Goal: Task Accomplishment & Management: Manage account settings

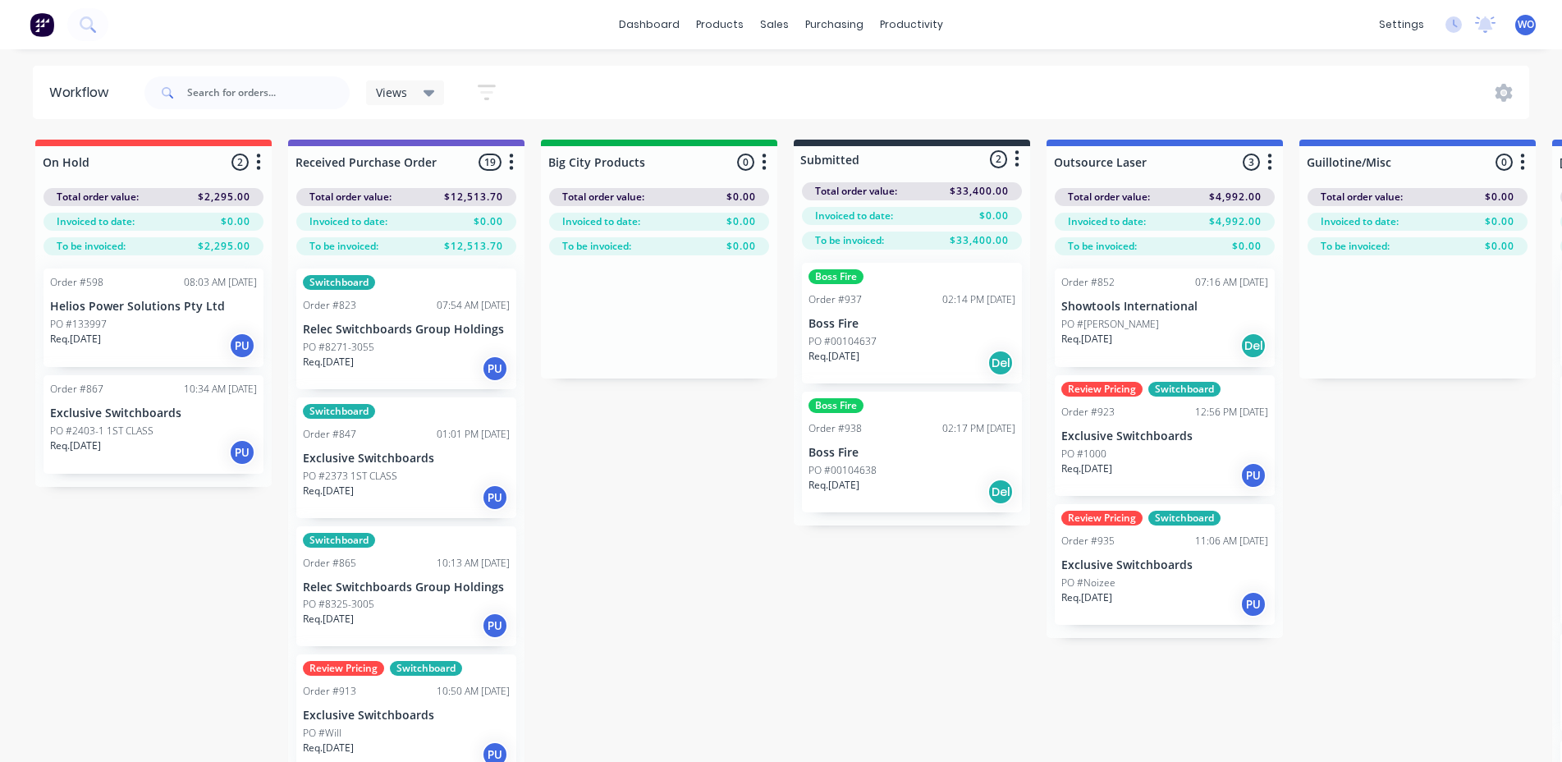
scroll to position [0, 5801]
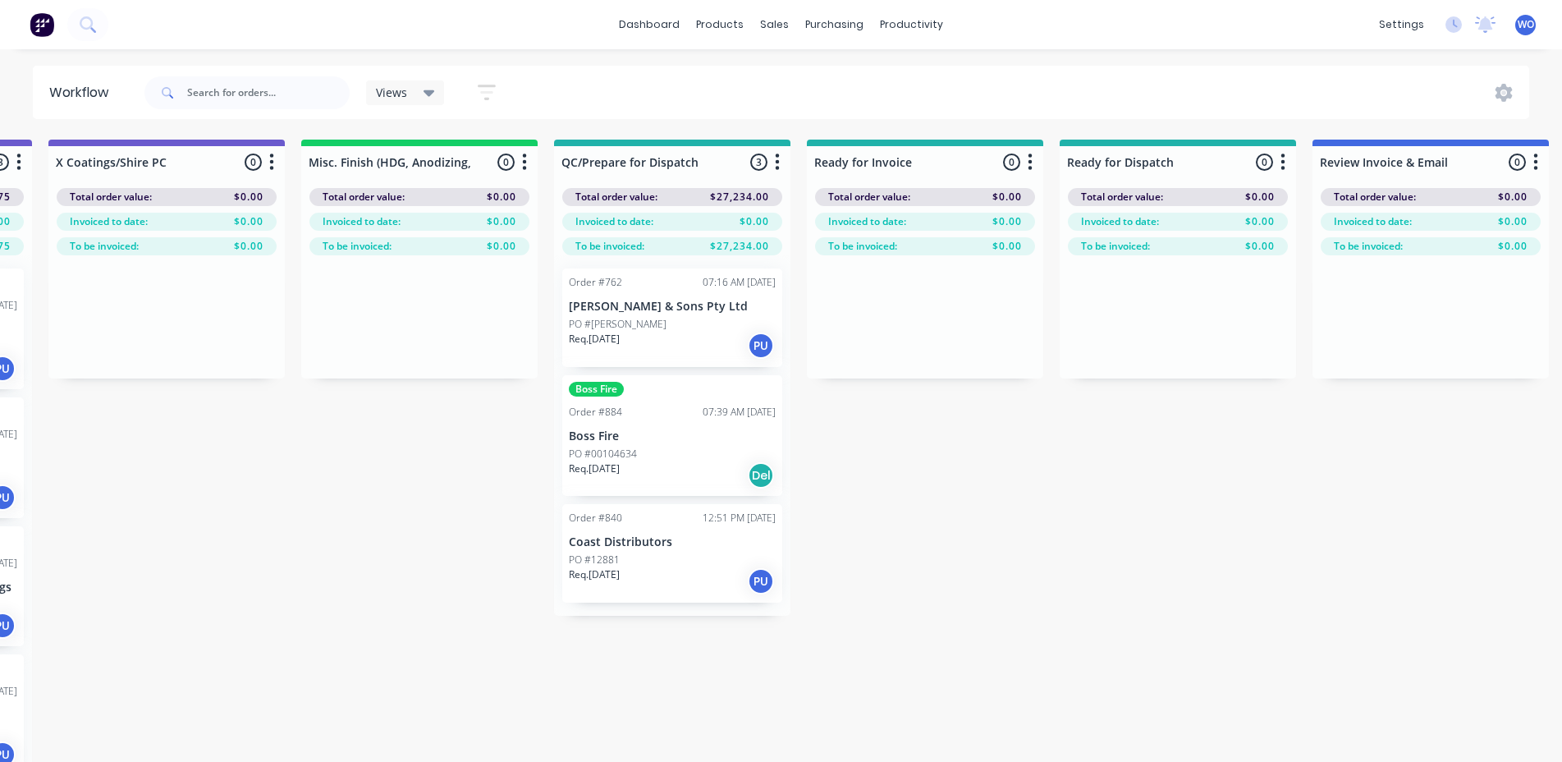
click at [52, 29] on img at bounding box center [42, 24] width 25 height 25
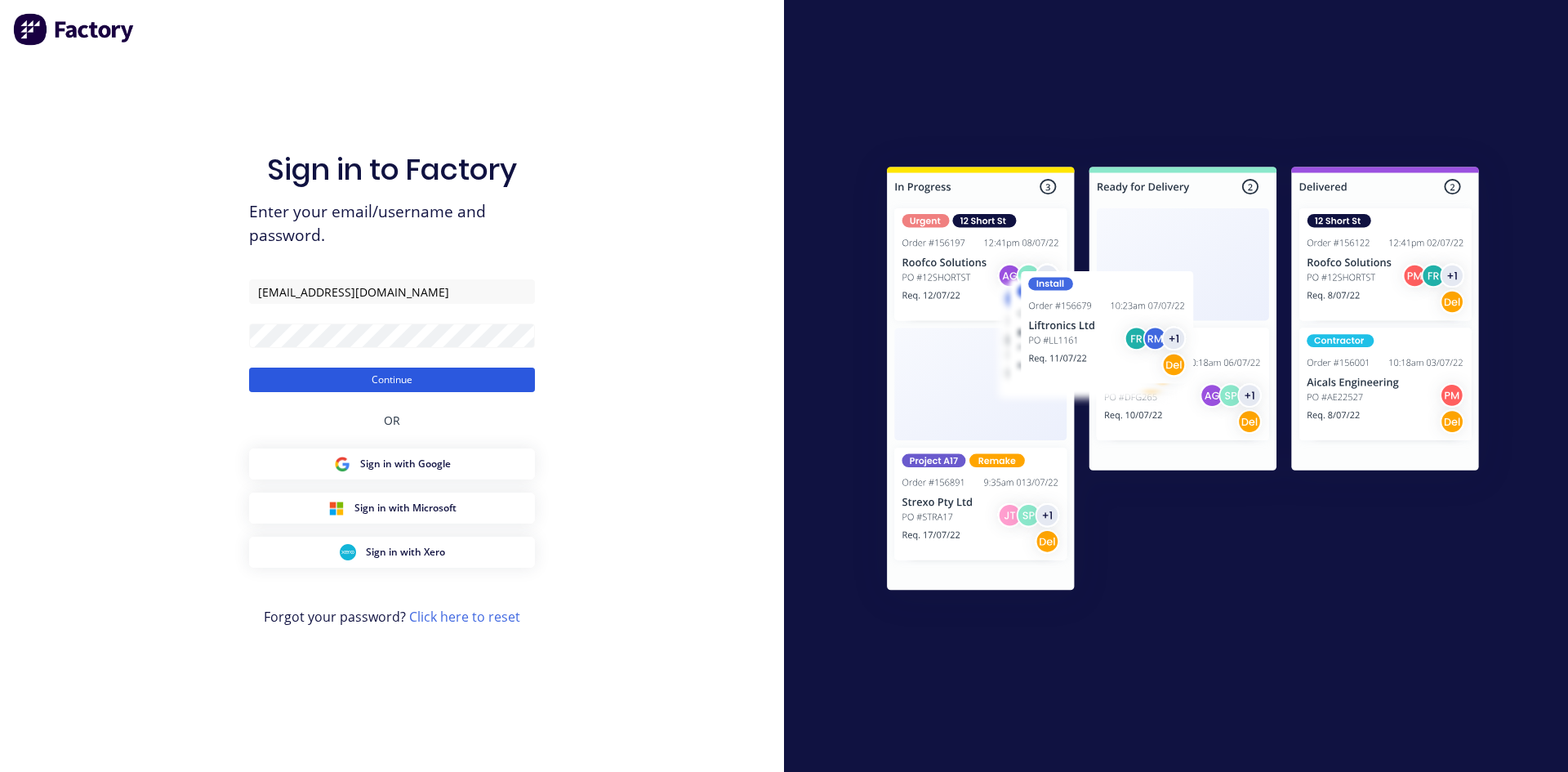
click at [437, 379] on button "Continue" at bounding box center [391, 379] width 286 height 25
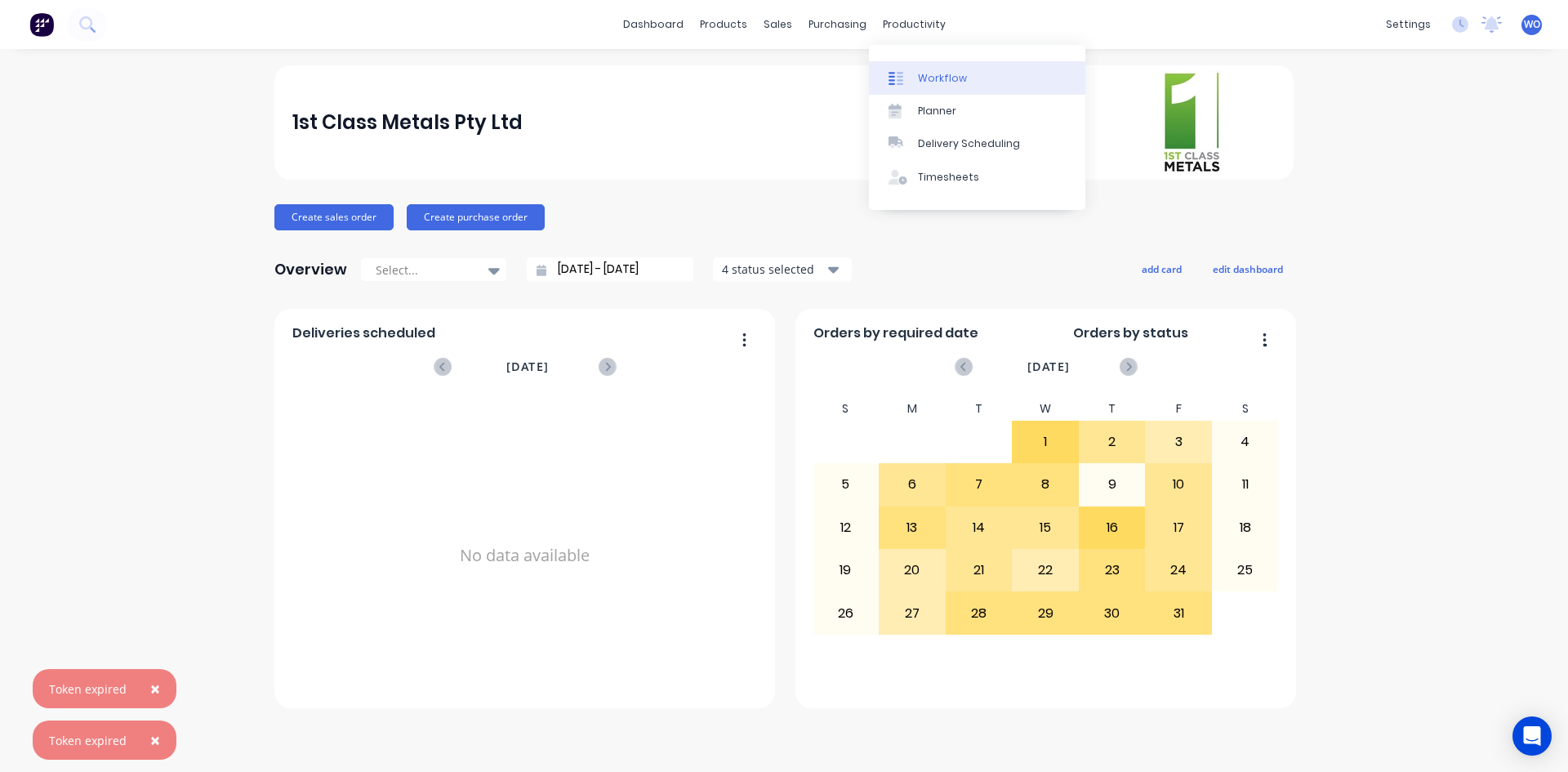
click at [936, 74] on div "Workflow" at bounding box center [942, 78] width 49 height 15
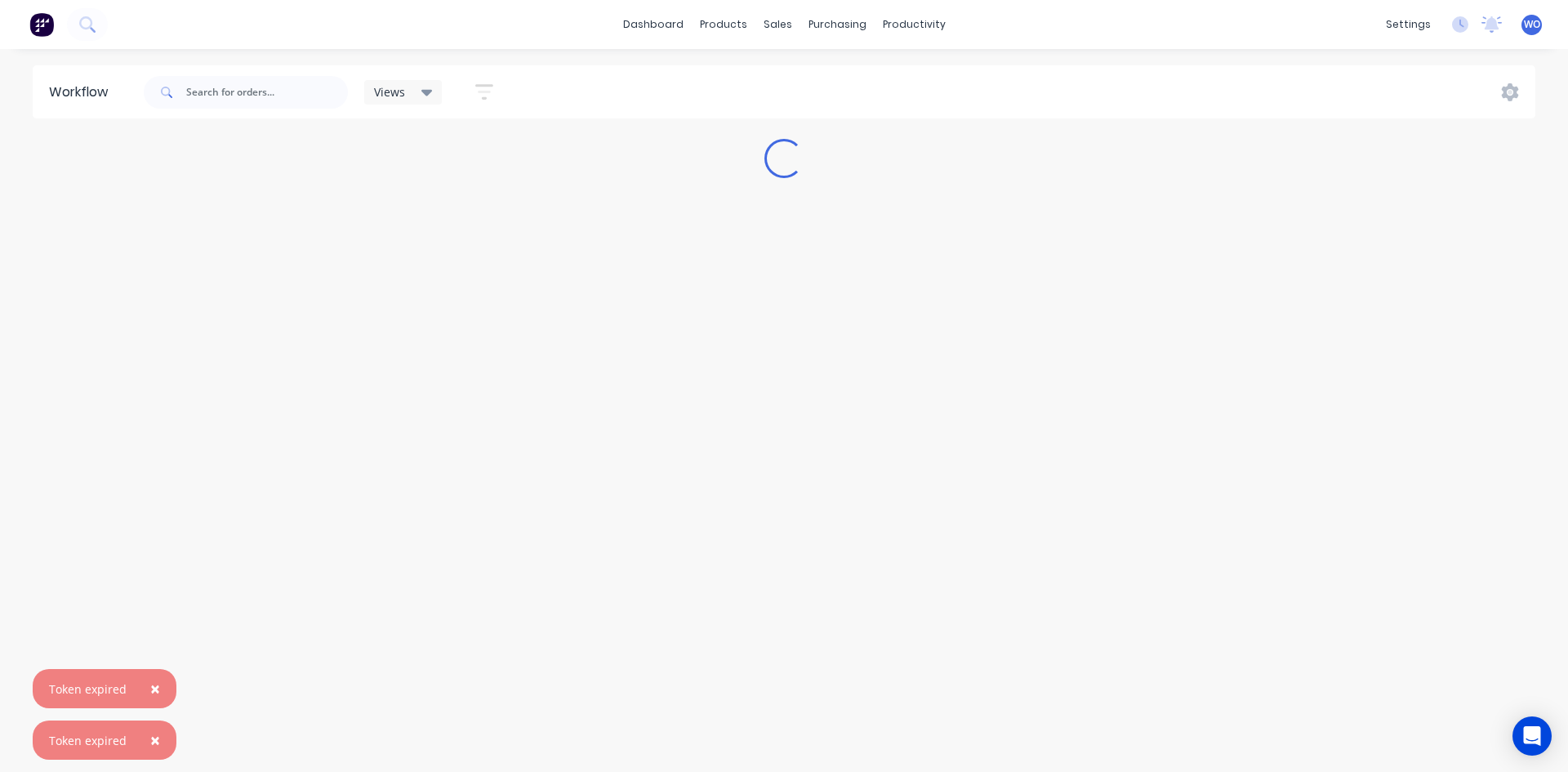
click at [150, 691] on span "×" at bounding box center [155, 687] width 10 height 23
click at [152, 739] on span "×" at bounding box center [155, 739] width 10 height 23
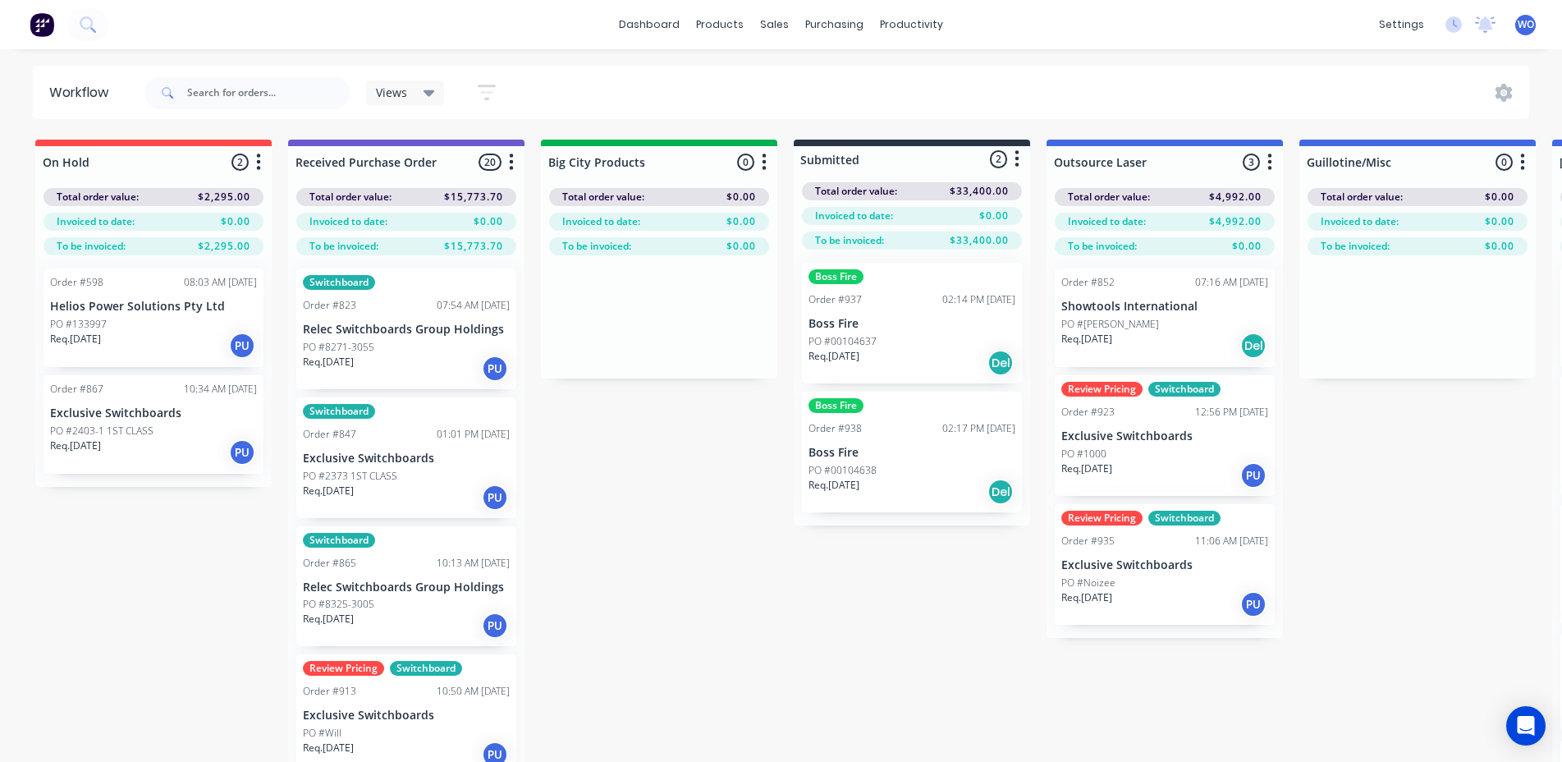
click at [37, 34] on img at bounding box center [42, 24] width 25 height 25
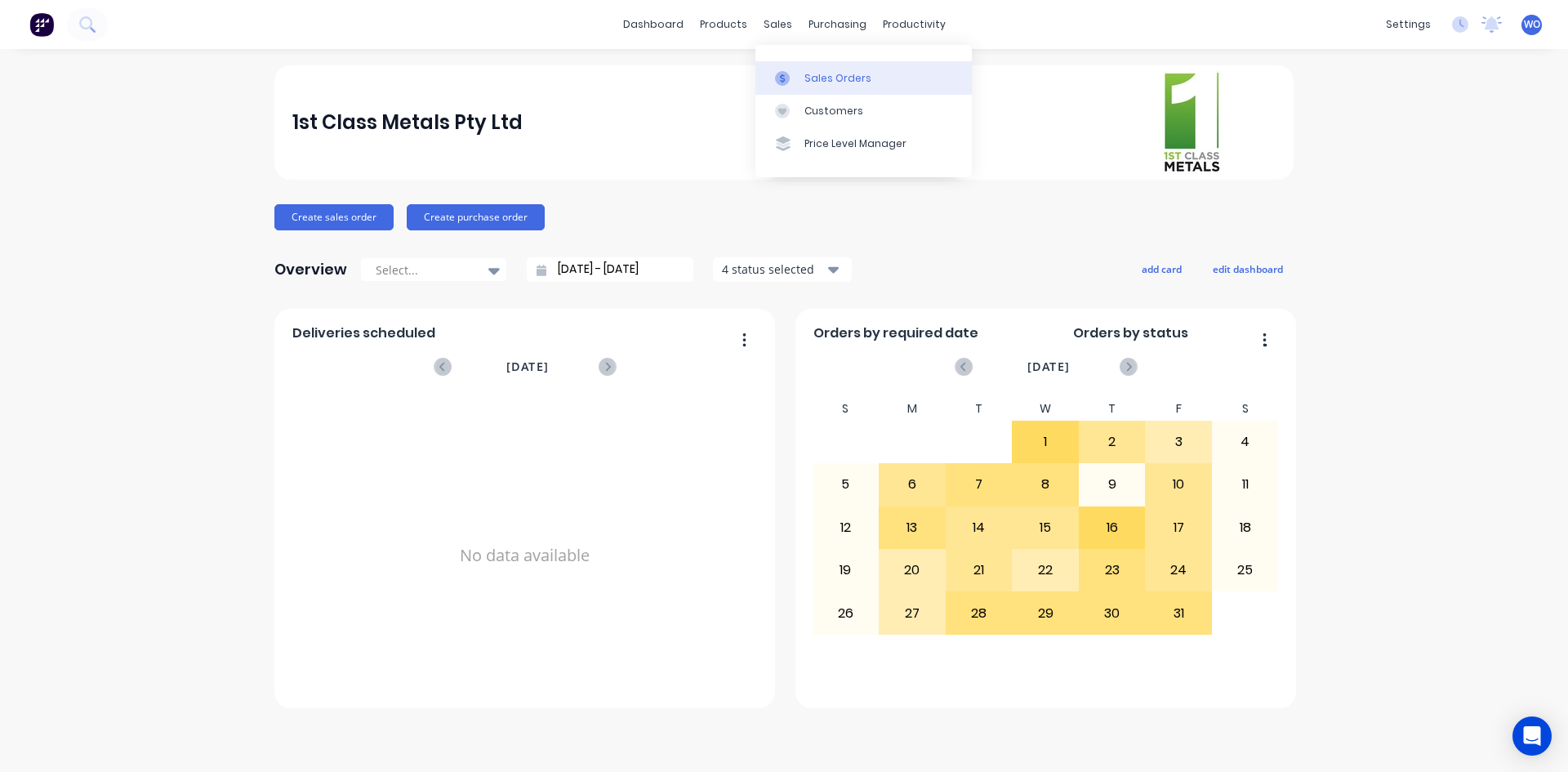
click at [763, 78] on link "Sales Orders" at bounding box center [864, 78] width 217 height 33
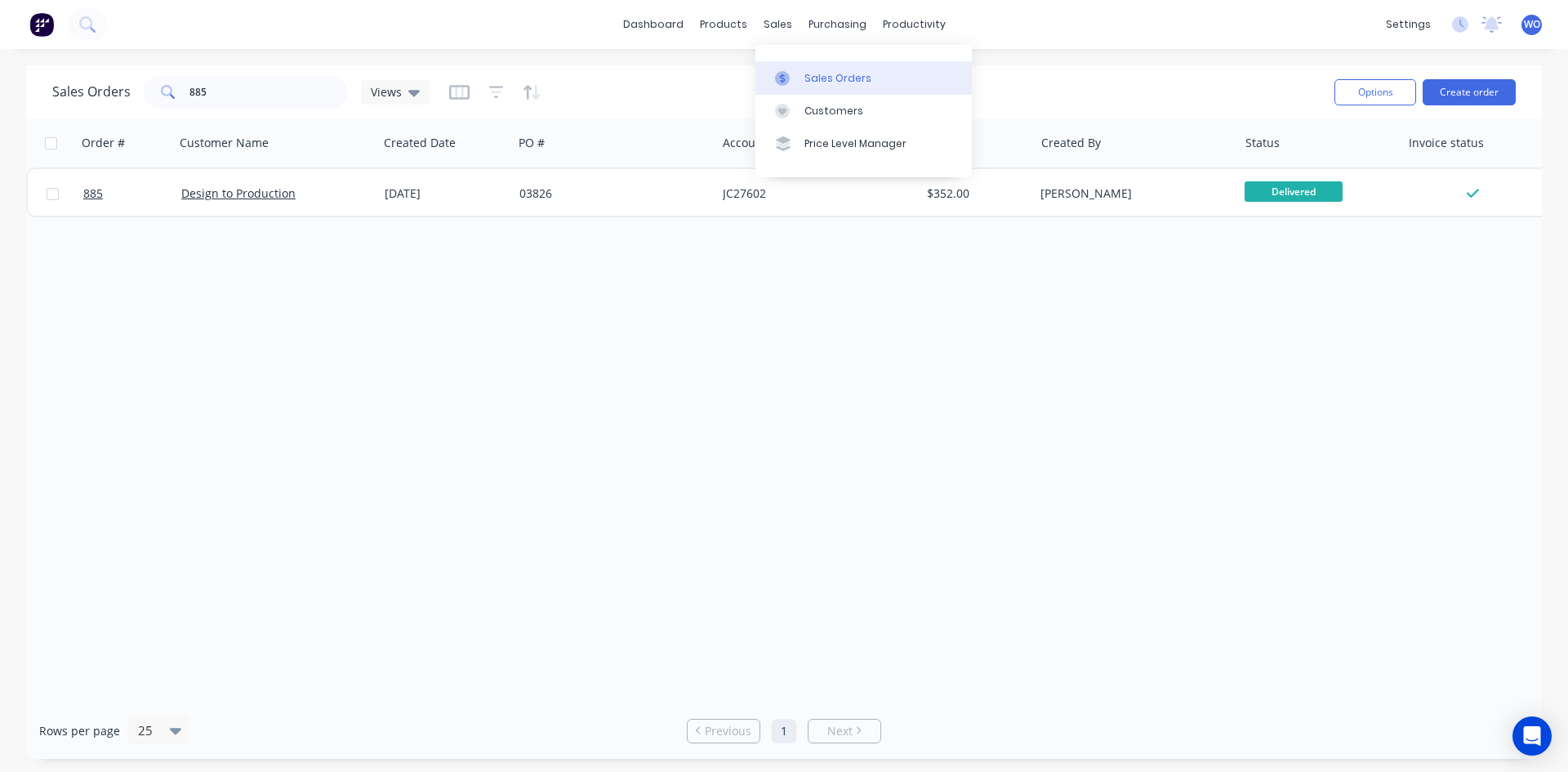
click at [787, 73] on icon at bounding box center [782, 78] width 15 height 15
drag, startPoint x: 221, startPoint y: 94, endPoint x: 0, endPoint y: 108, distance: 221.4
click at [0, 108] on div "Sales Orders 885 Views Options Create order Order # Customer Name Created Date …" at bounding box center [784, 412] width 1568 height 693
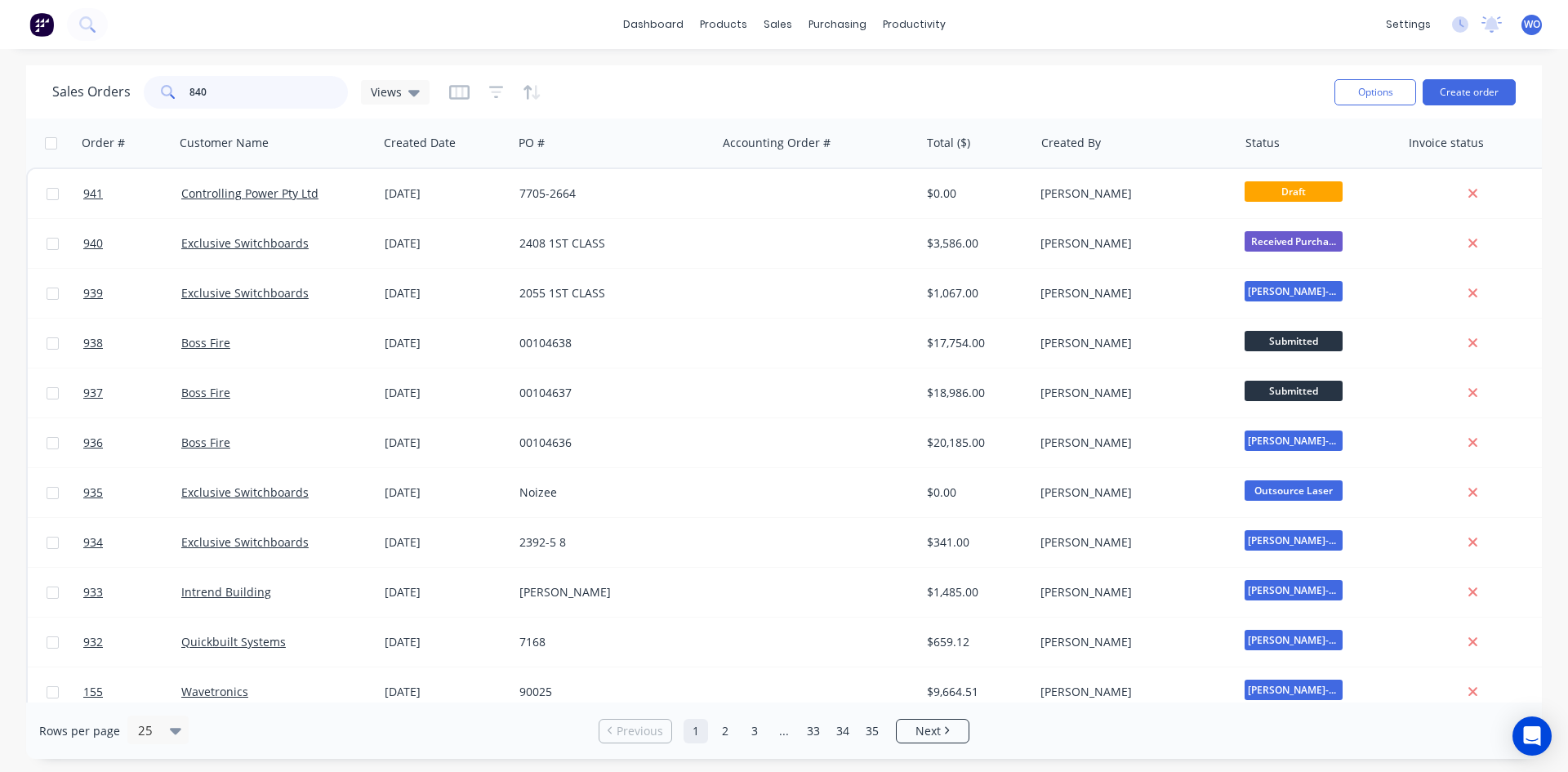
type input "840"
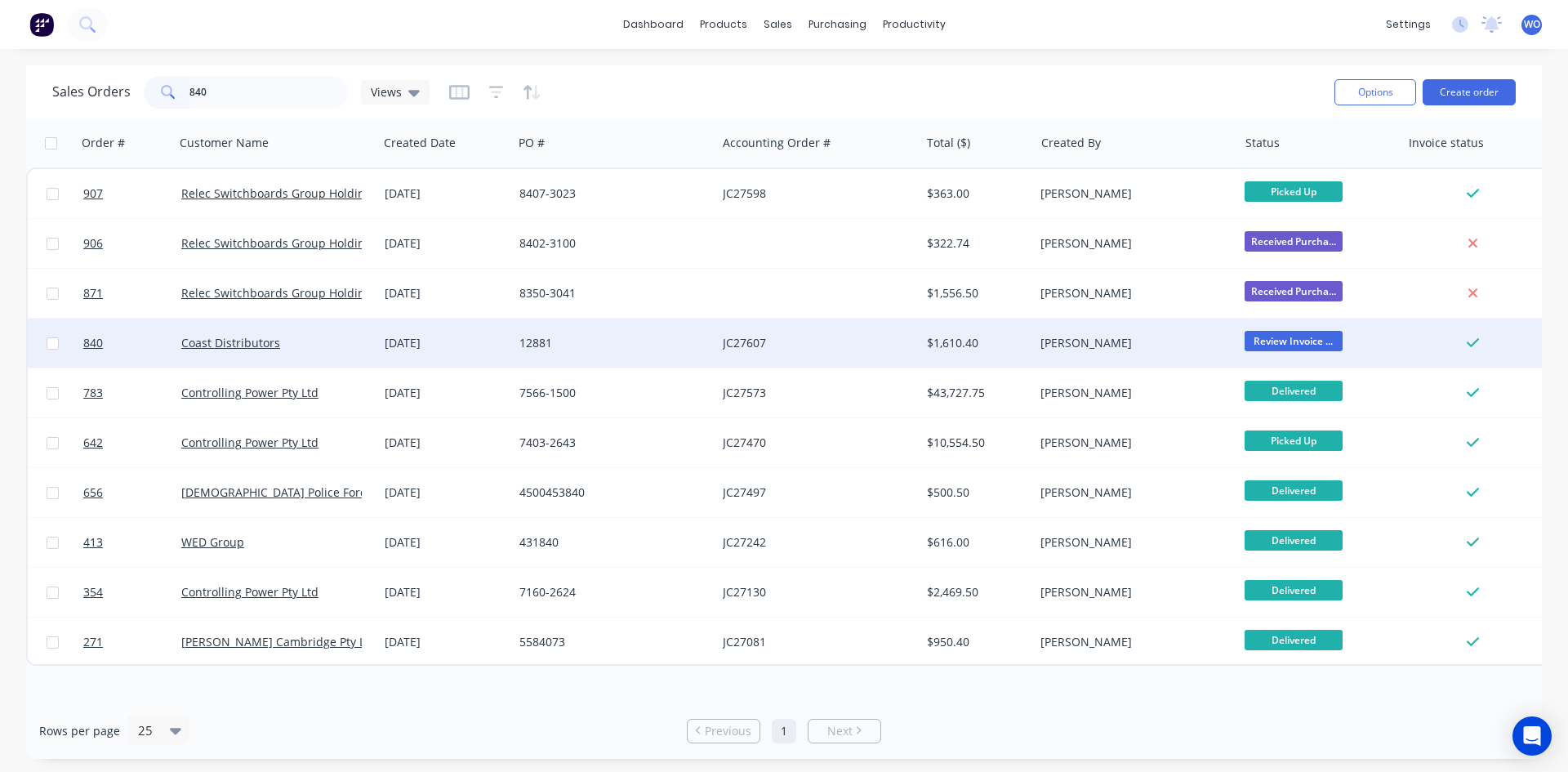
click at [637, 351] on div "12881" at bounding box center [614, 342] width 203 height 49
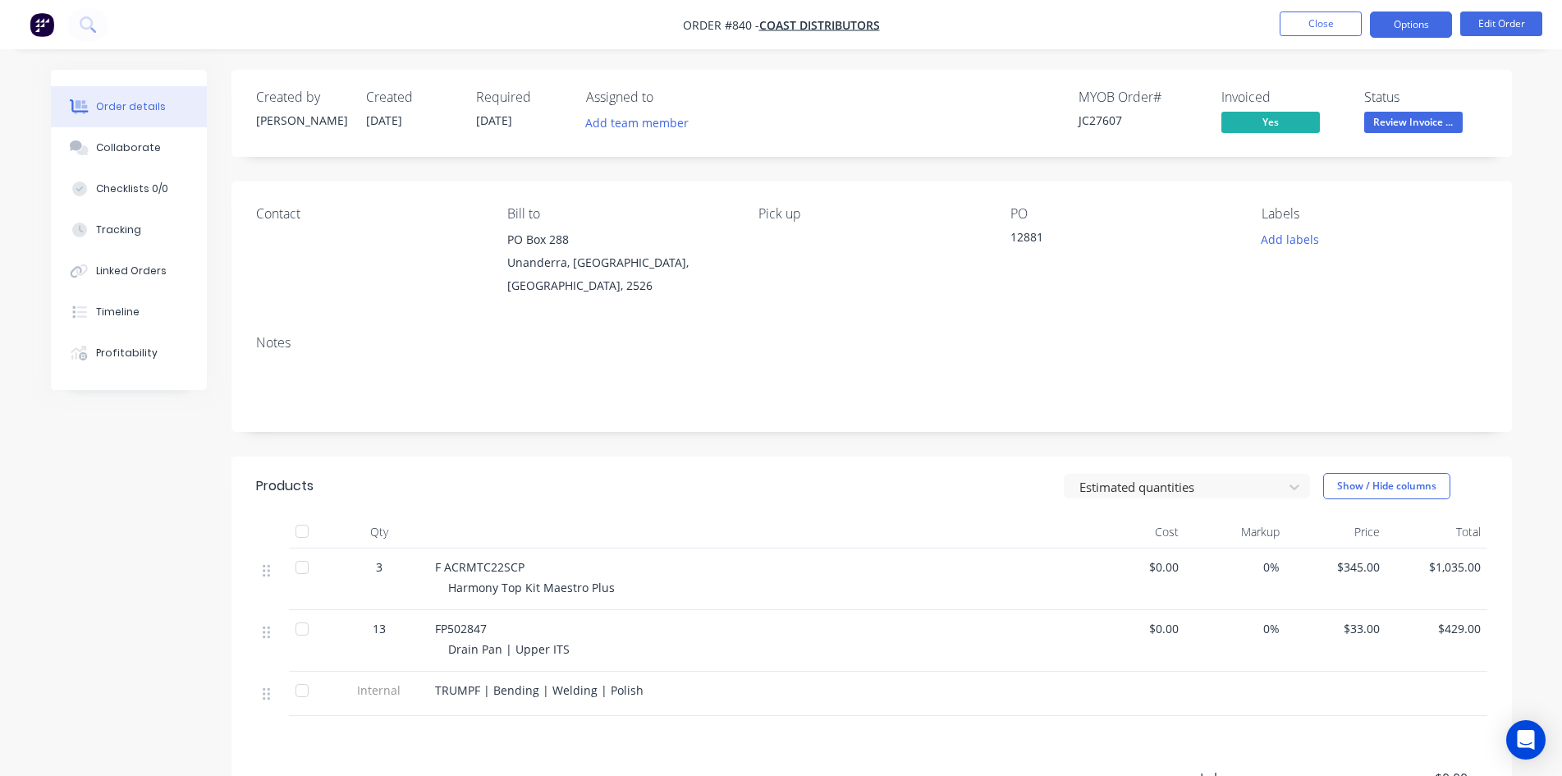
click at [1408, 23] on button "Options" at bounding box center [1411, 24] width 82 height 26
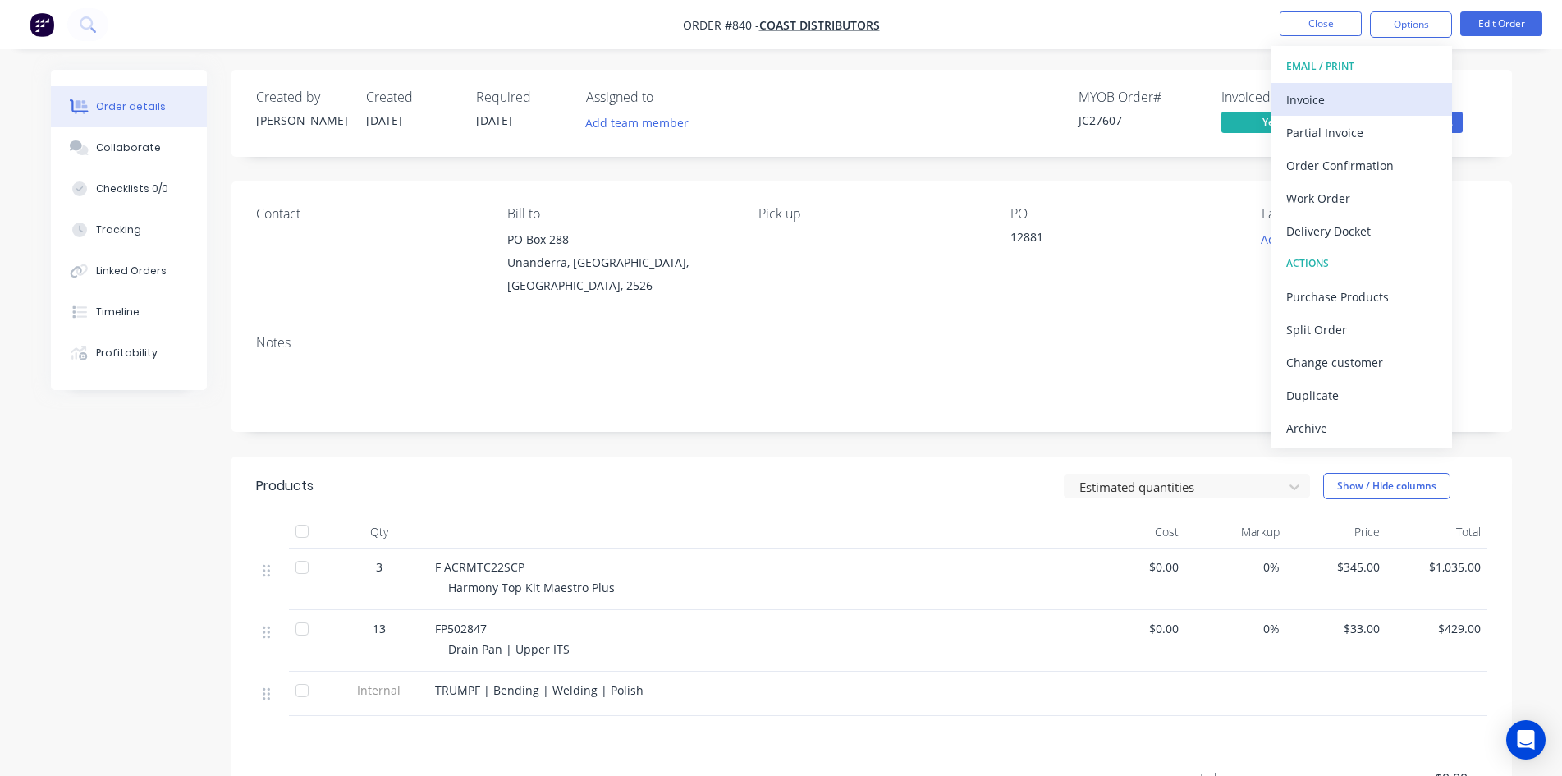
click at [1345, 86] on button "Invoice" at bounding box center [1361, 99] width 181 height 33
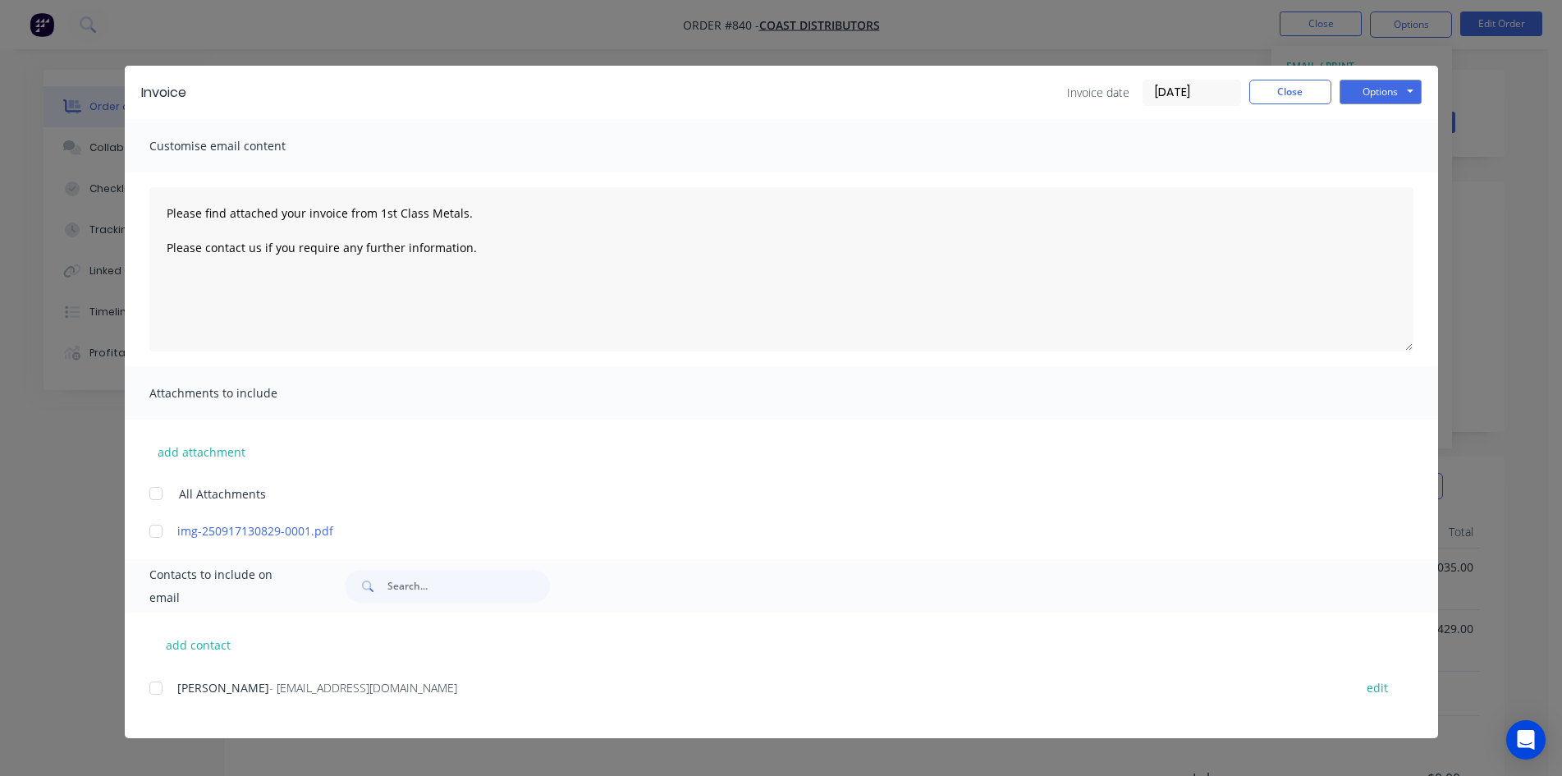
click at [162, 680] on div at bounding box center [156, 687] width 33 height 33
click at [1399, 101] on button "Options" at bounding box center [1381, 92] width 82 height 25
click at [1394, 185] on button "Email" at bounding box center [1392, 175] width 105 height 27
click at [1280, 87] on button "Close" at bounding box center [1290, 92] width 82 height 25
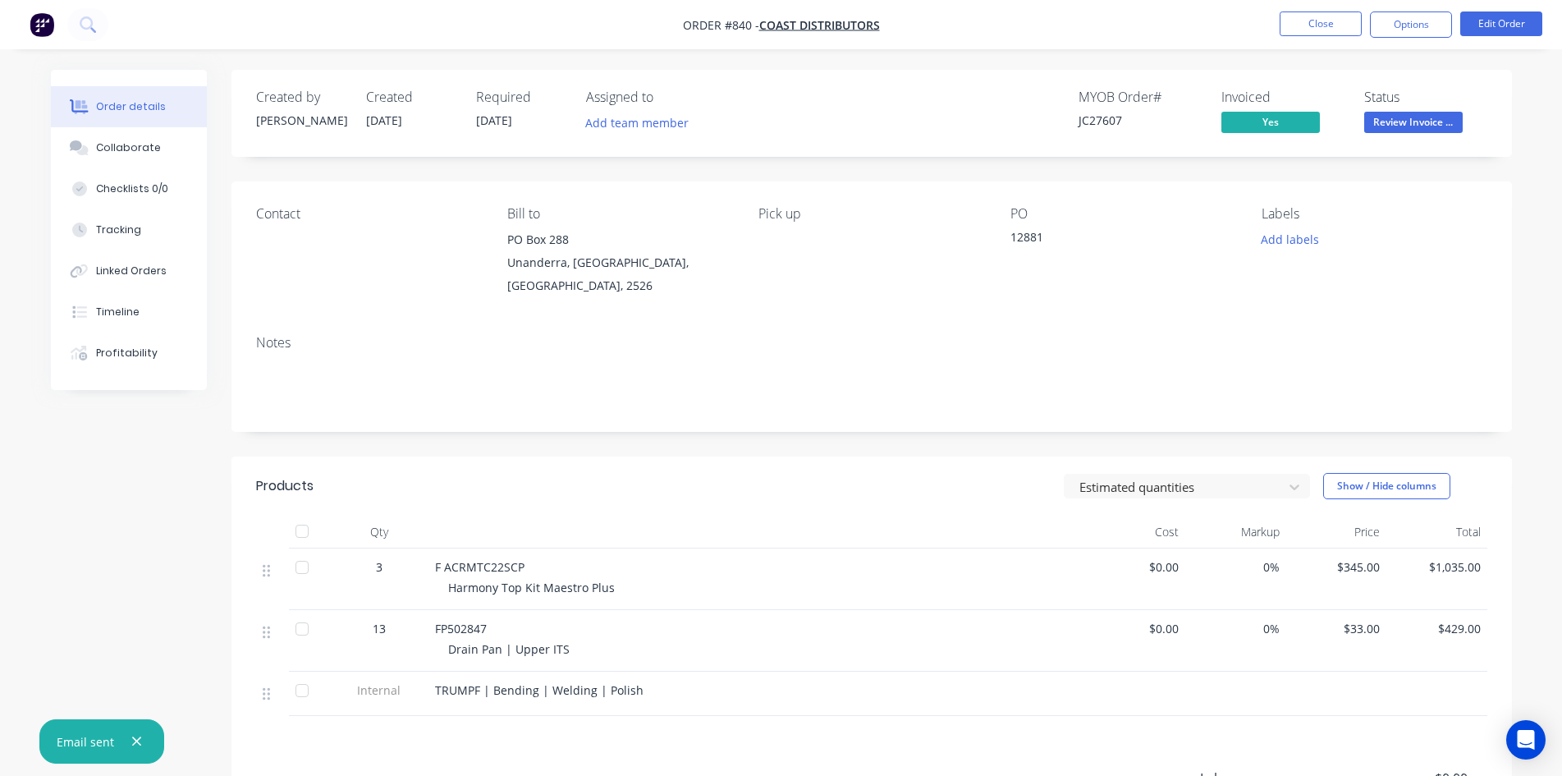
click at [1424, 124] on span "Review Invoice ..." at bounding box center [1413, 122] width 98 height 21
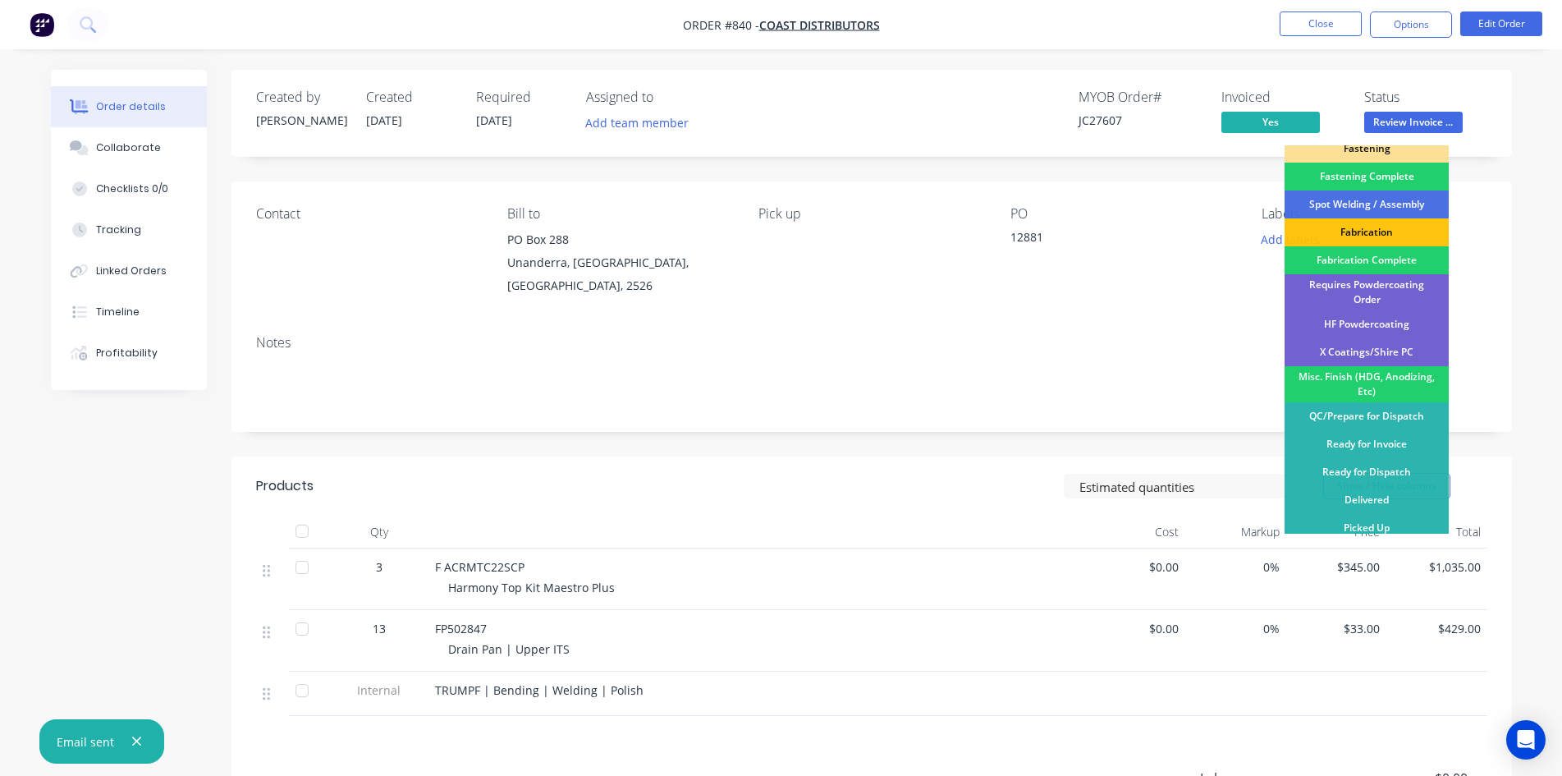
scroll to position [82, 0]
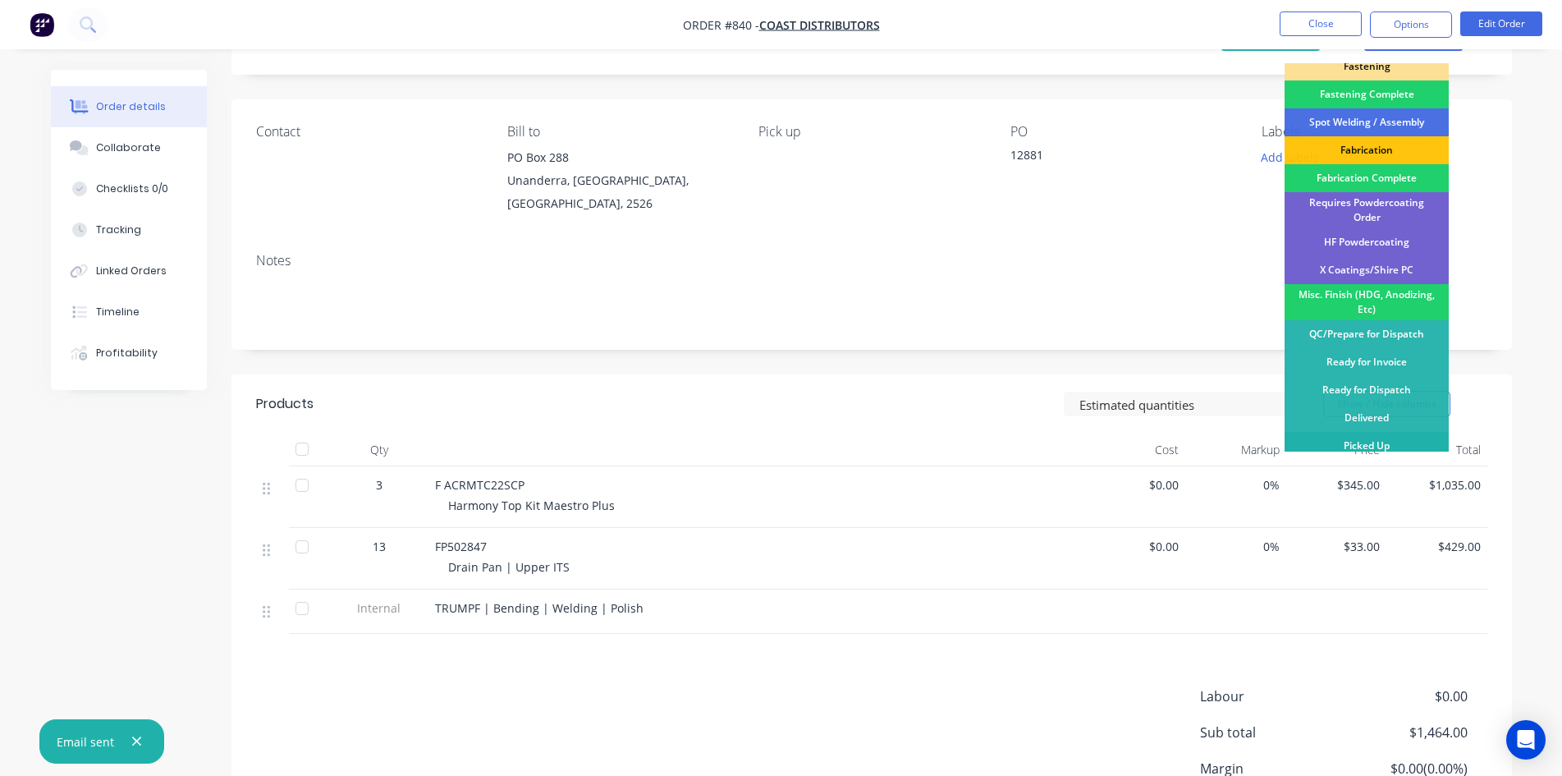
click at [1362, 444] on div "Picked Up" at bounding box center [1367, 446] width 164 height 28
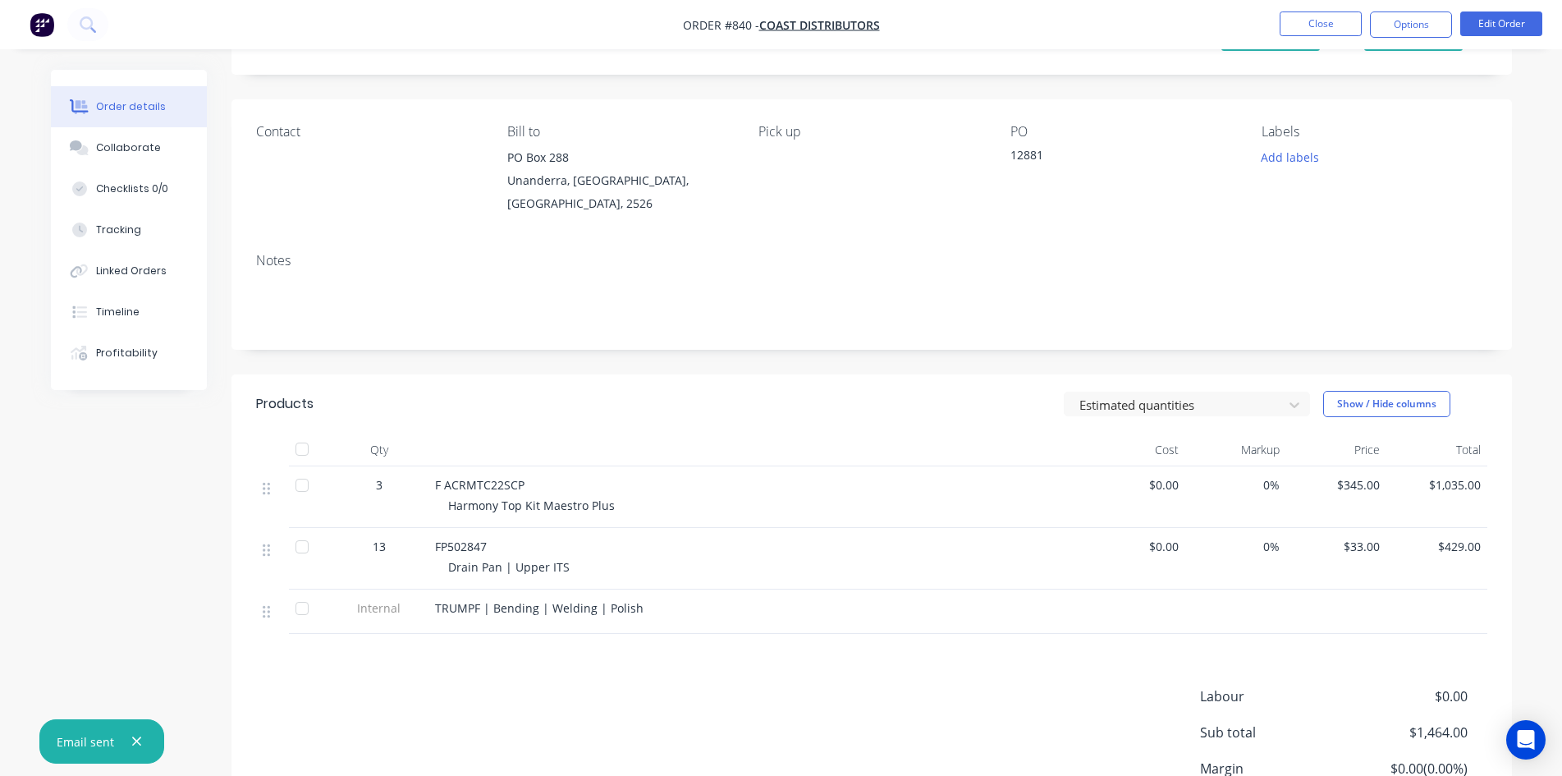
click at [1386, 0] on nav "Order #840 - Coast Distributors Close Options Edit Order" at bounding box center [781, 24] width 1562 height 49
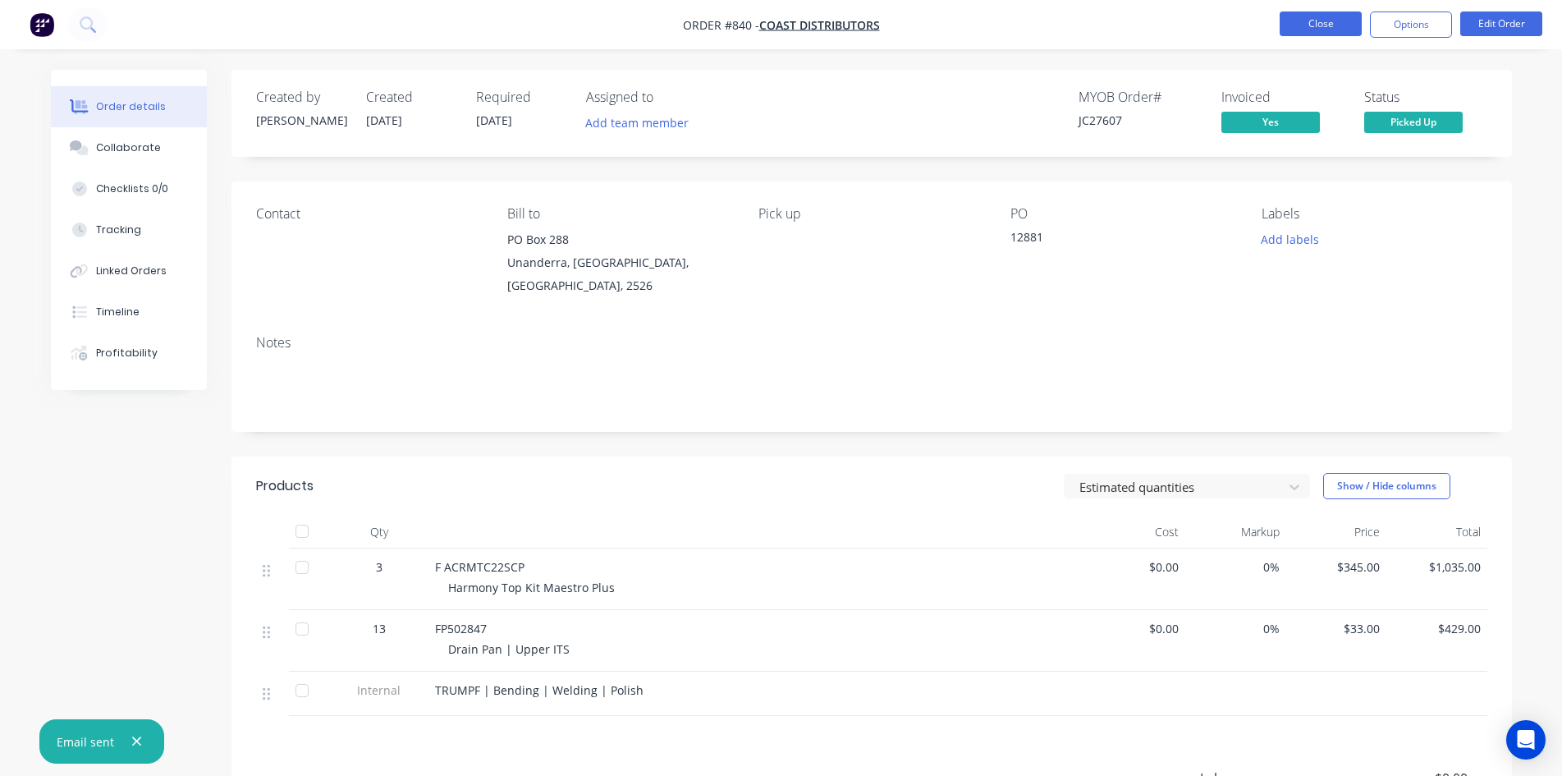
click at [1323, 24] on button "Close" at bounding box center [1321, 23] width 82 height 25
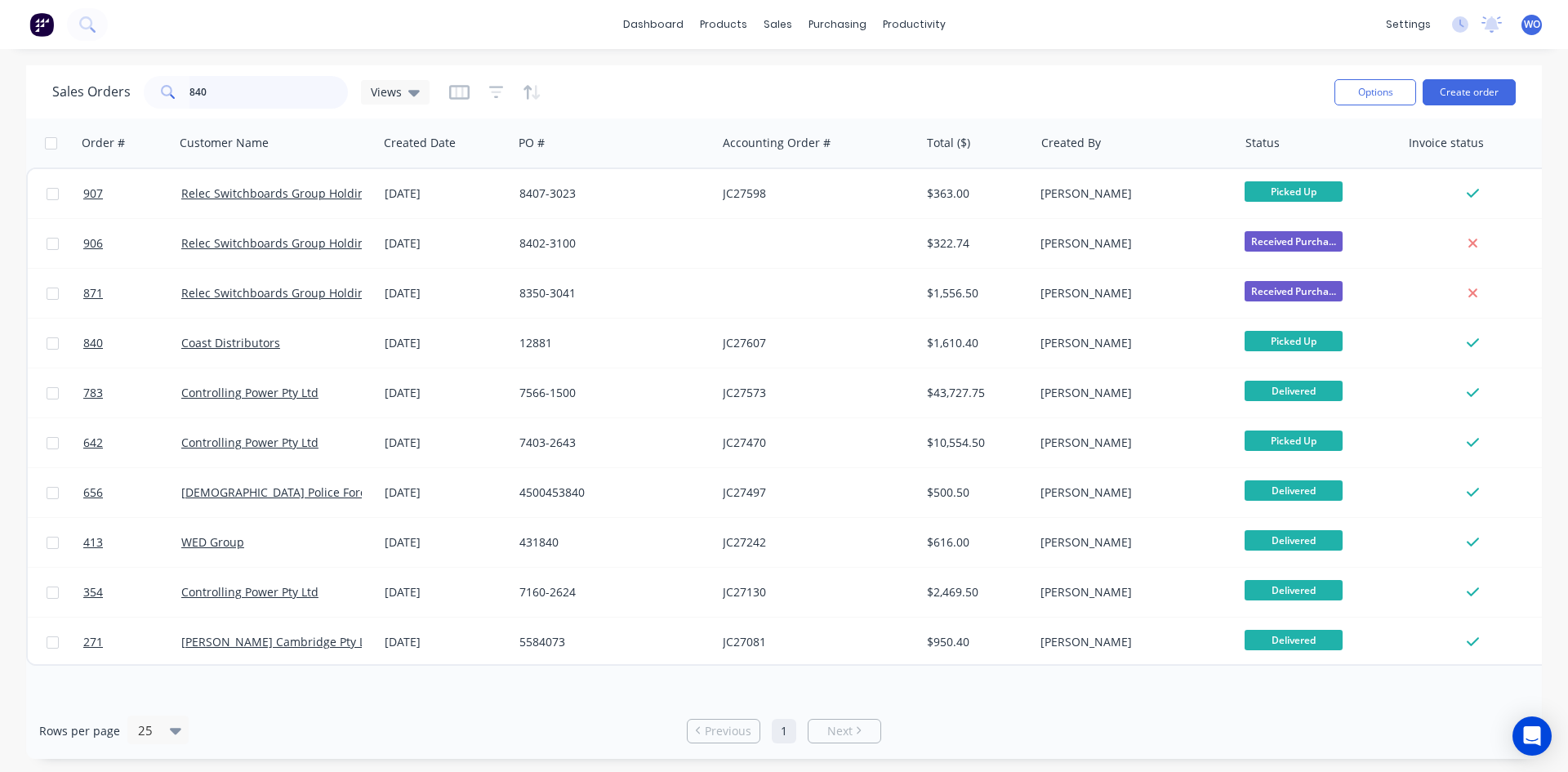
drag, startPoint x: 212, startPoint y: 84, endPoint x: 0, endPoint y: 100, distance: 212.6
click at [0, 100] on div "Sales Orders 840 Views Options Create order Order # Customer Name Created Date …" at bounding box center [784, 412] width 1568 height 693
type input "\"
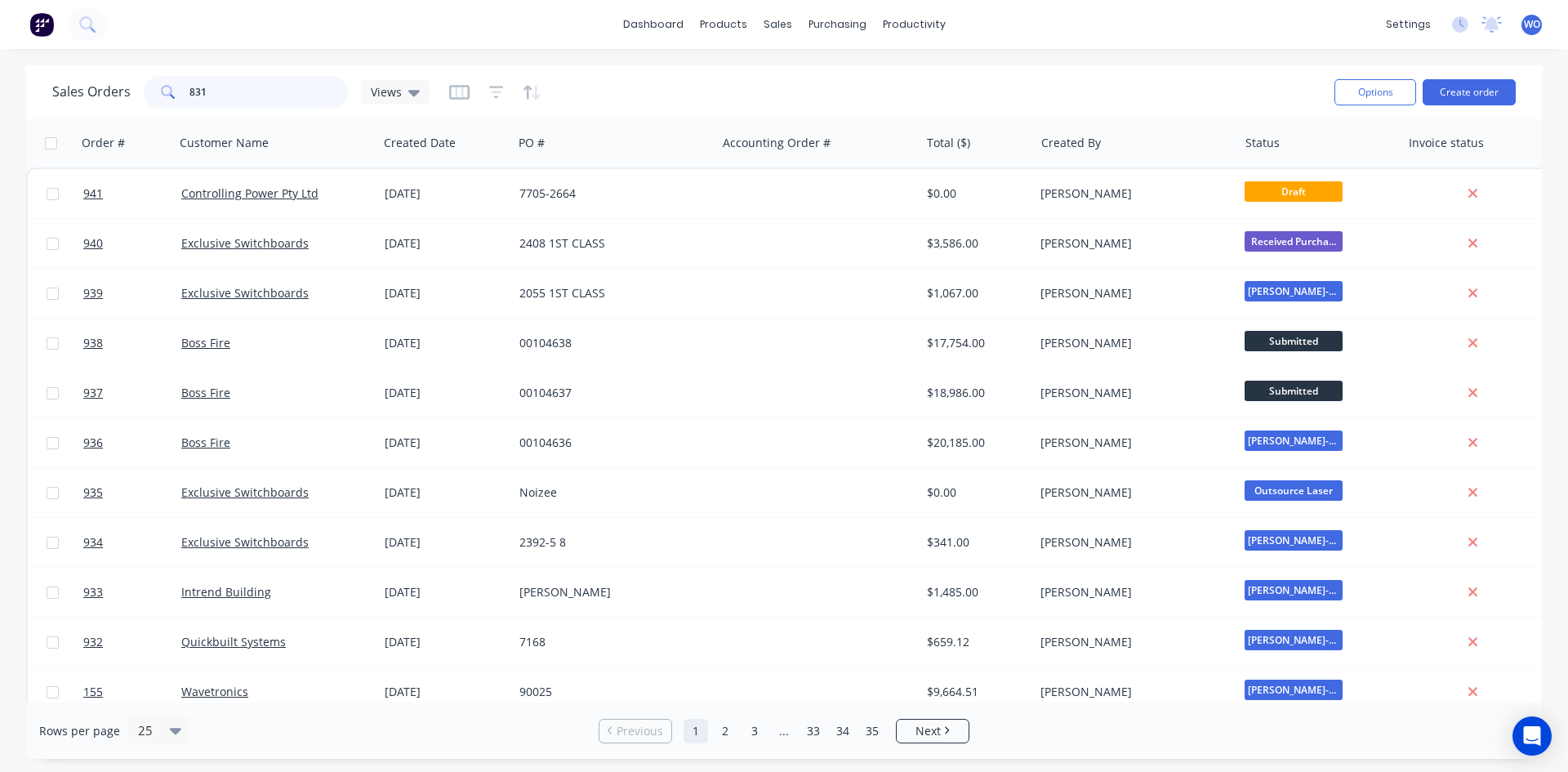
type input "831"
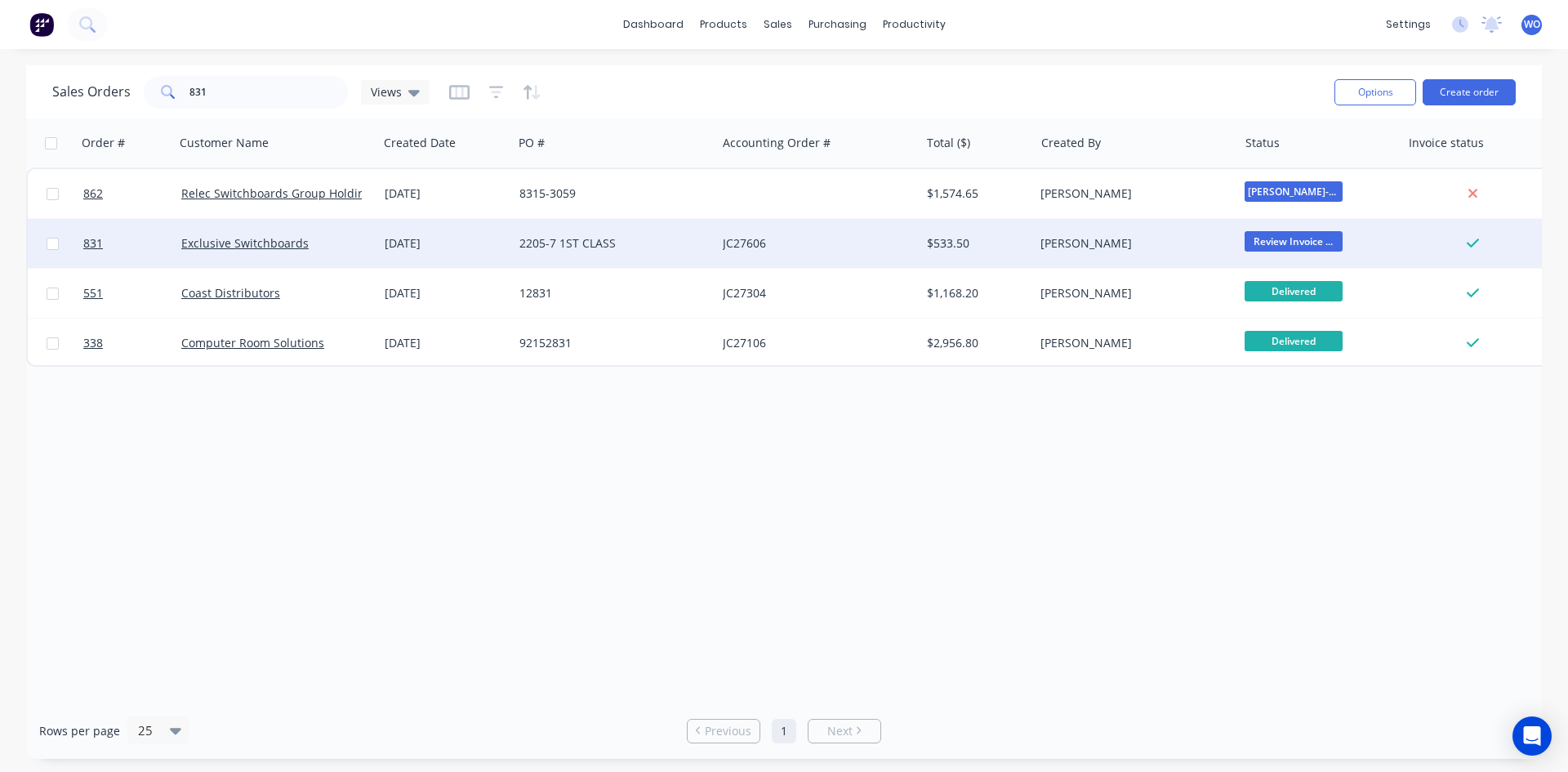
click at [427, 257] on div "[DATE]" at bounding box center [445, 243] width 134 height 49
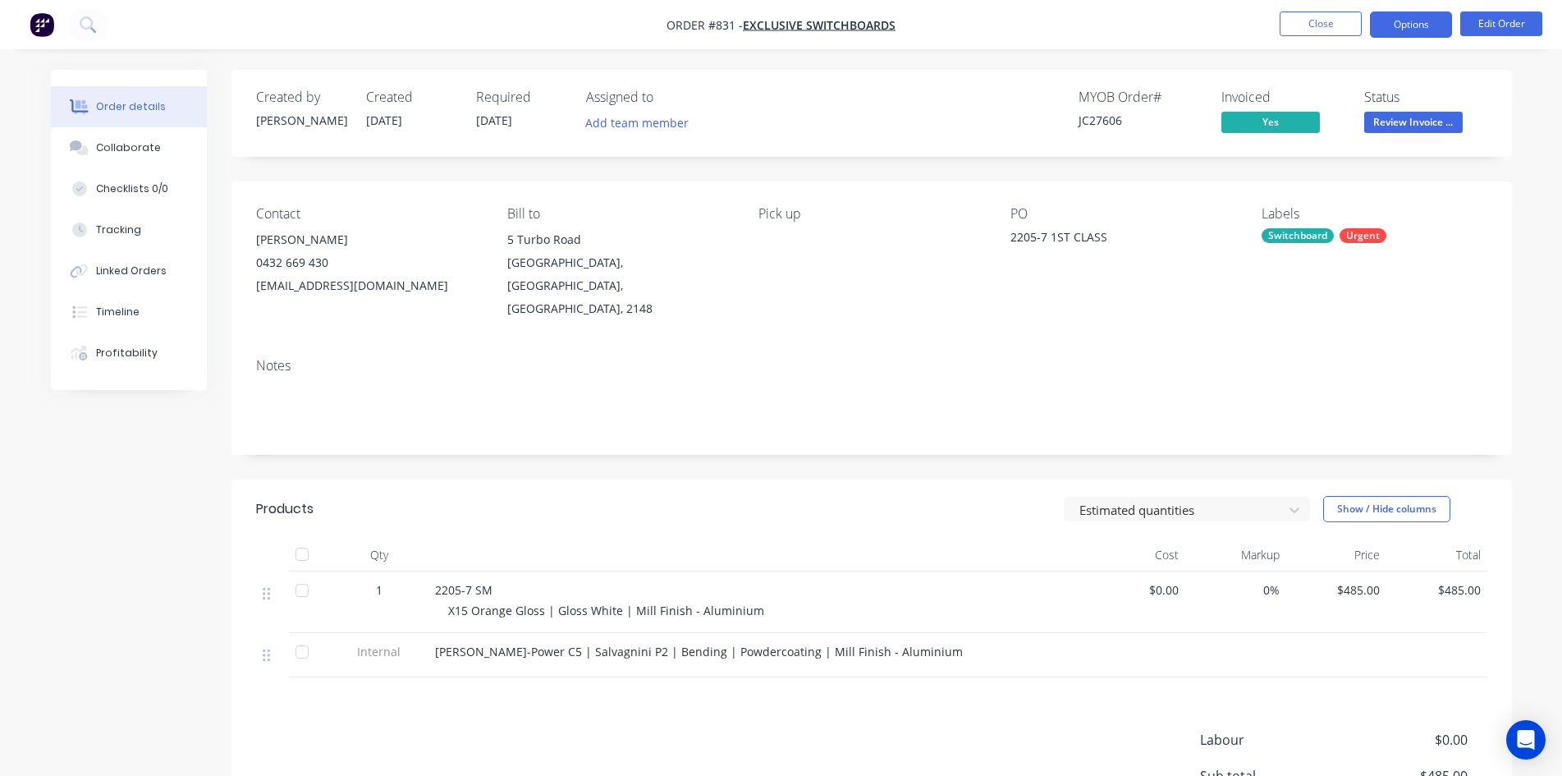
click at [1435, 23] on button "Options" at bounding box center [1411, 24] width 82 height 26
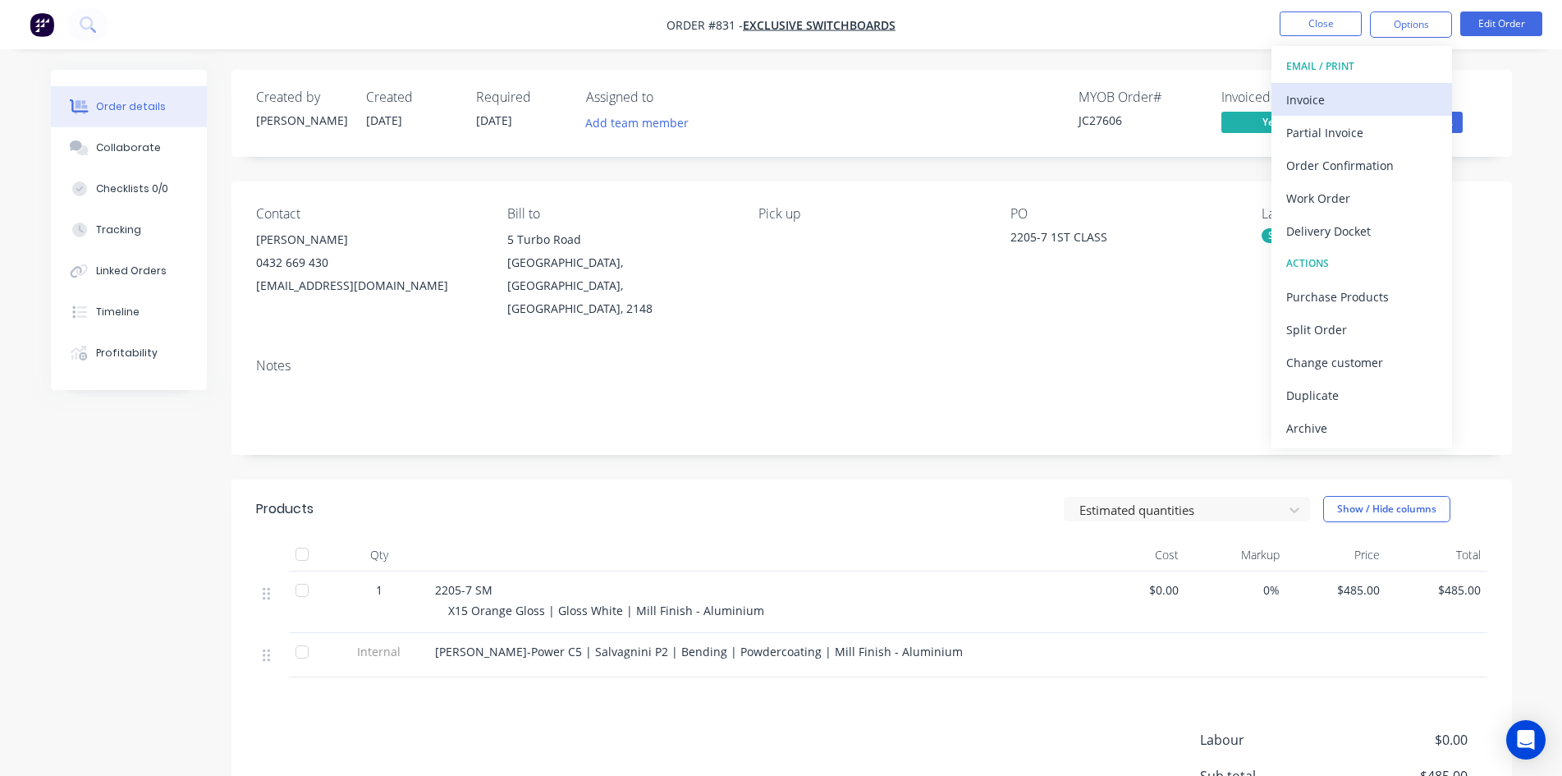
click at [1374, 94] on div "Invoice" at bounding box center [1361, 100] width 151 height 24
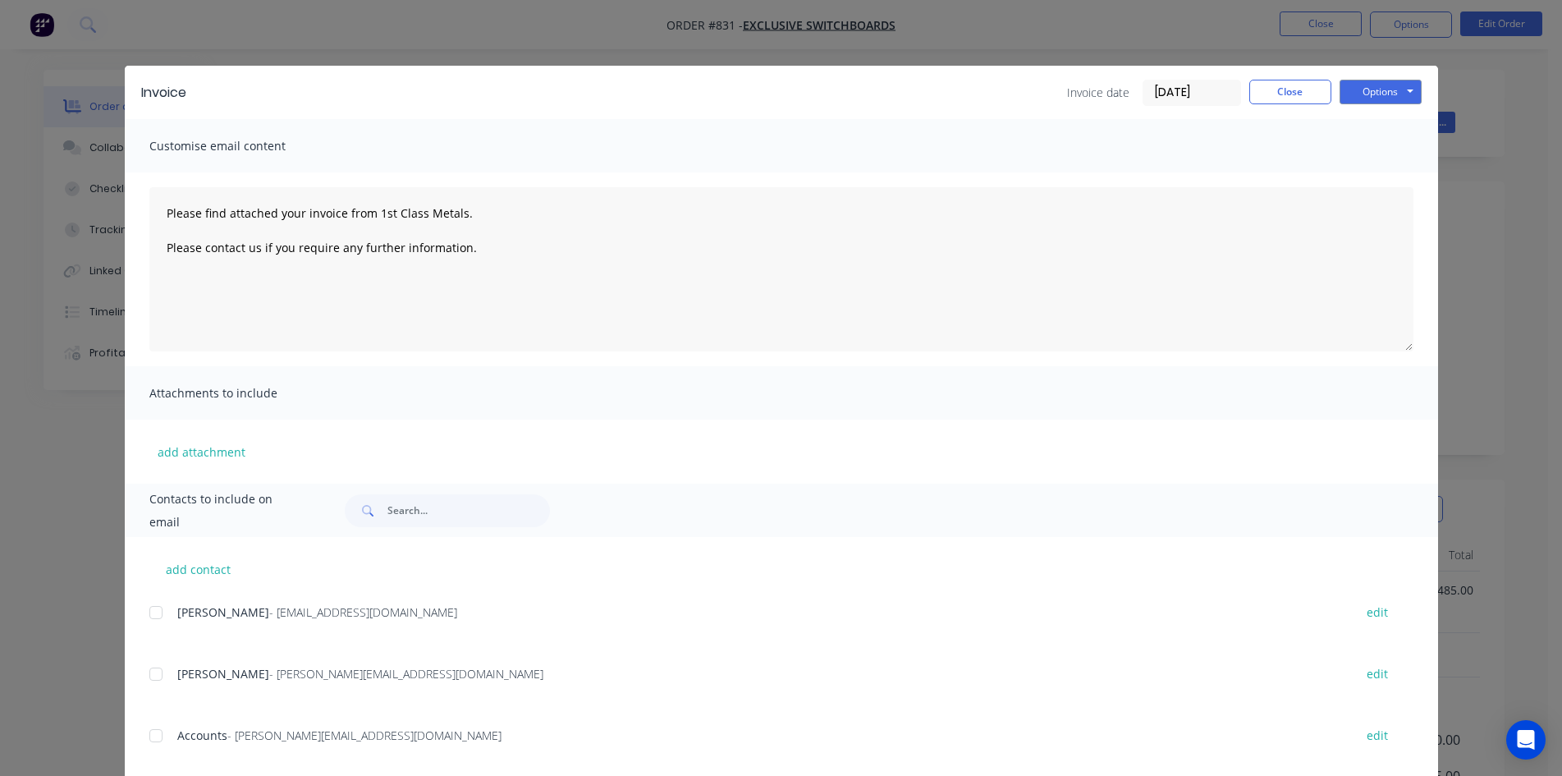
click at [157, 741] on div at bounding box center [156, 735] width 33 height 33
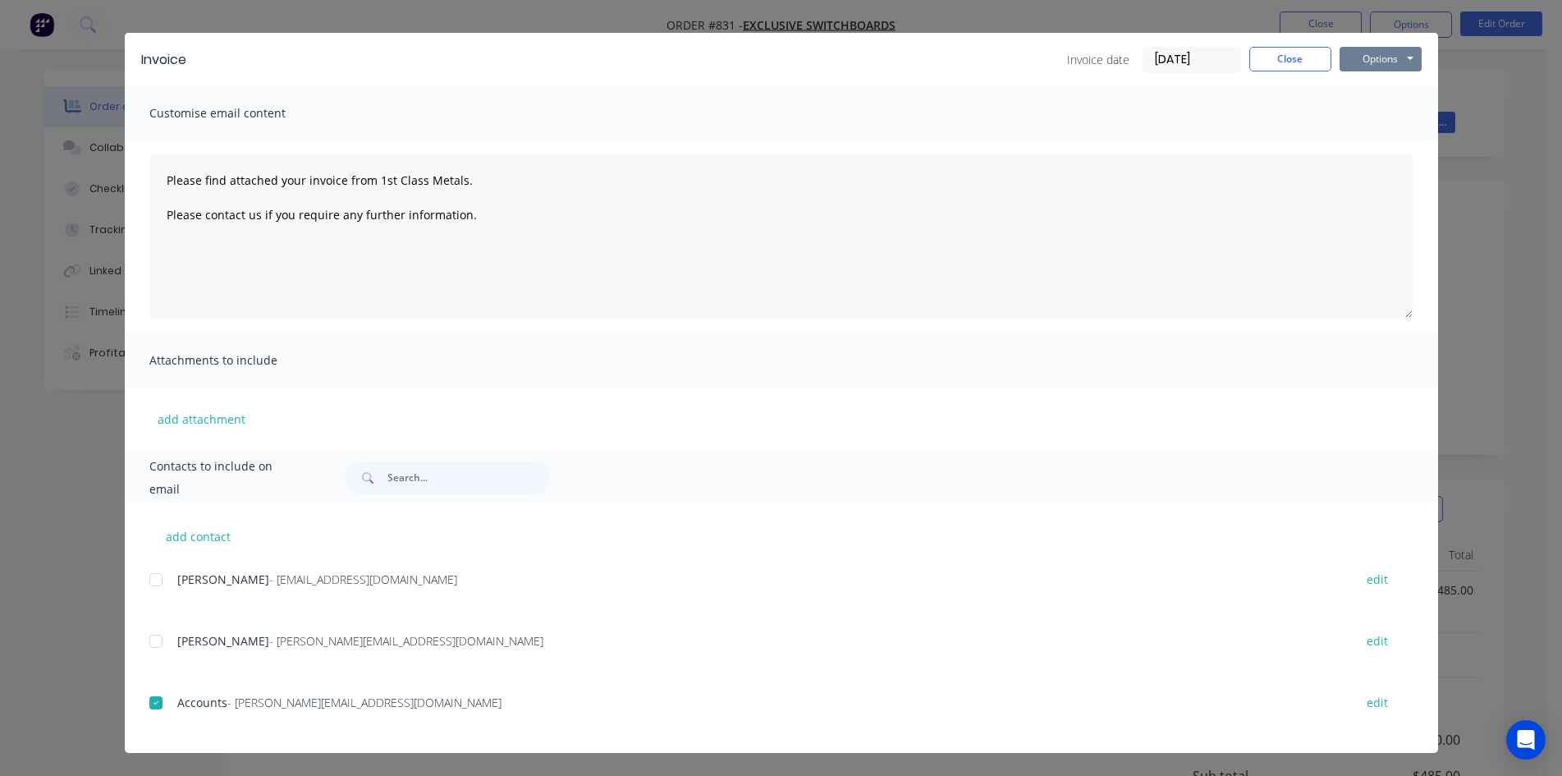
click at [1377, 61] on button "Options" at bounding box center [1381, 59] width 82 height 25
click at [1396, 144] on button "Email" at bounding box center [1392, 142] width 105 height 27
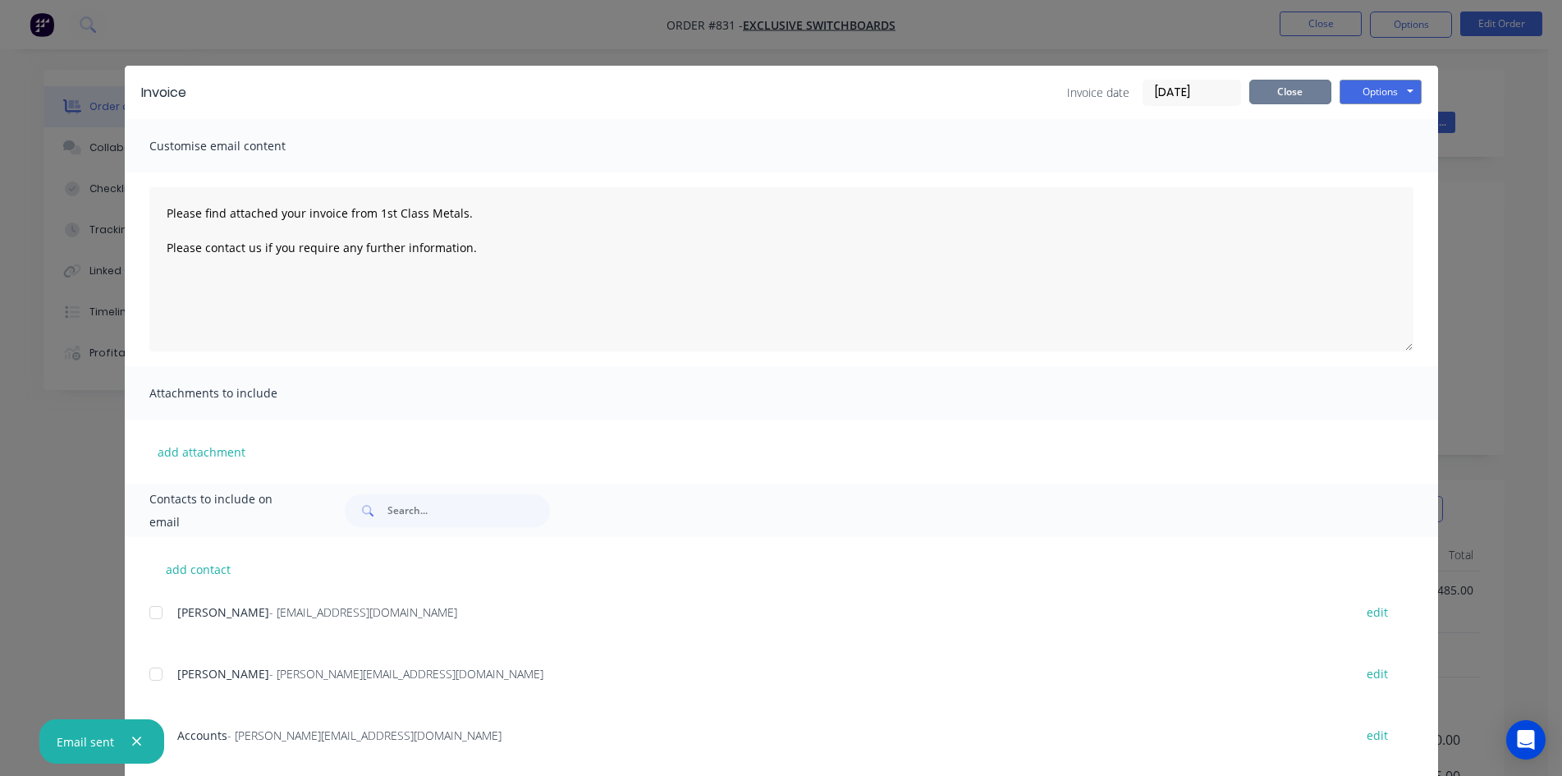
click at [1293, 94] on button "Close" at bounding box center [1290, 92] width 82 height 25
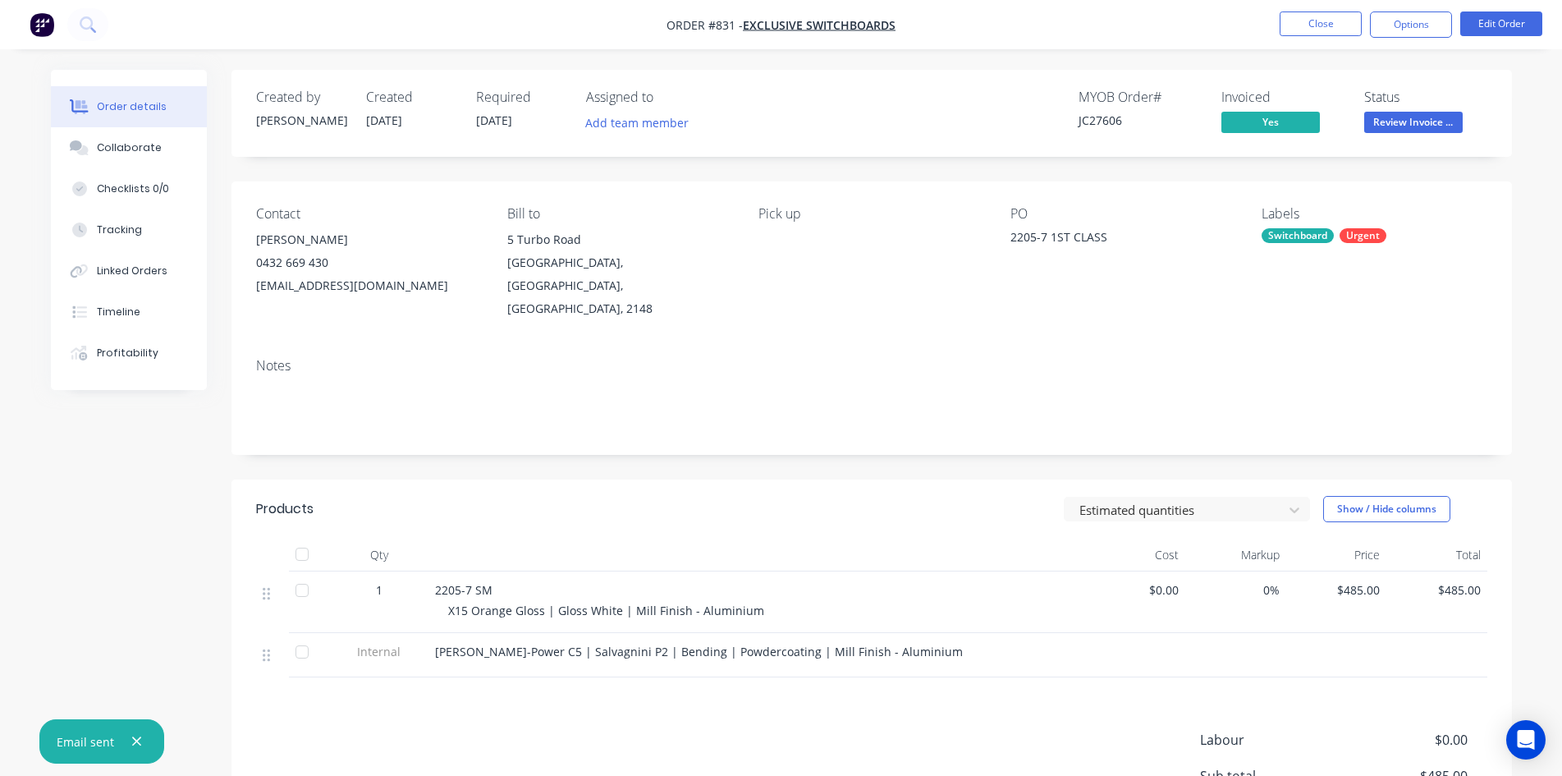
click at [1385, 117] on span "Review Invoice ..." at bounding box center [1413, 122] width 98 height 21
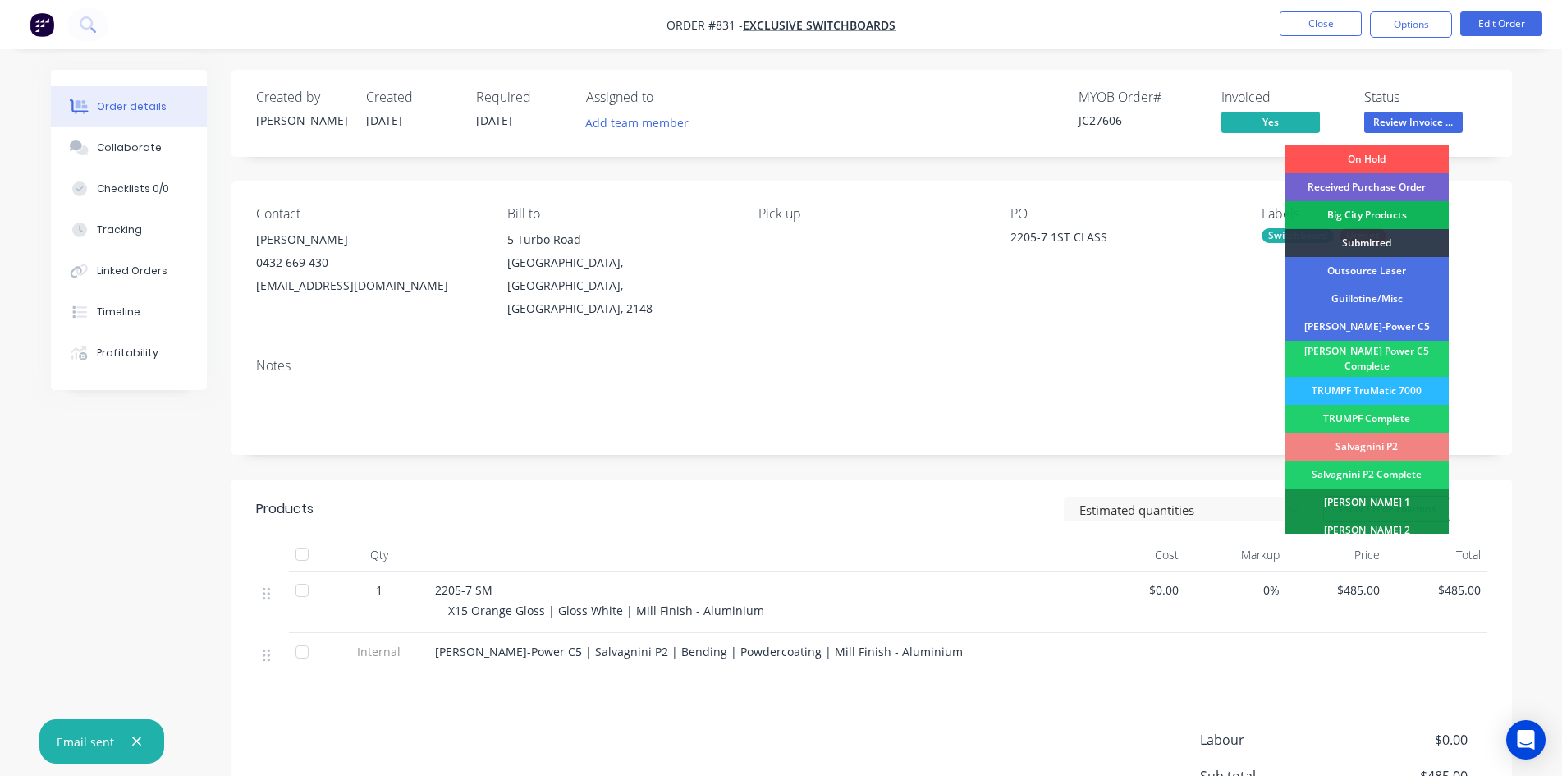
scroll to position [465, 0]
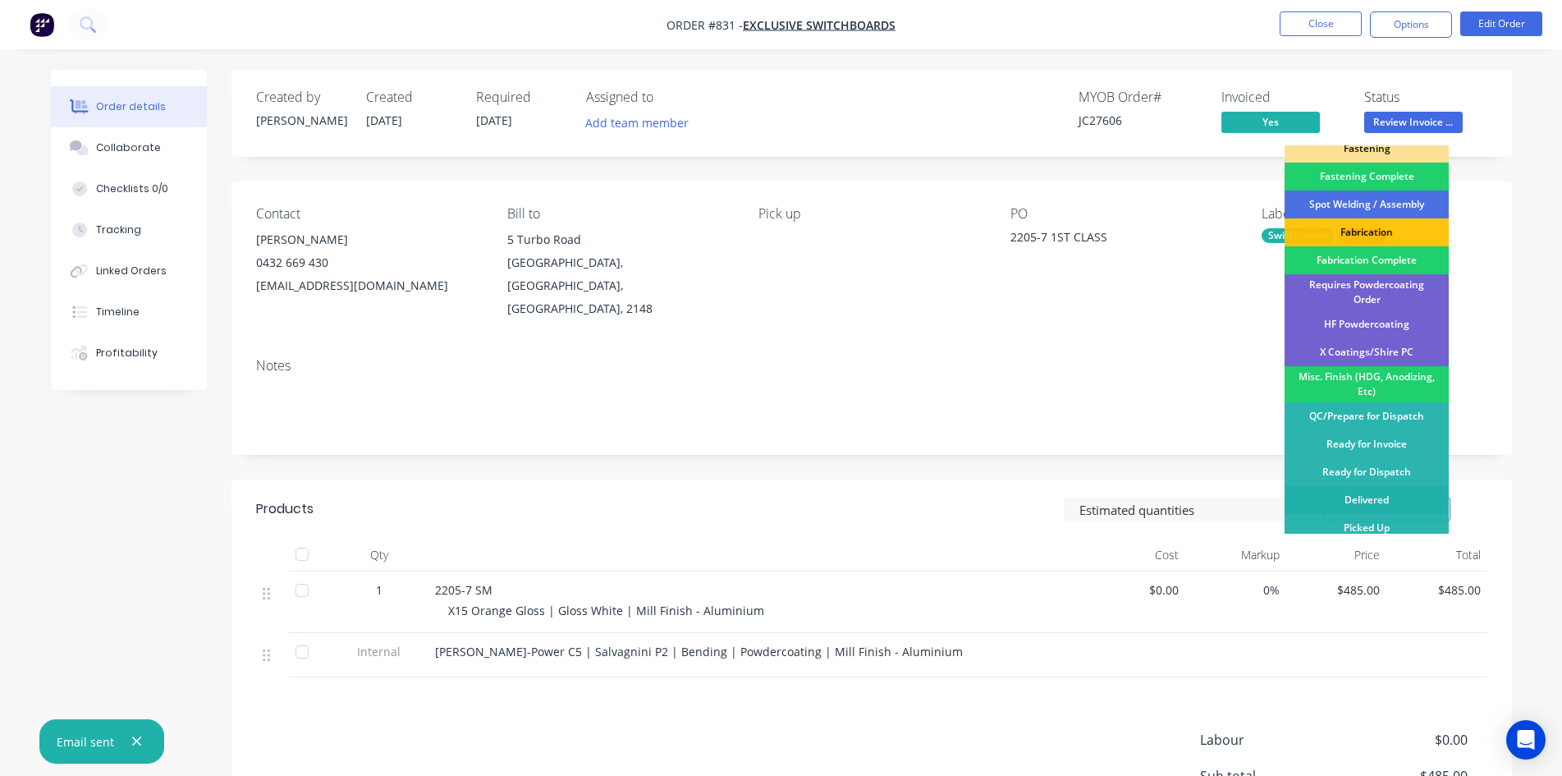
click at [1371, 486] on div "Delivered" at bounding box center [1367, 500] width 164 height 28
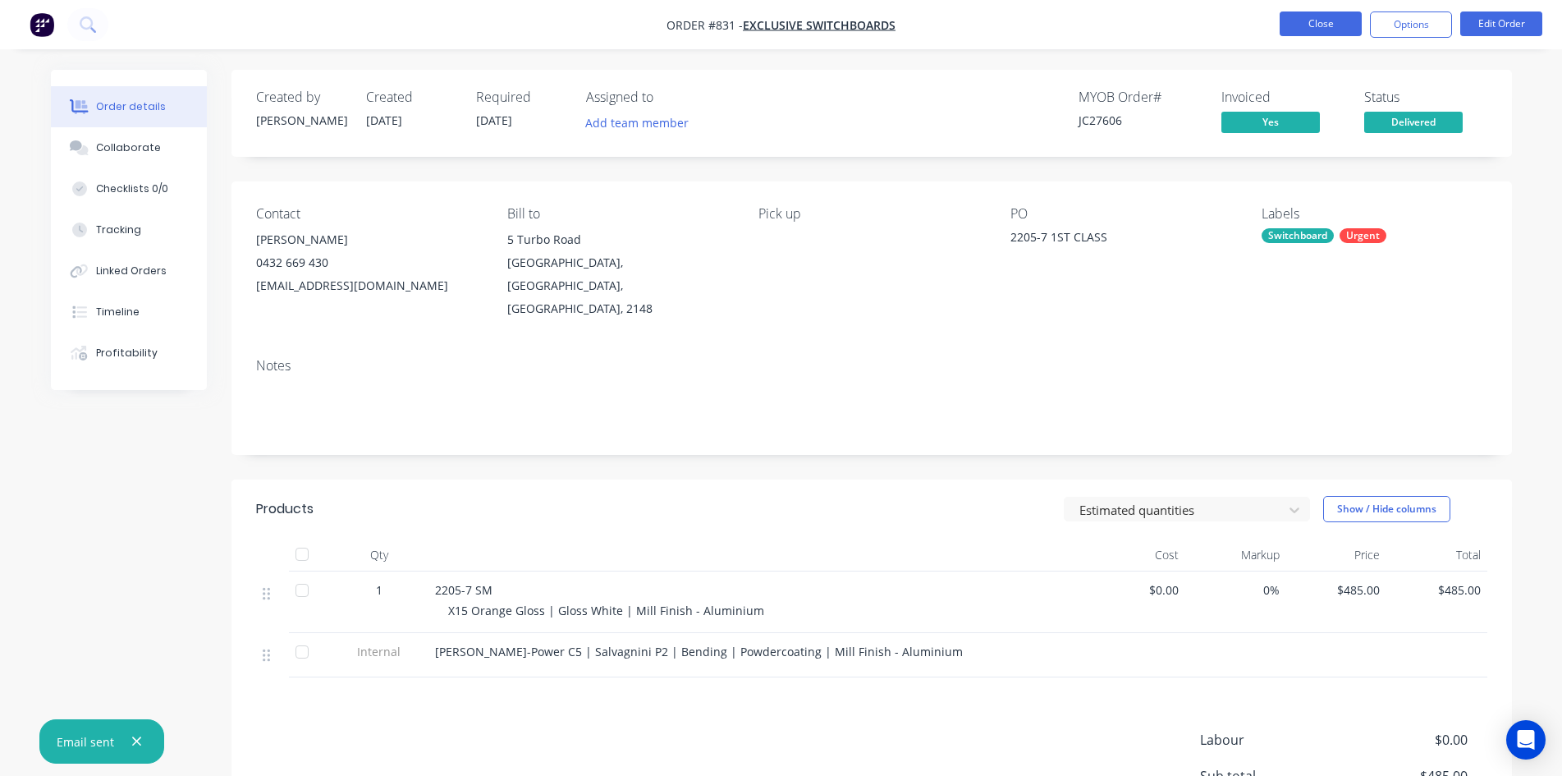
click at [1319, 26] on button "Close" at bounding box center [1321, 23] width 82 height 25
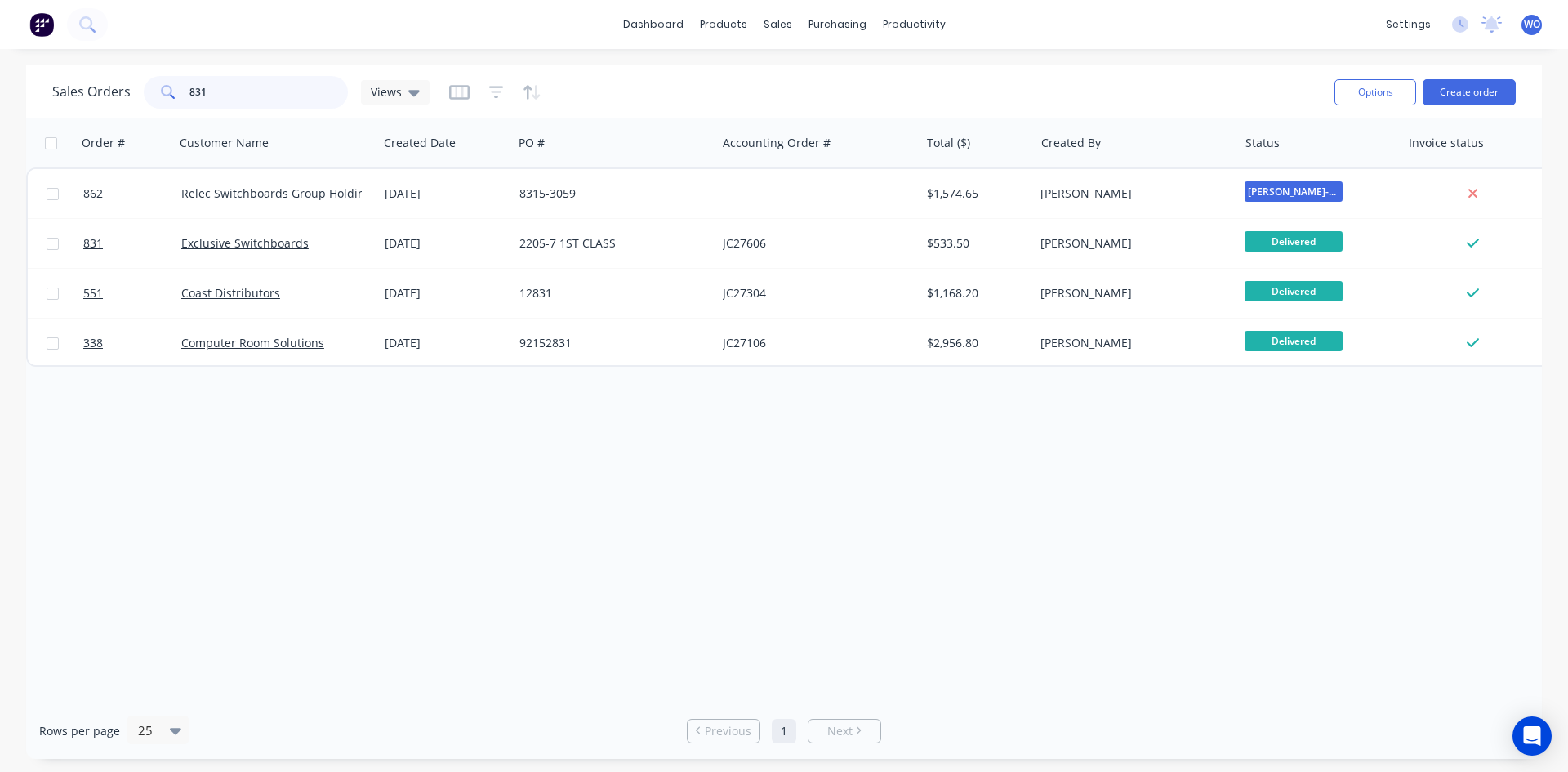
drag, startPoint x: 305, startPoint y: 100, endPoint x: 0, endPoint y: 41, distance: 310.7
click at [0, 36] on div "dashboard products sales purchasing productivity dashboard products Product Cat…" at bounding box center [784, 386] width 1568 height 772
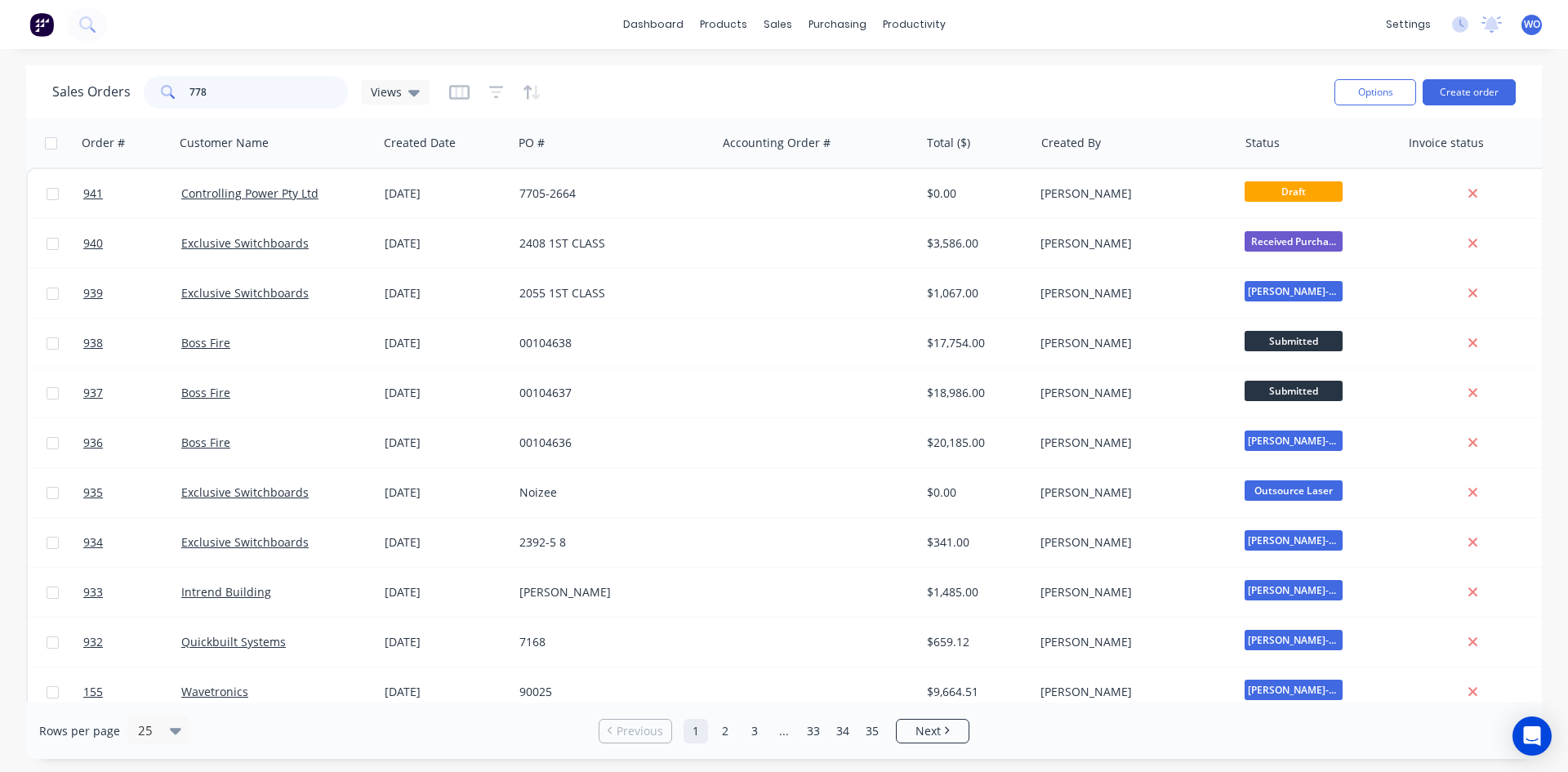
type input "778"
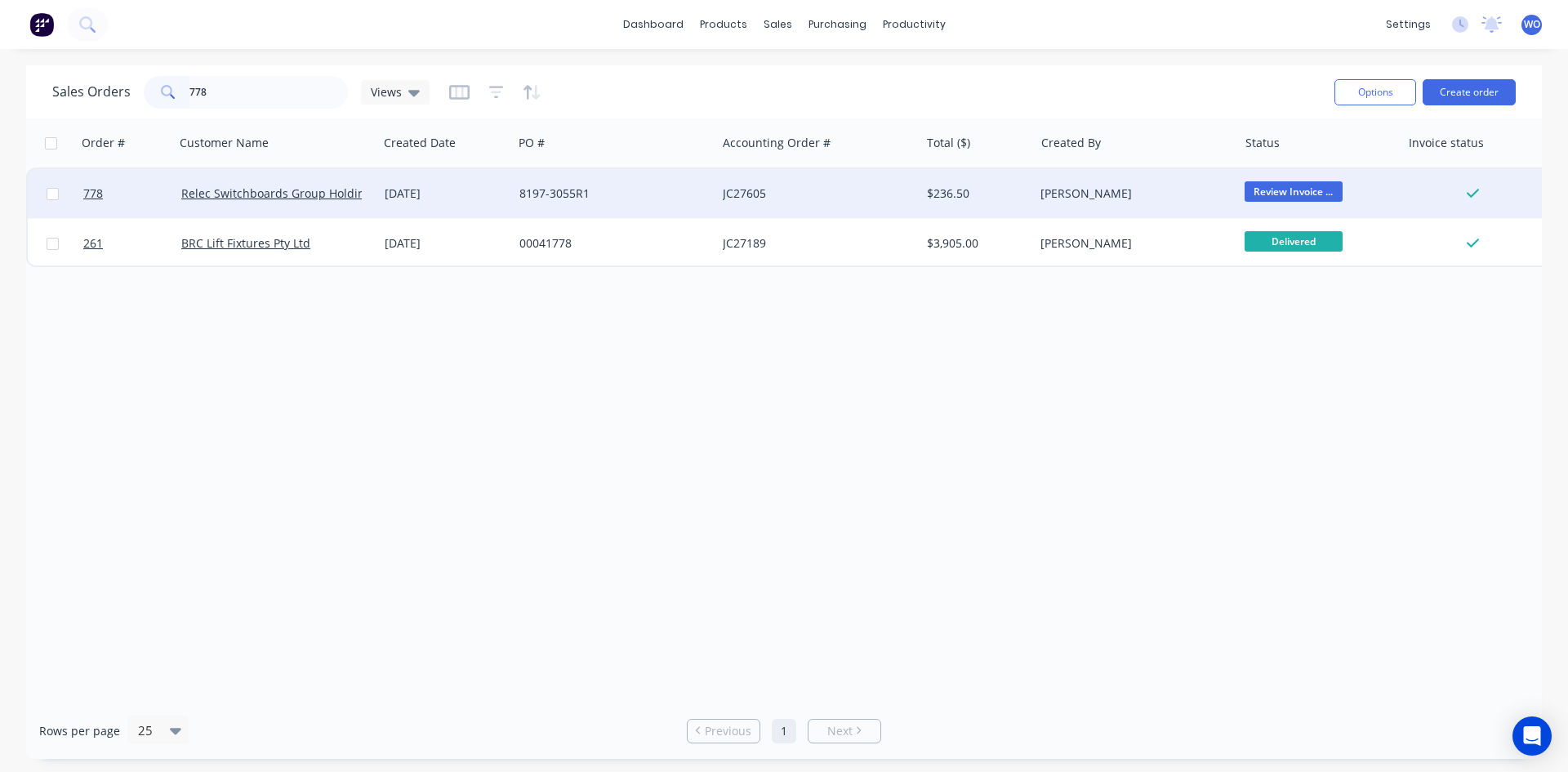
click at [517, 181] on div "8197-3055R1" at bounding box center [614, 193] width 203 height 49
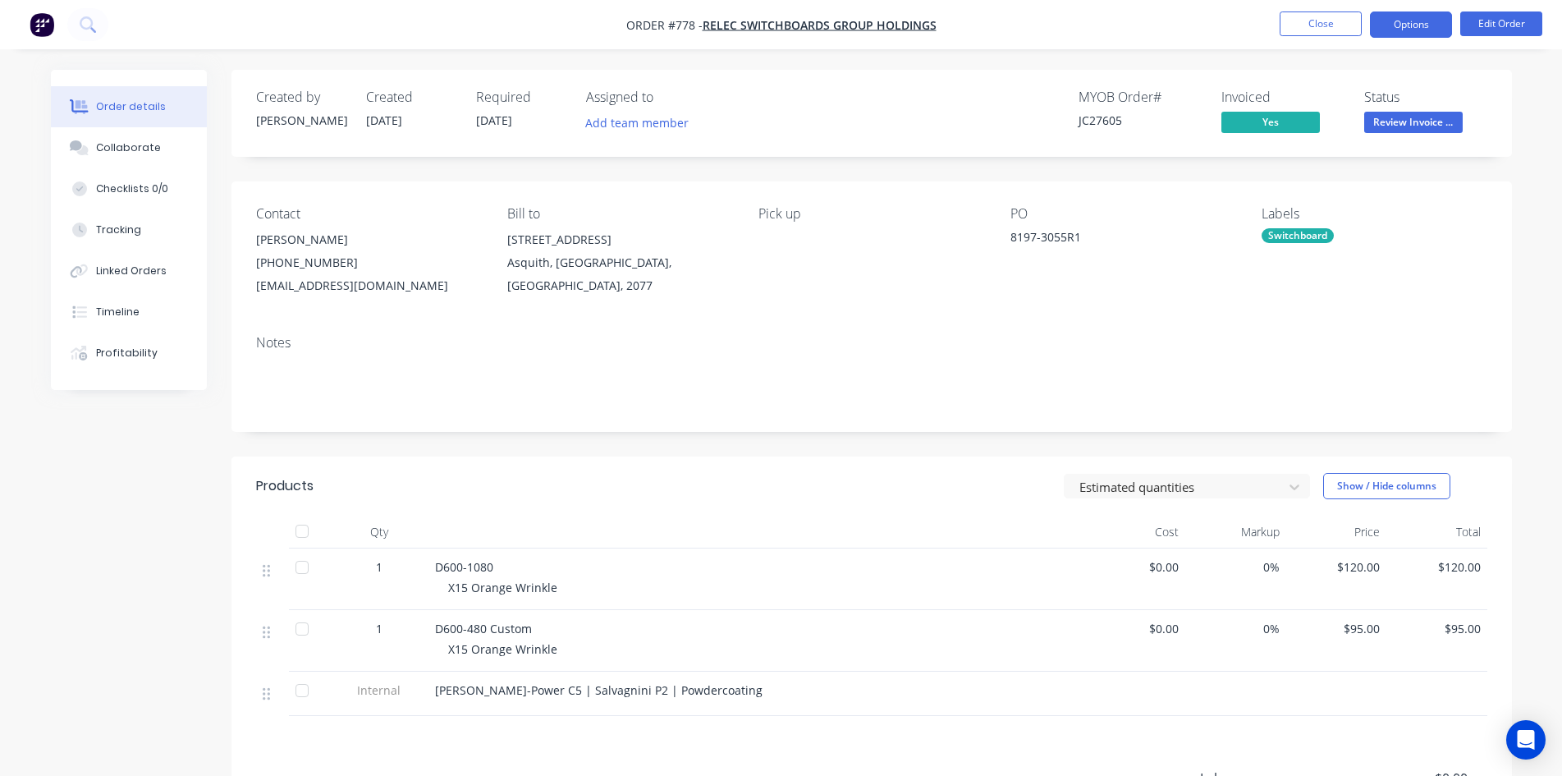
click at [1384, 21] on button "Options" at bounding box center [1411, 24] width 82 height 26
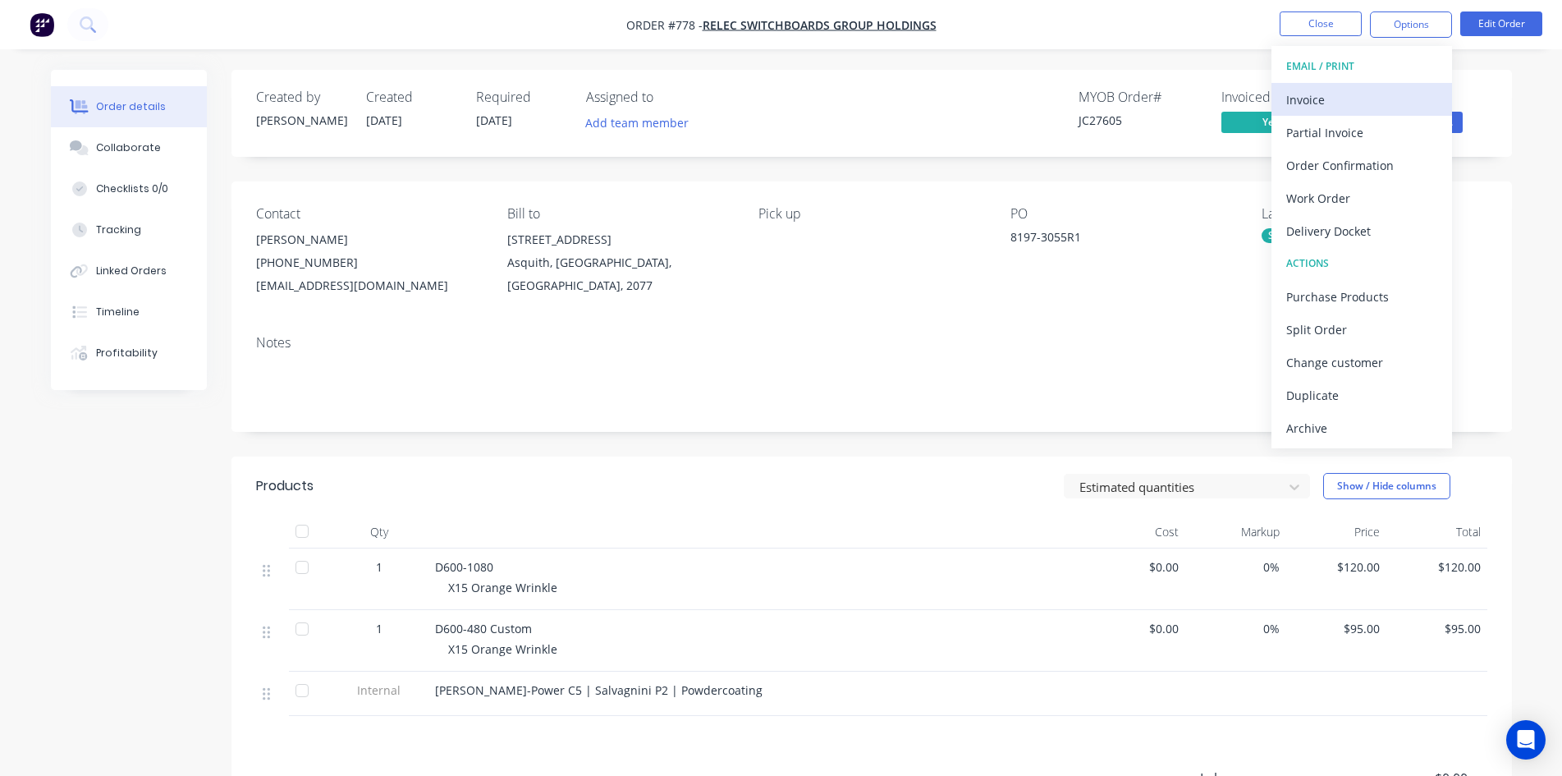
click at [1385, 105] on div "Invoice" at bounding box center [1361, 100] width 151 height 24
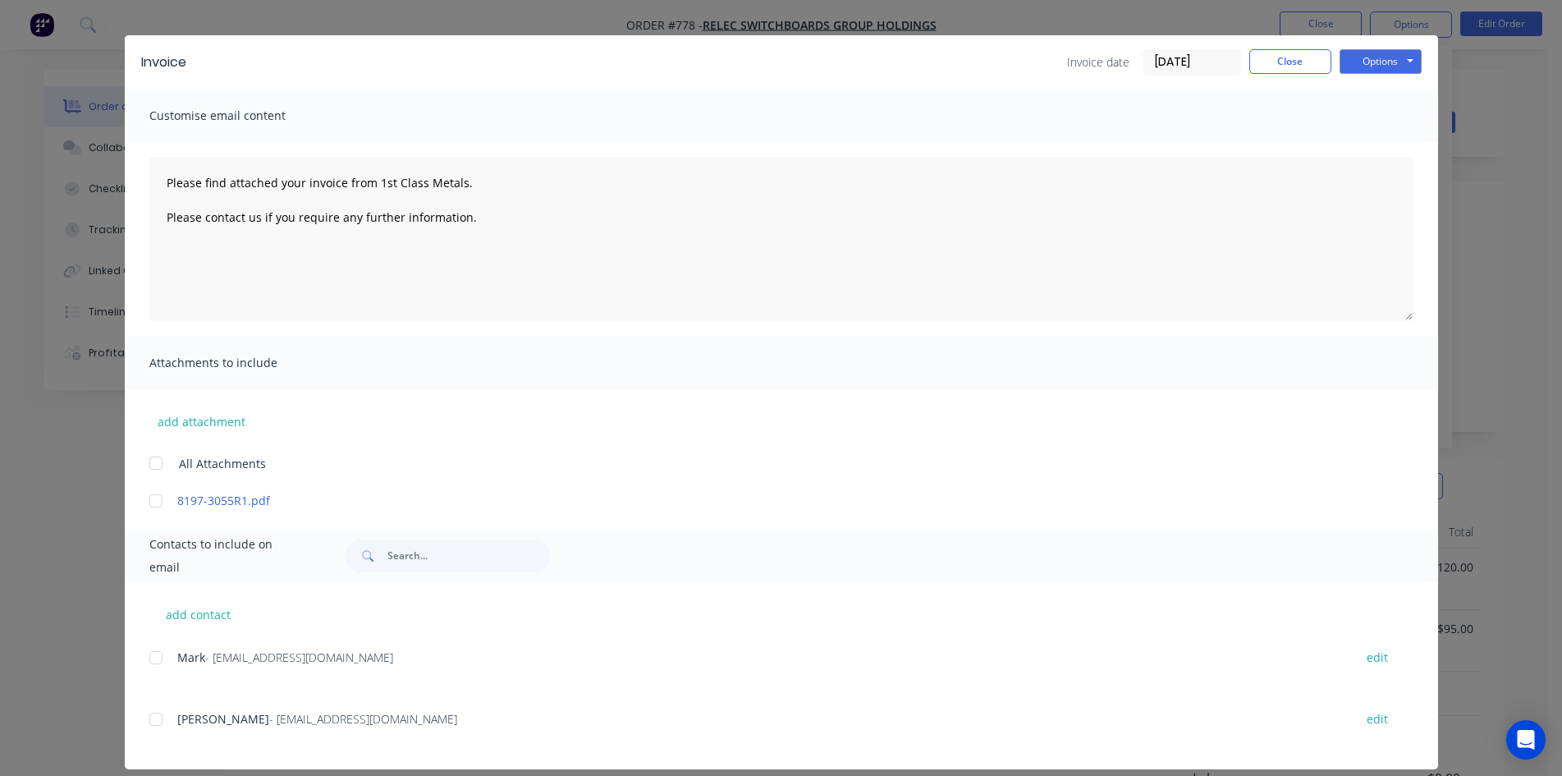
scroll to position [47, 0]
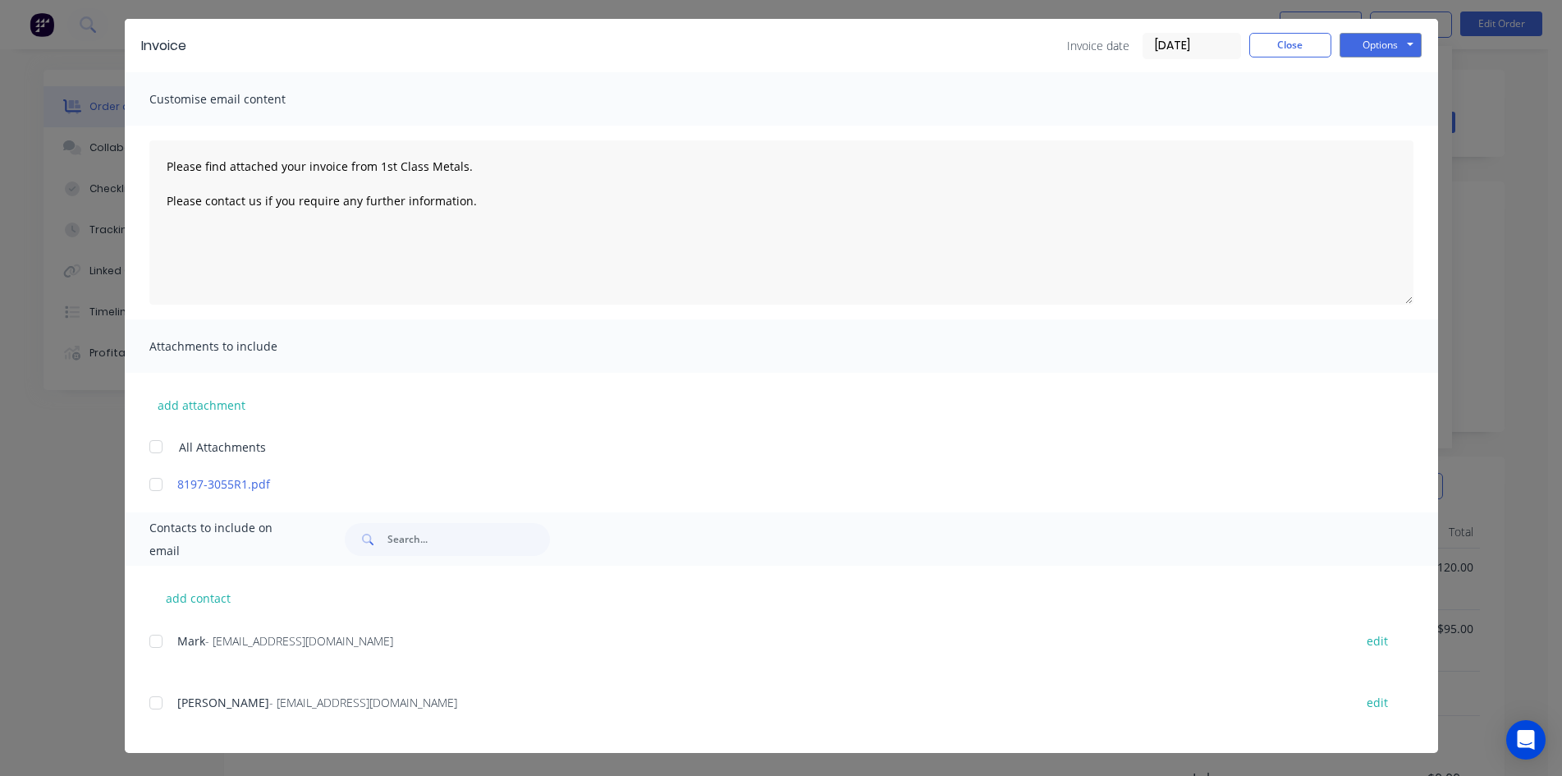
click at [205, 636] on span "- [EMAIL_ADDRESS][DOMAIN_NAME]" at bounding box center [299, 641] width 188 height 16
click at [165, 638] on div "Mark - [EMAIL_ADDRESS][DOMAIN_NAME] edit" at bounding box center [793, 641] width 1289 height 22
click at [163, 639] on div at bounding box center [156, 641] width 33 height 33
click at [1392, 53] on button "Options" at bounding box center [1381, 45] width 82 height 25
click at [1372, 136] on button "Email" at bounding box center [1392, 128] width 105 height 27
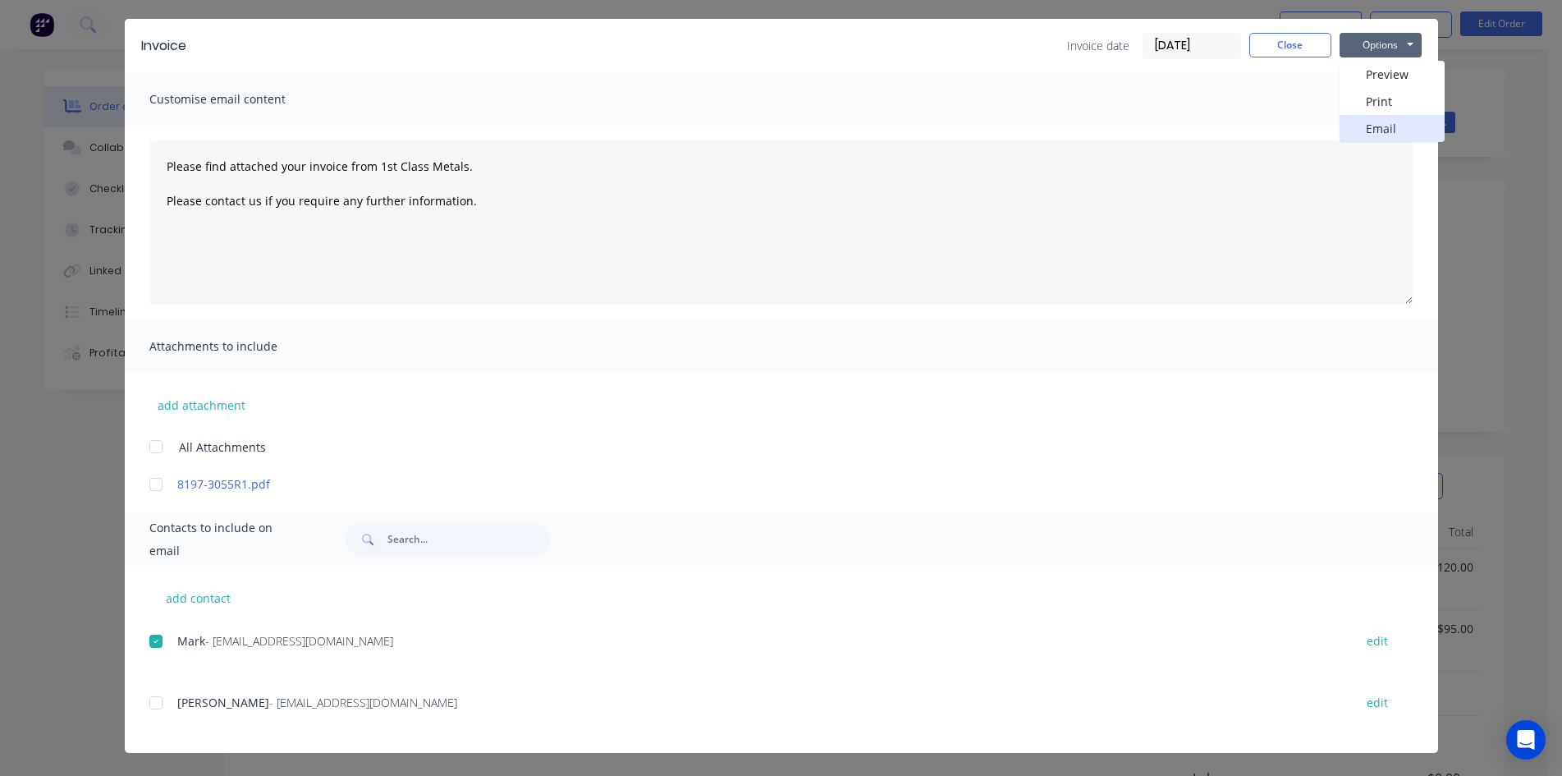
scroll to position [0, 0]
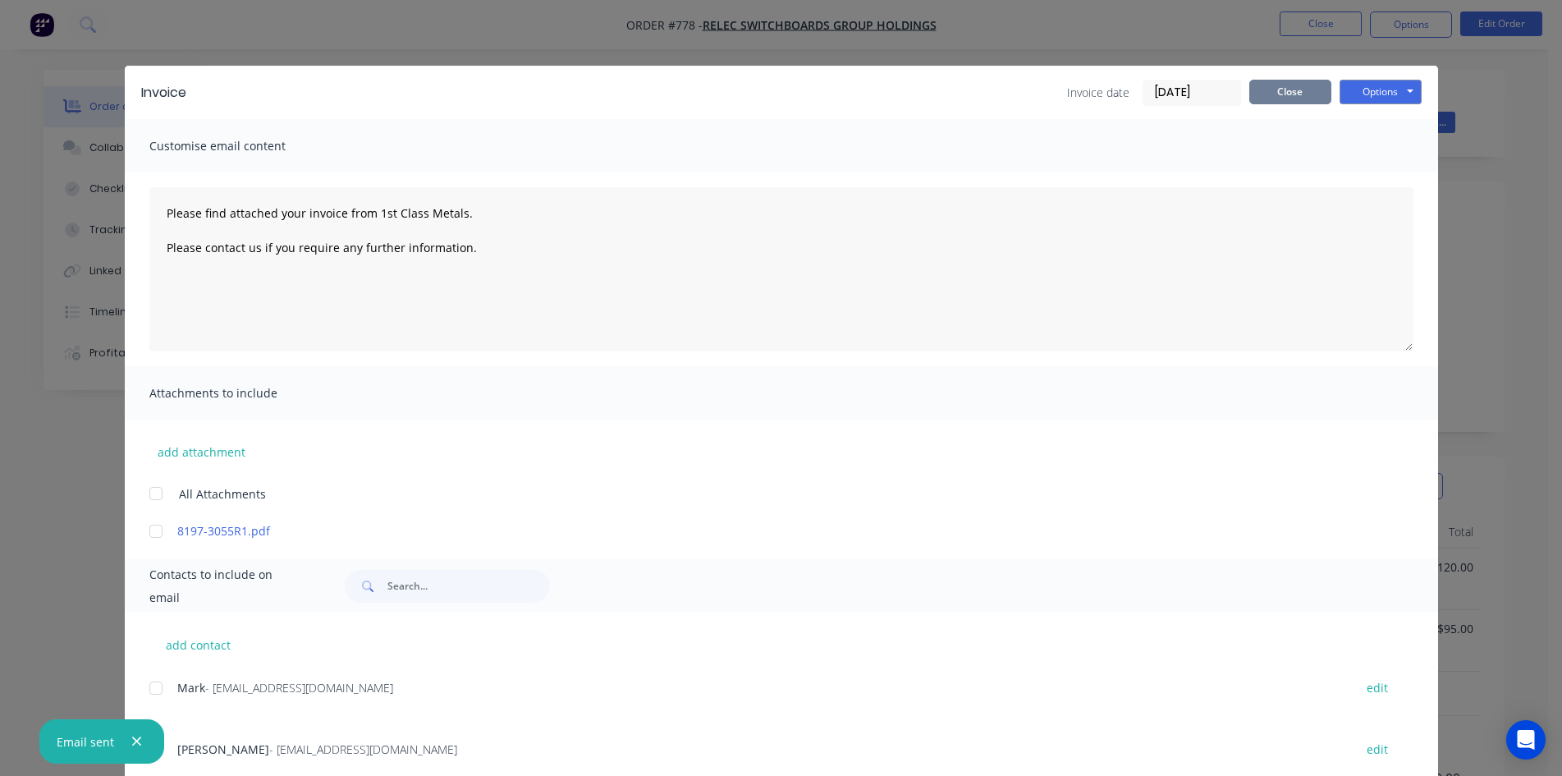
click at [1262, 95] on button "Close" at bounding box center [1290, 92] width 82 height 25
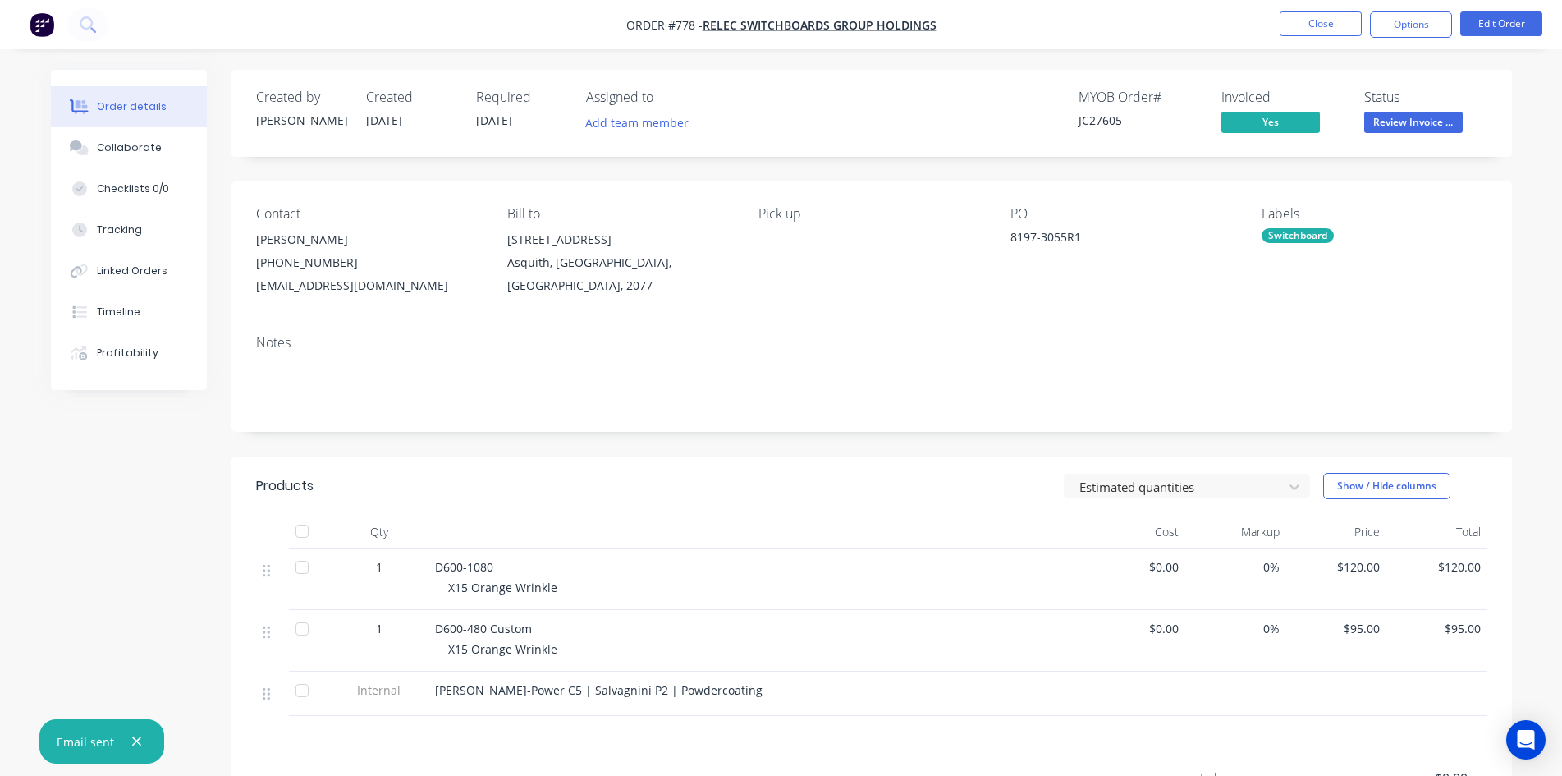
click at [1400, 131] on span "Review Invoice ..." at bounding box center [1413, 122] width 98 height 21
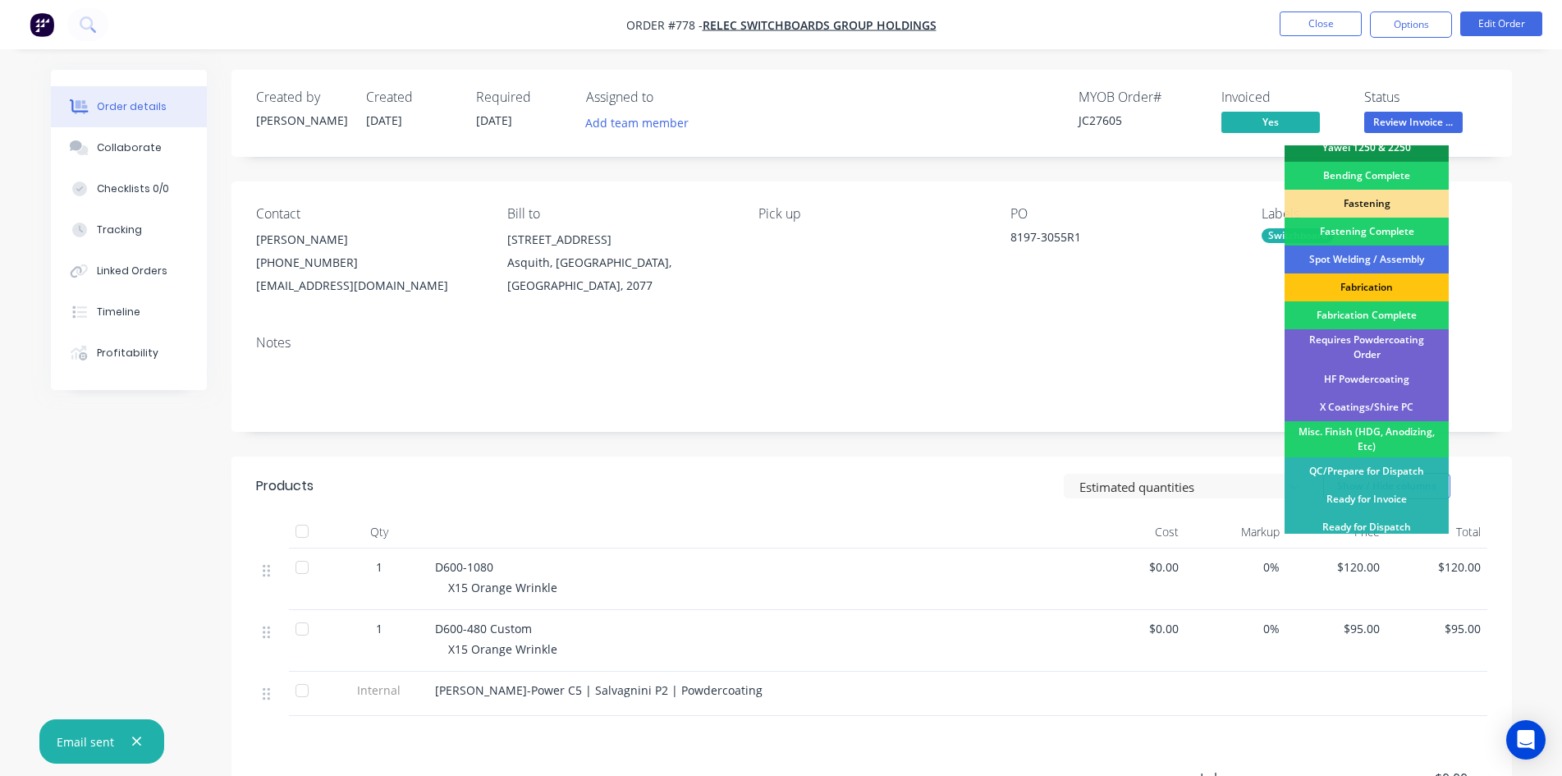
scroll to position [465, 0]
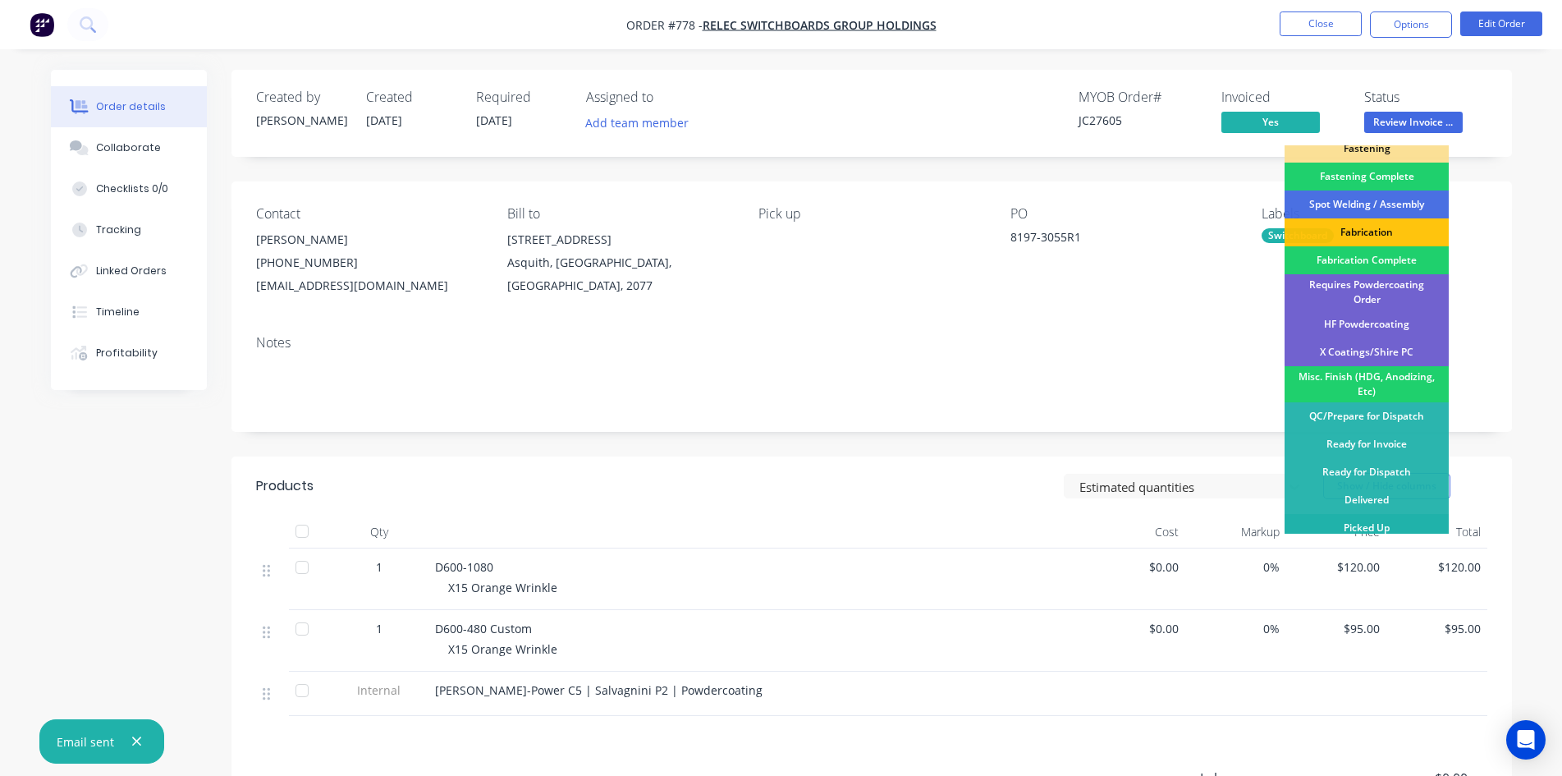
click at [1352, 524] on div "Picked Up" at bounding box center [1367, 528] width 164 height 28
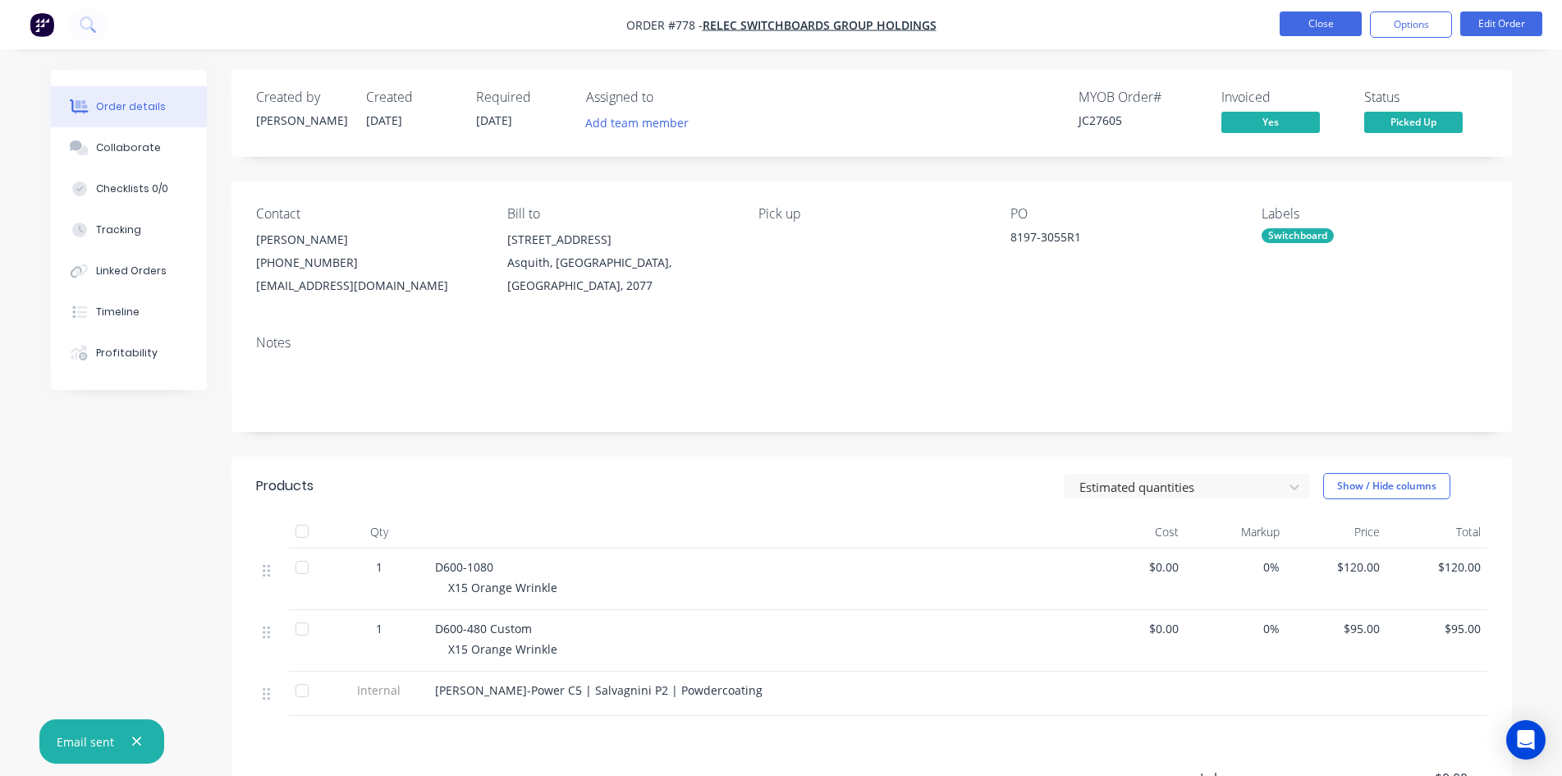
click at [1334, 34] on button "Close" at bounding box center [1321, 23] width 82 height 25
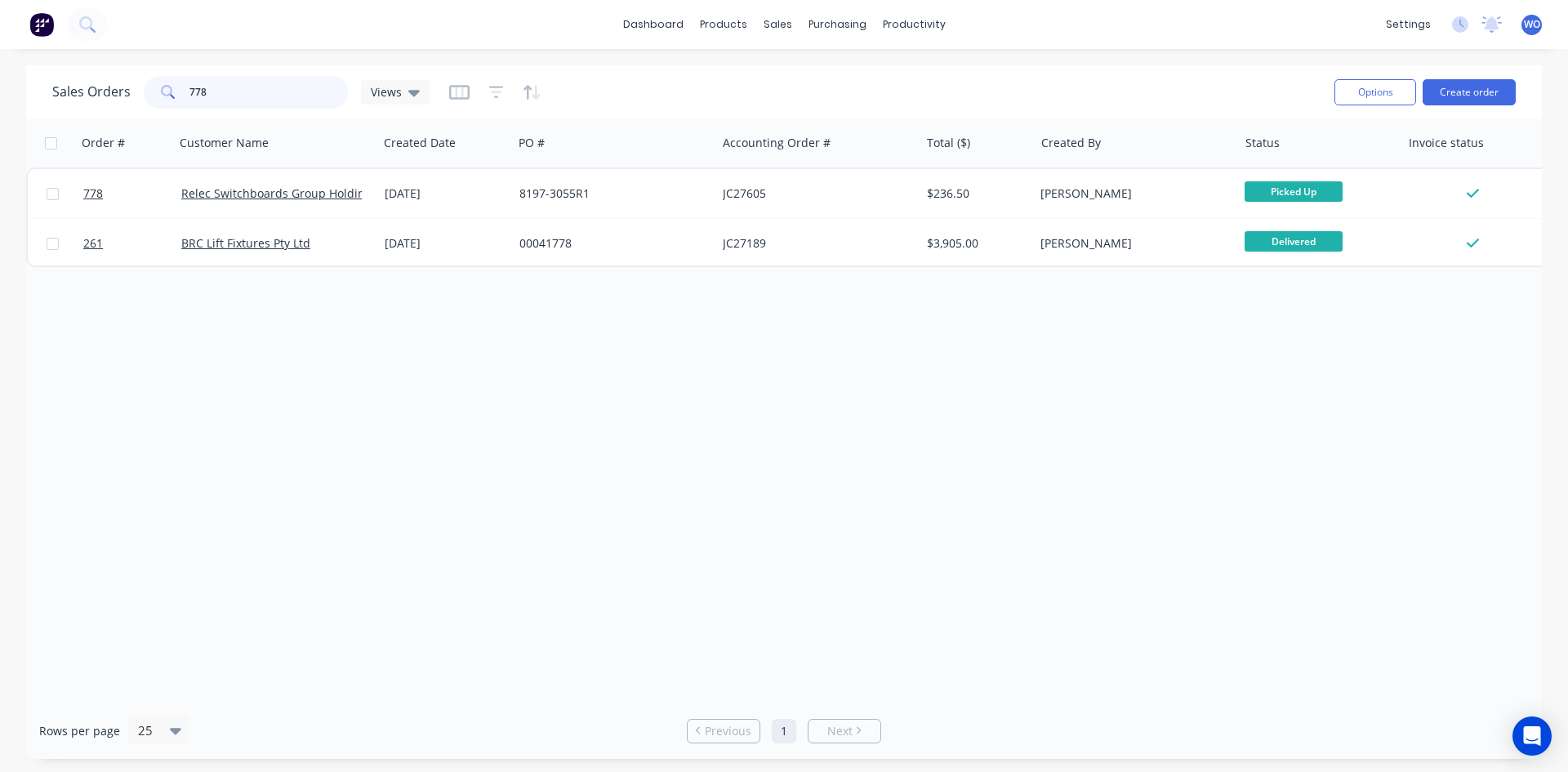
drag, startPoint x: 216, startPoint y: 81, endPoint x: 0, endPoint y: 111, distance: 218.1
click at [0, 111] on div "Sales Orders 778 Views Options Create order Order # Customer Name Created Date …" at bounding box center [784, 412] width 1568 height 693
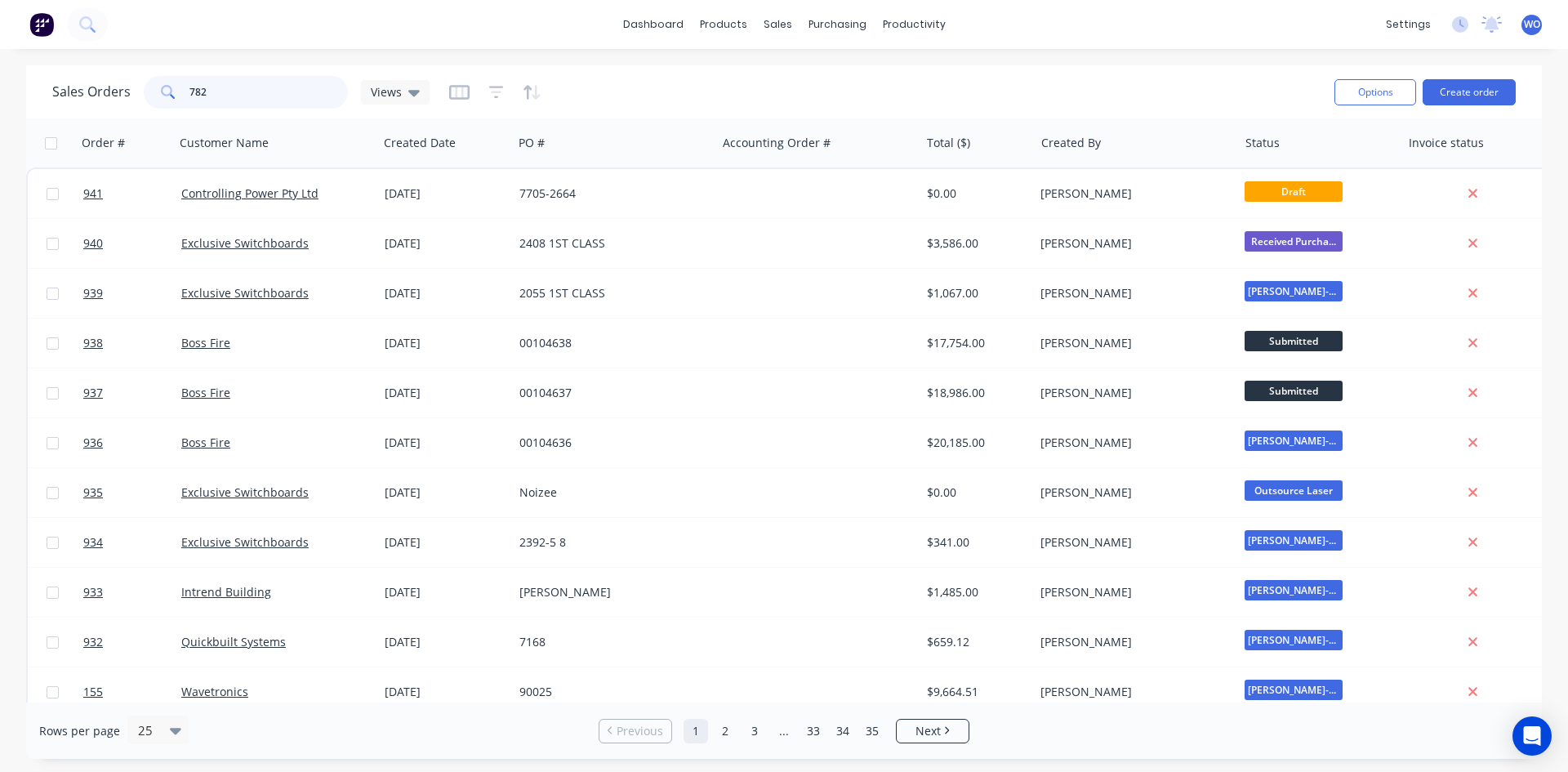
type input "782"
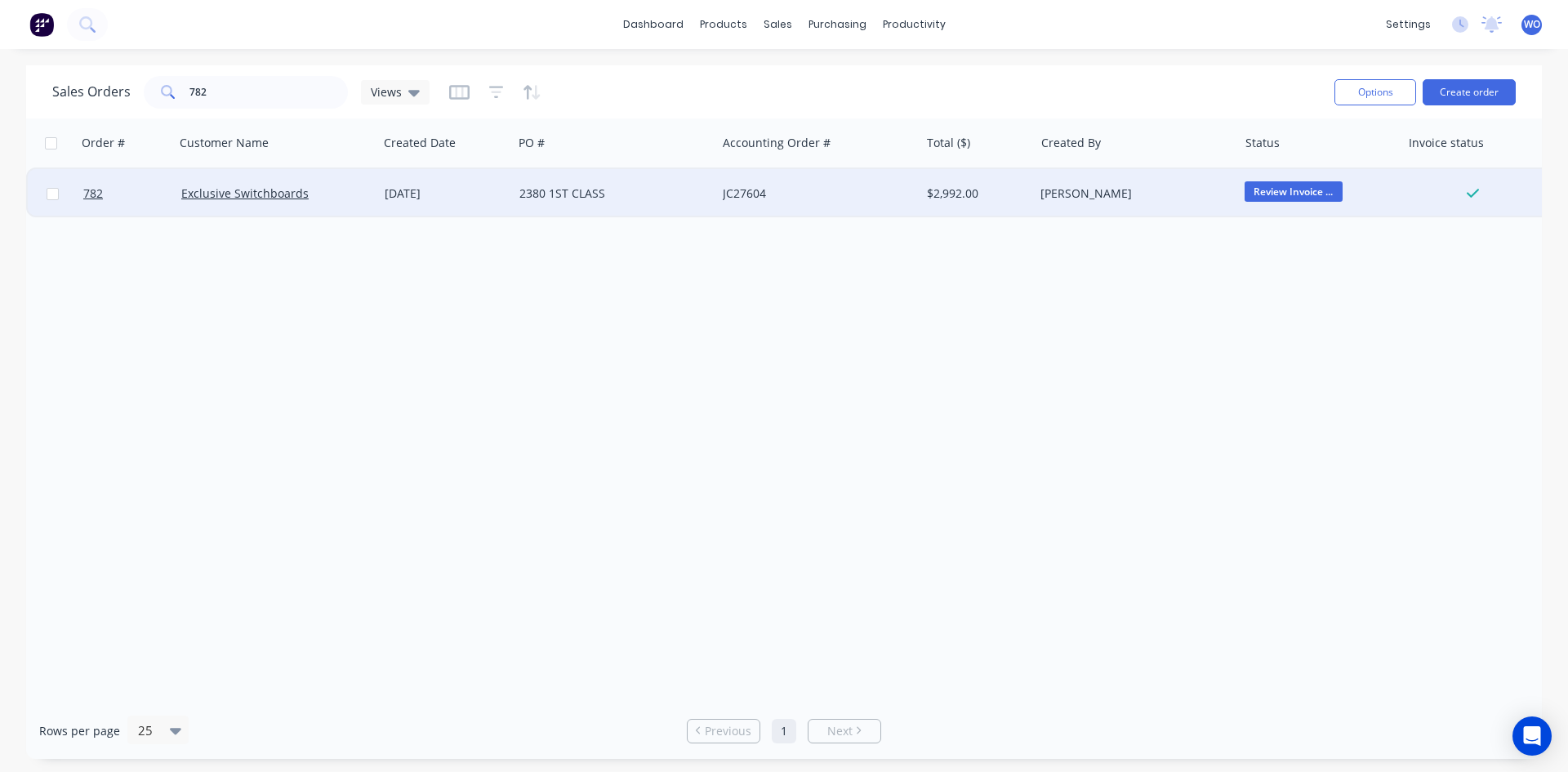
click at [433, 201] on div "[DATE]" at bounding box center [446, 193] width 121 height 16
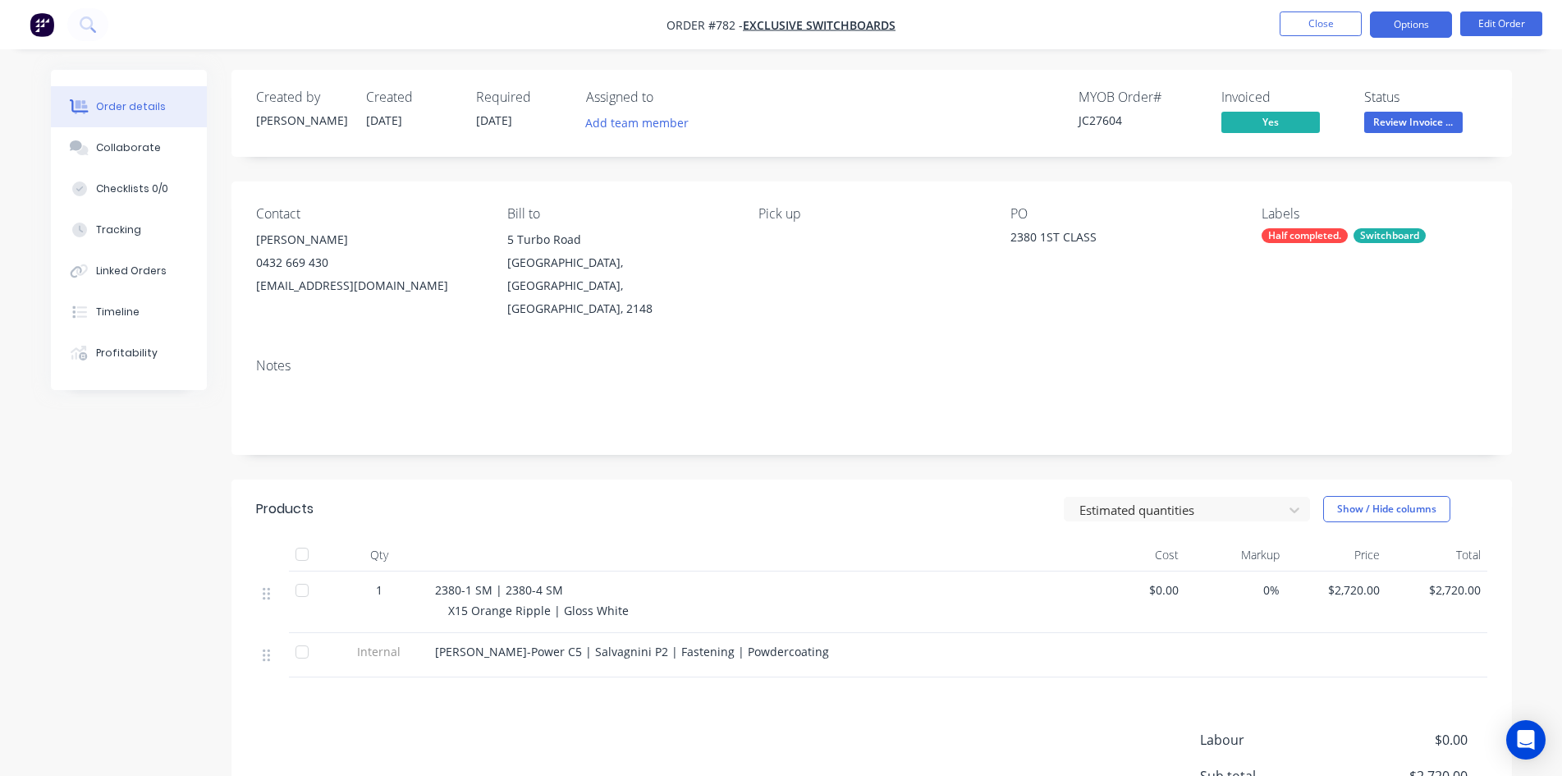
click at [1396, 28] on button "Options" at bounding box center [1411, 24] width 82 height 26
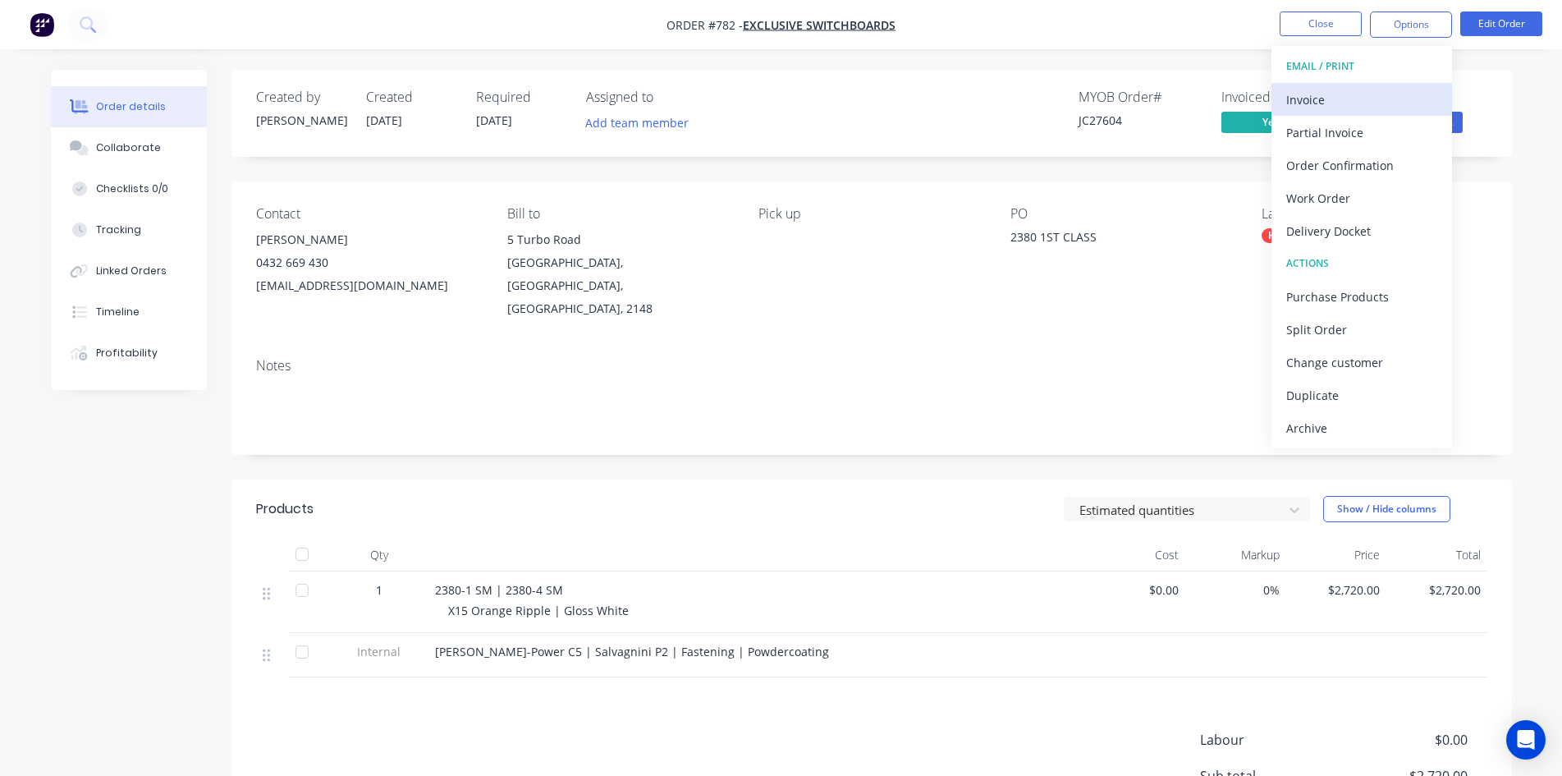
click at [1350, 98] on div "Invoice" at bounding box center [1361, 100] width 151 height 24
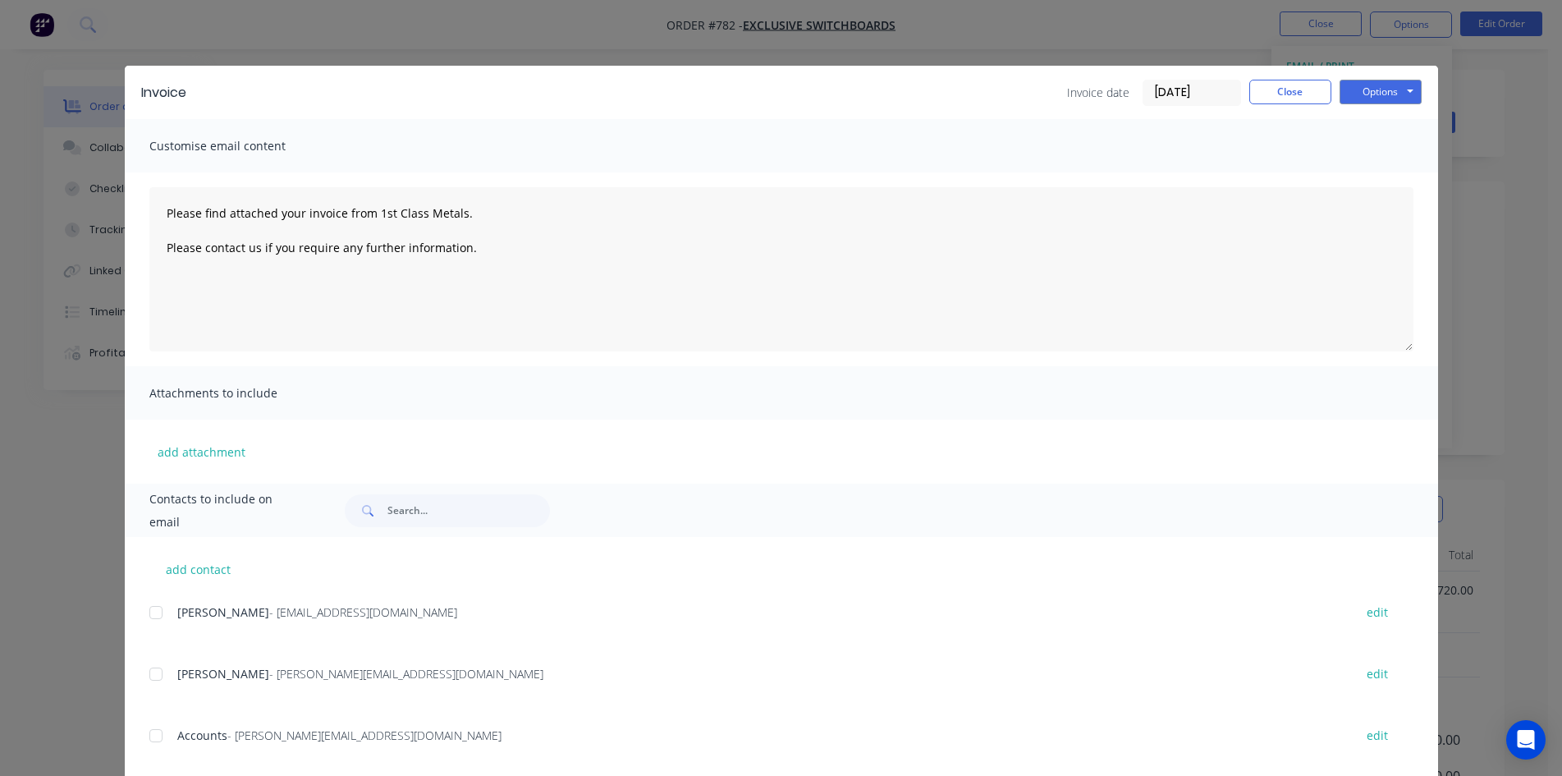
click at [165, 729] on div "Accounts - [PERSON_NAME][EMAIL_ADDRESS][DOMAIN_NAME] edit" at bounding box center [793, 735] width 1289 height 22
click at [156, 745] on div at bounding box center [156, 735] width 33 height 33
click at [1411, 94] on button "Options" at bounding box center [1381, 92] width 82 height 25
click at [1391, 170] on button "Email" at bounding box center [1392, 175] width 105 height 27
click at [1264, 100] on button "Close" at bounding box center [1290, 92] width 82 height 25
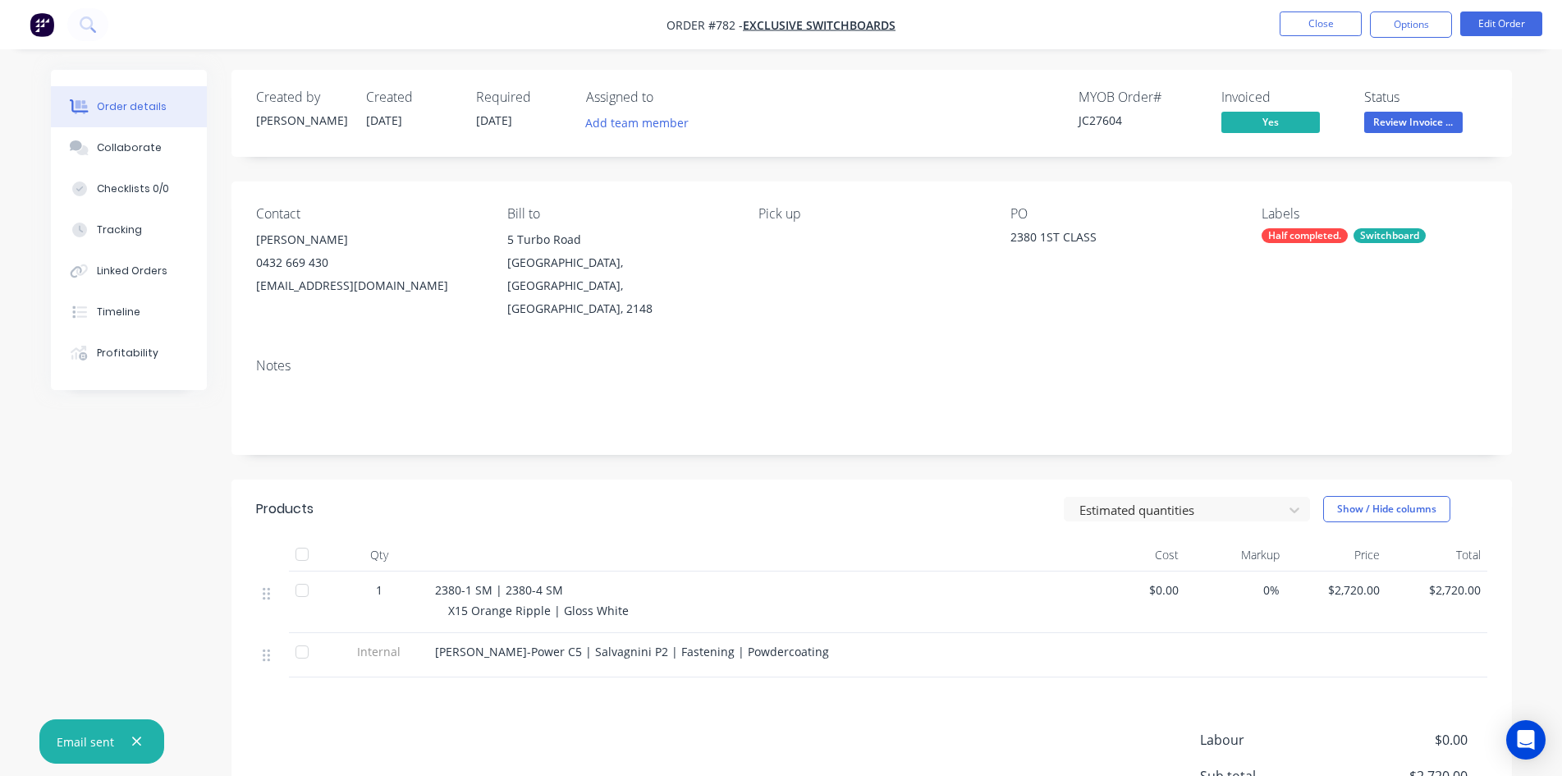
click at [1385, 117] on span "Review Invoice ..." at bounding box center [1413, 122] width 98 height 21
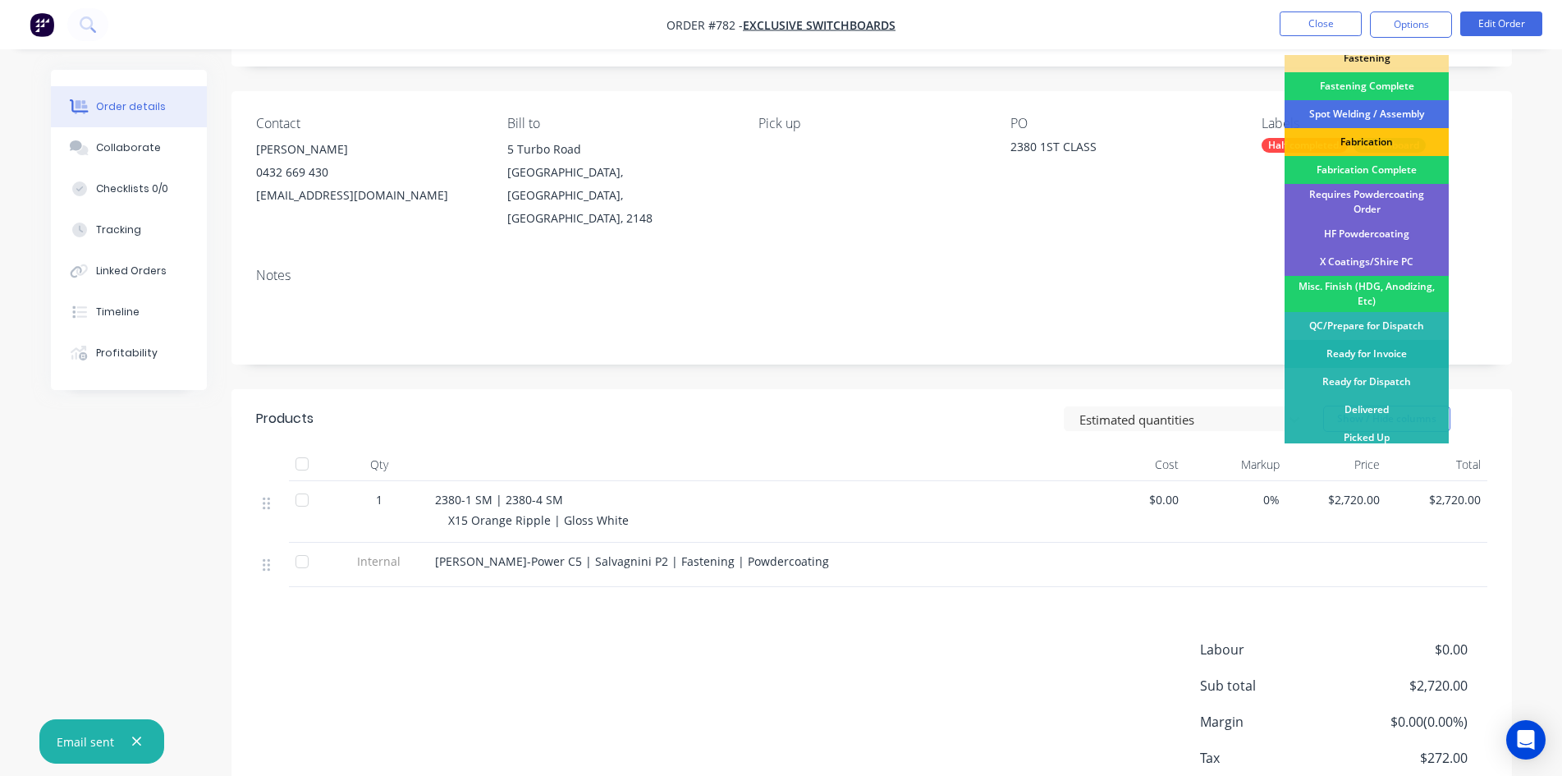
scroll to position [164, 0]
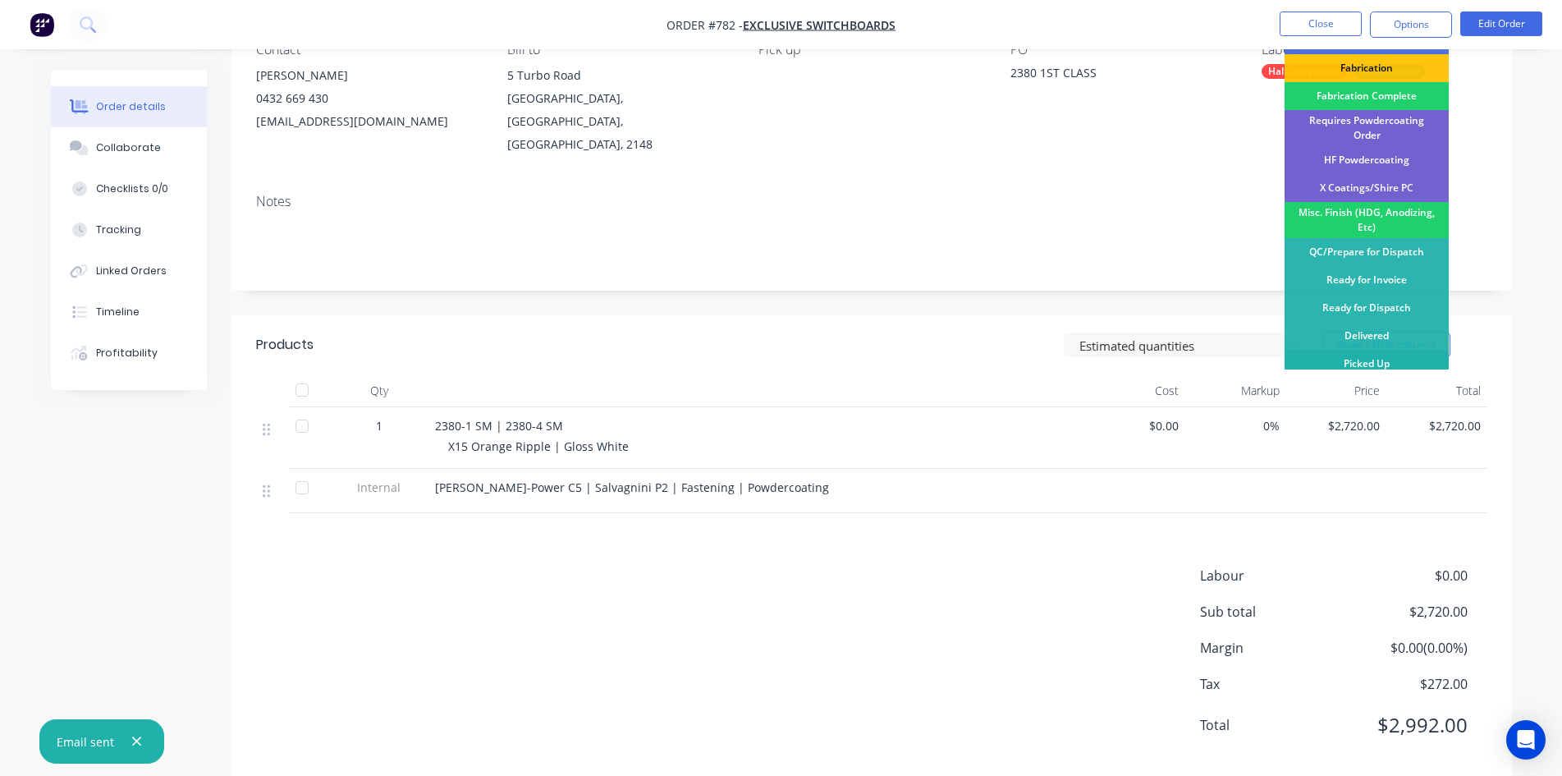
click at [1376, 360] on div "Picked Up" at bounding box center [1367, 364] width 164 height 28
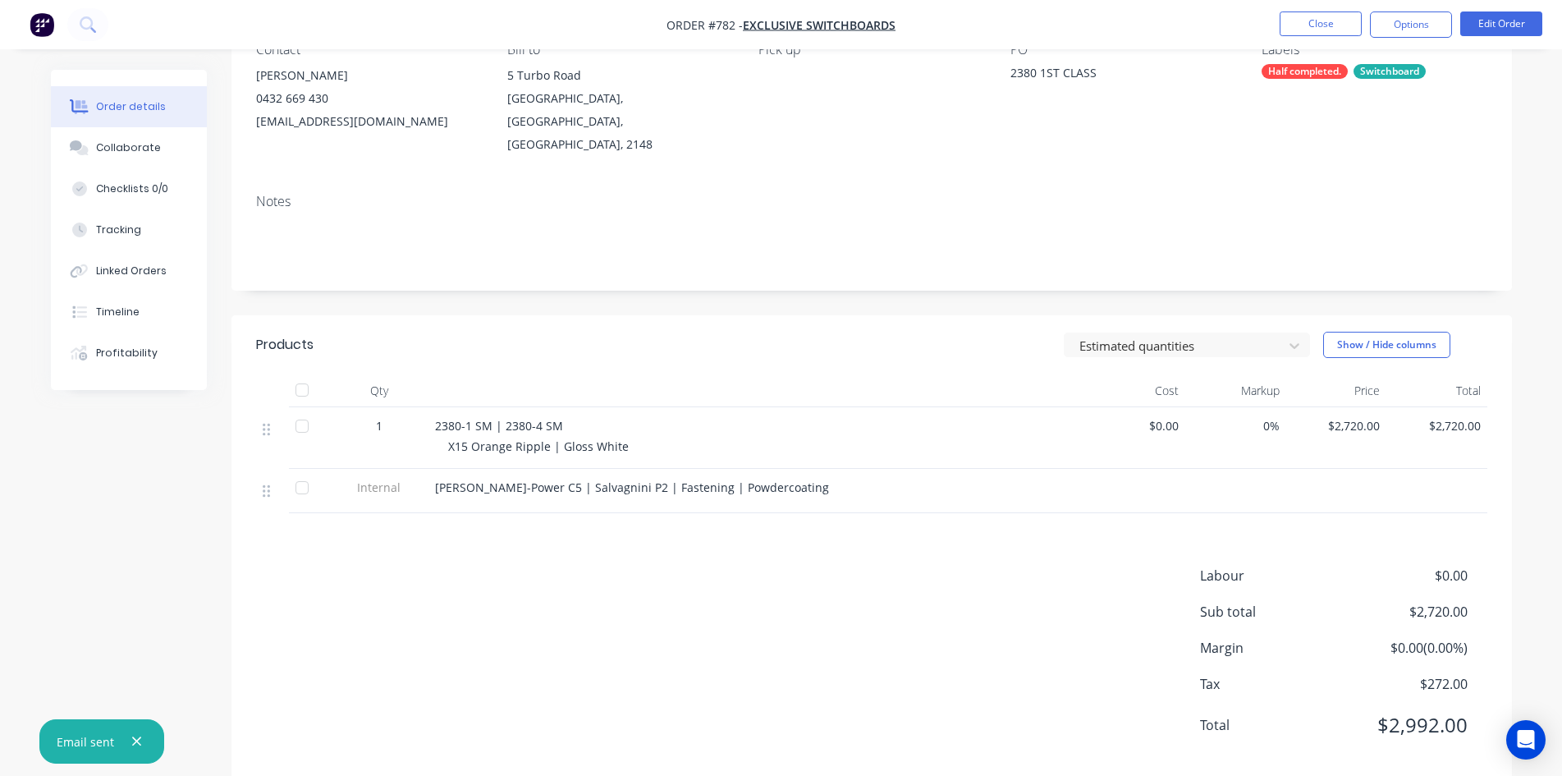
scroll to position [0, 0]
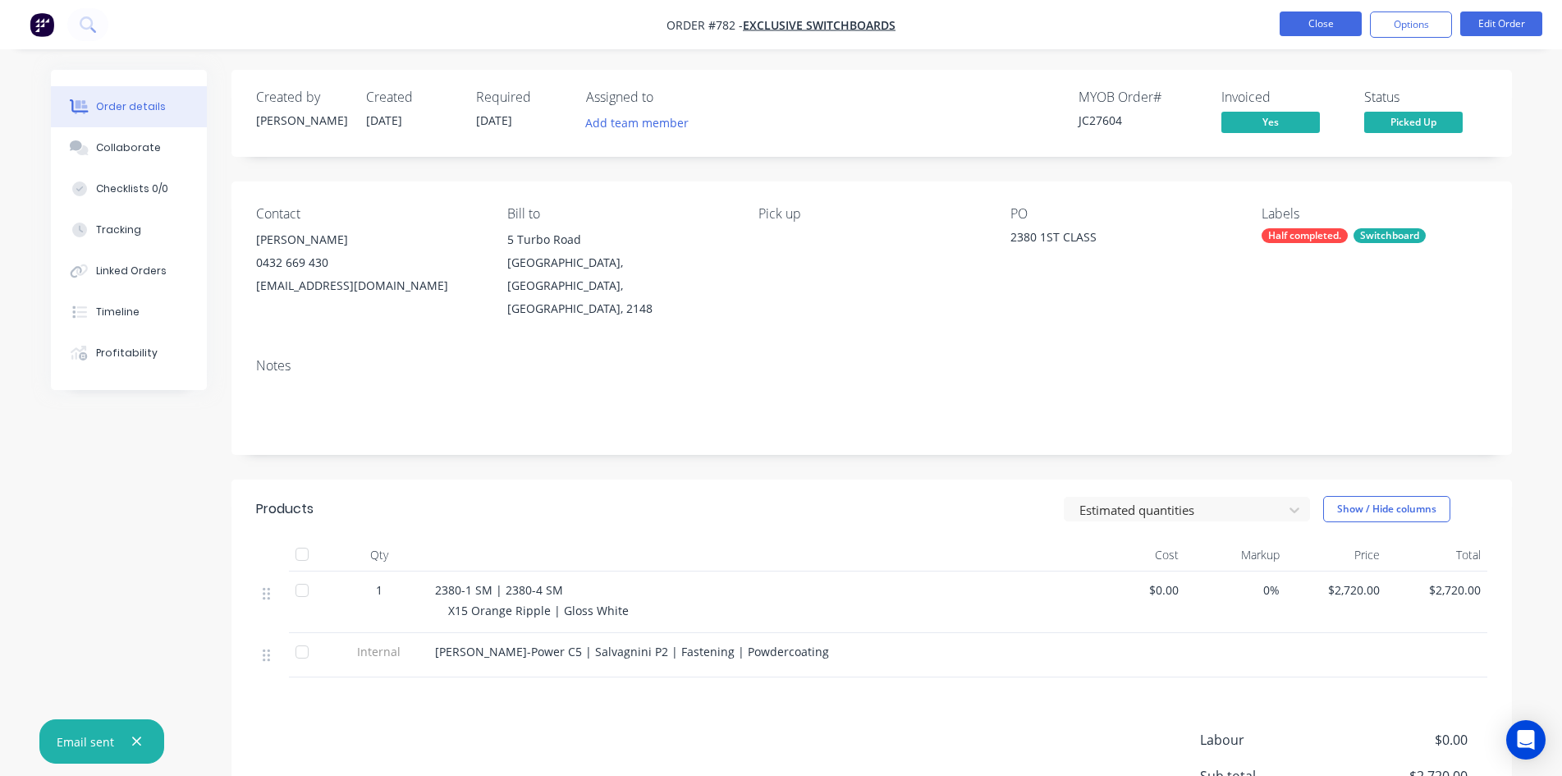
click at [1316, 21] on button "Close" at bounding box center [1321, 23] width 82 height 25
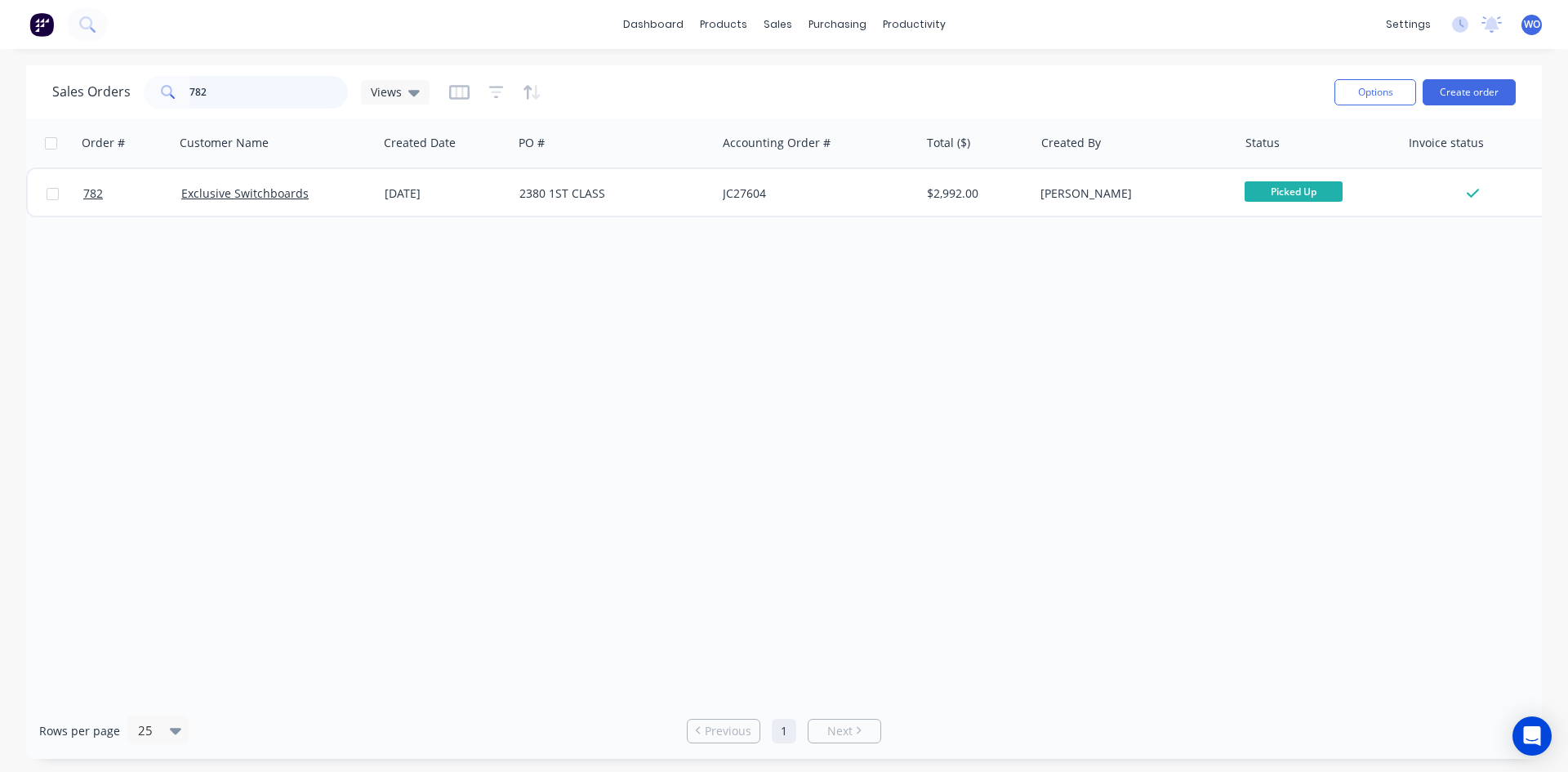
drag, startPoint x: 228, startPoint y: 85, endPoint x: 0, endPoint y: 95, distance: 228.2
click at [0, 95] on div "Sales Orders 782 Views Options Create order Order # Customer Name Created Date …" at bounding box center [784, 412] width 1568 height 693
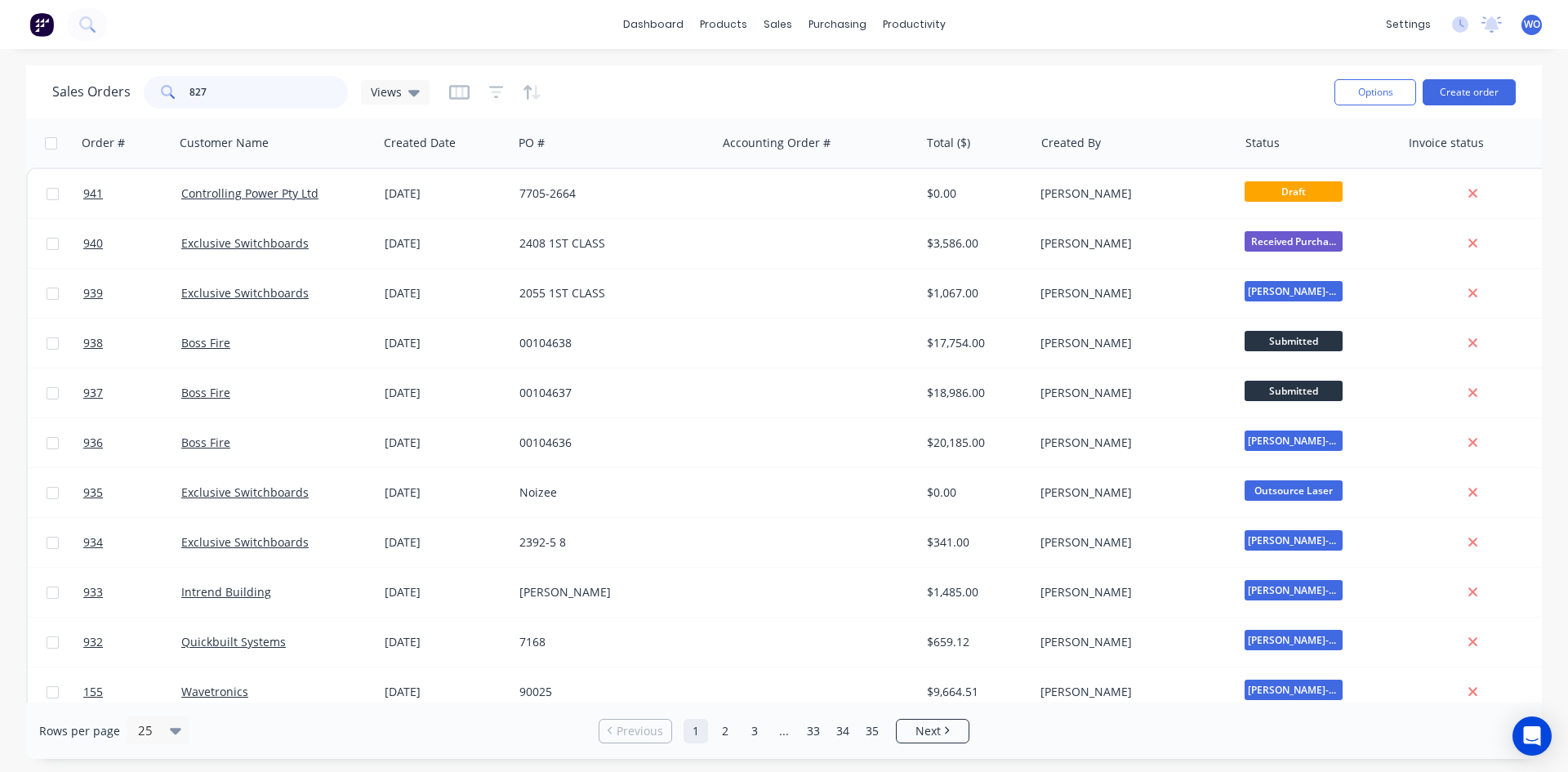
type input "827"
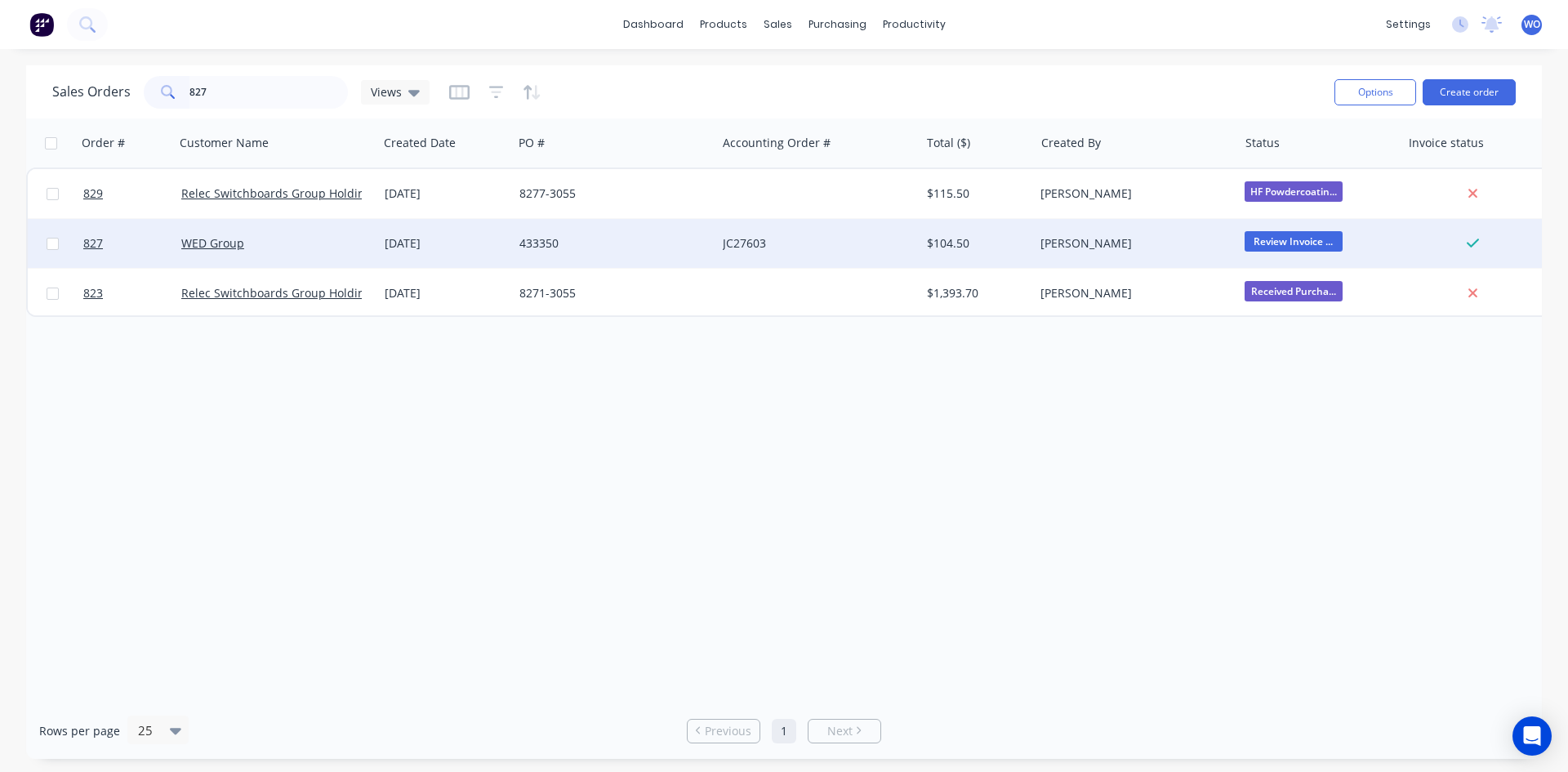
click at [498, 240] on div "[DATE]" at bounding box center [446, 243] width 121 height 16
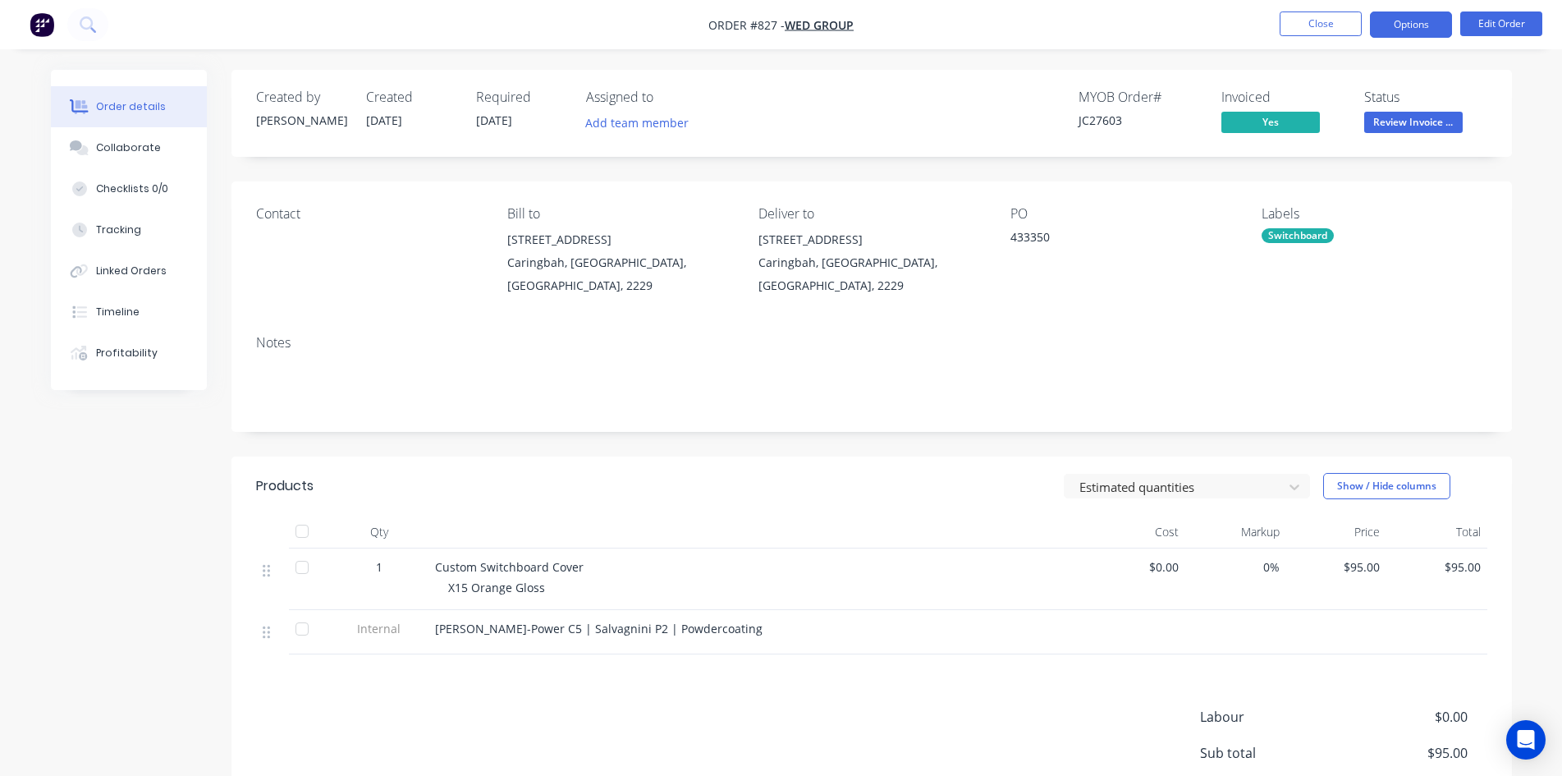
click at [1397, 26] on button "Options" at bounding box center [1411, 24] width 82 height 26
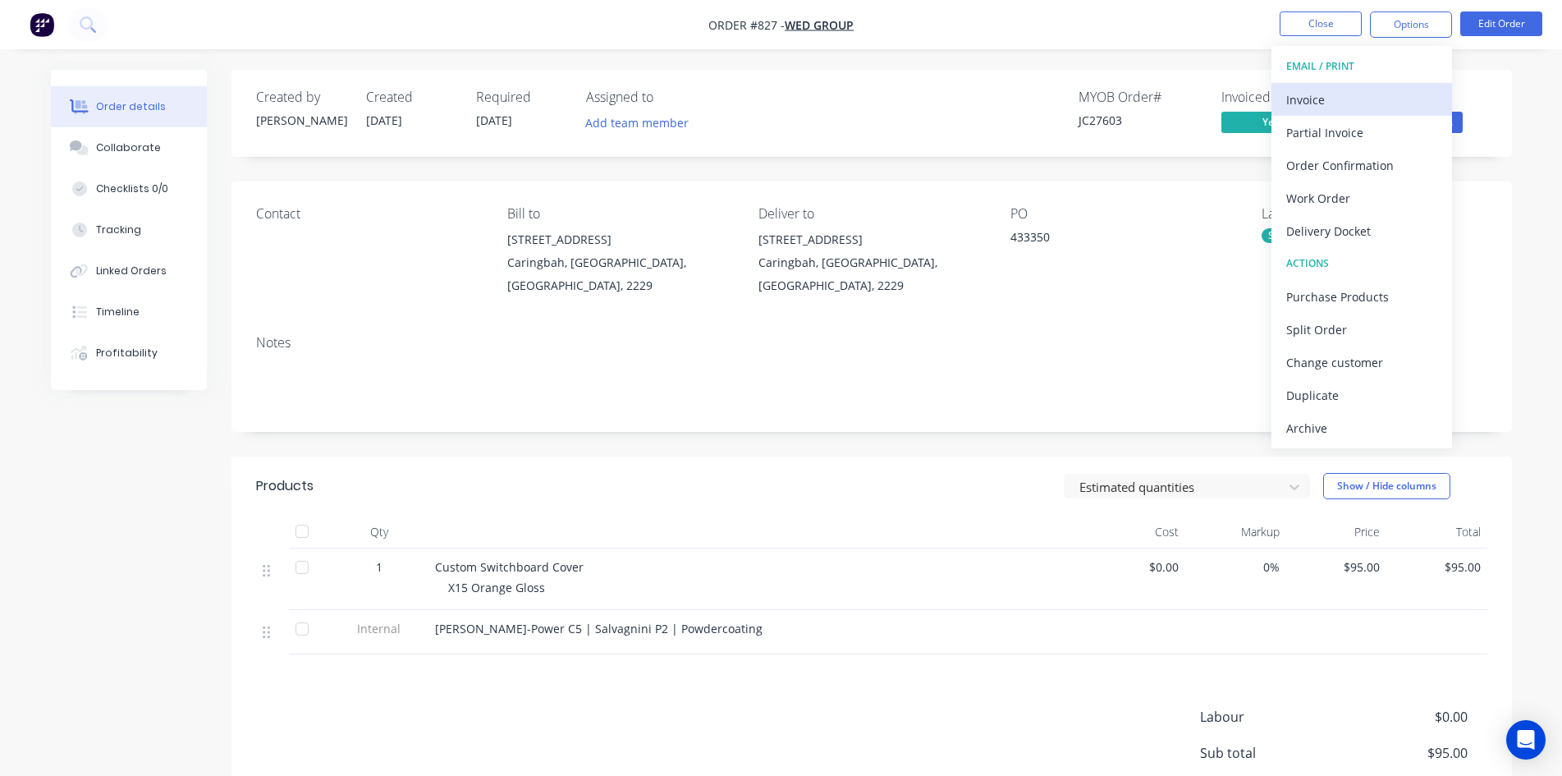
click at [1372, 94] on div "Invoice" at bounding box center [1361, 100] width 151 height 24
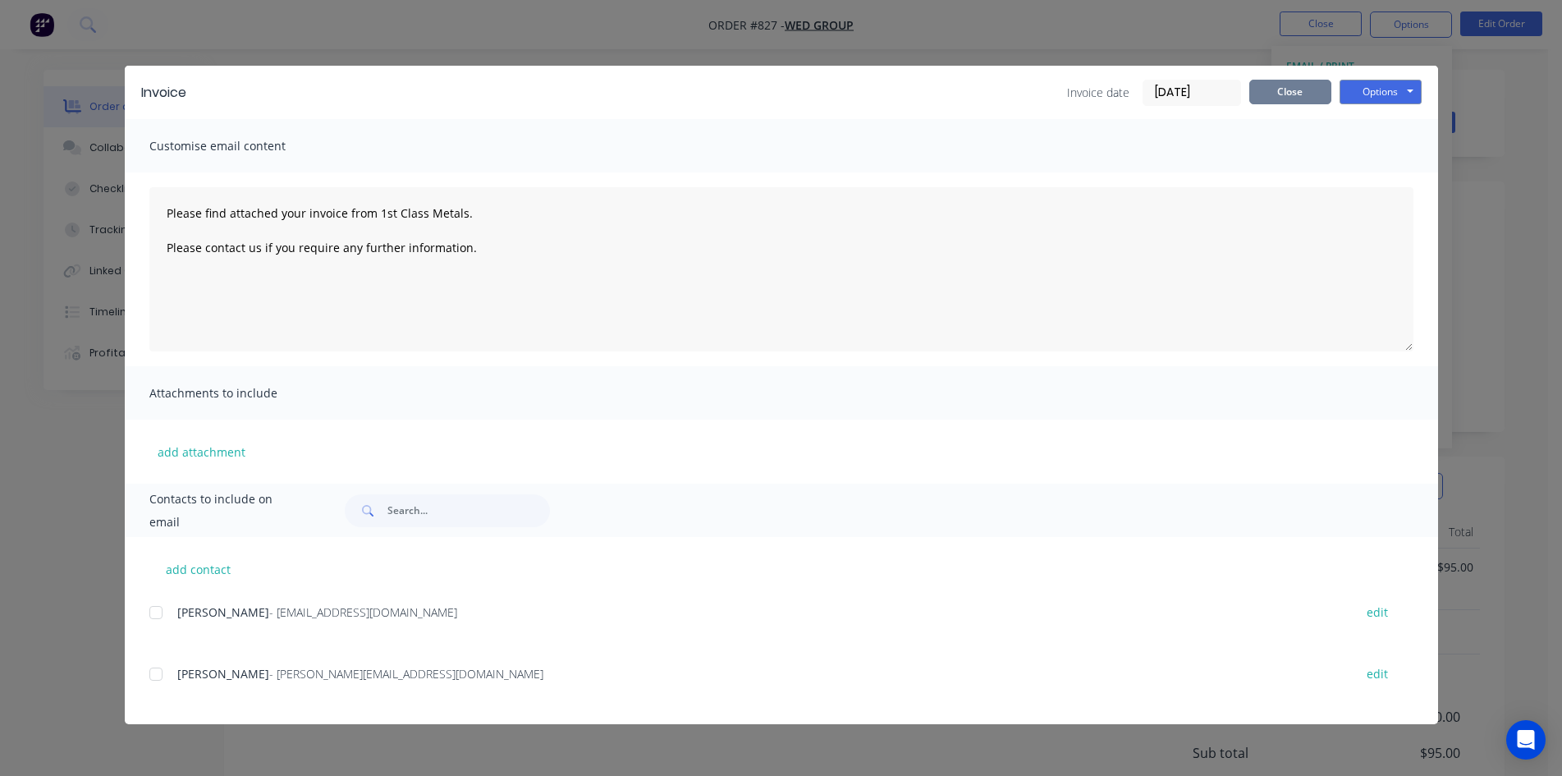
click at [1271, 94] on button "Close" at bounding box center [1290, 92] width 82 height 25
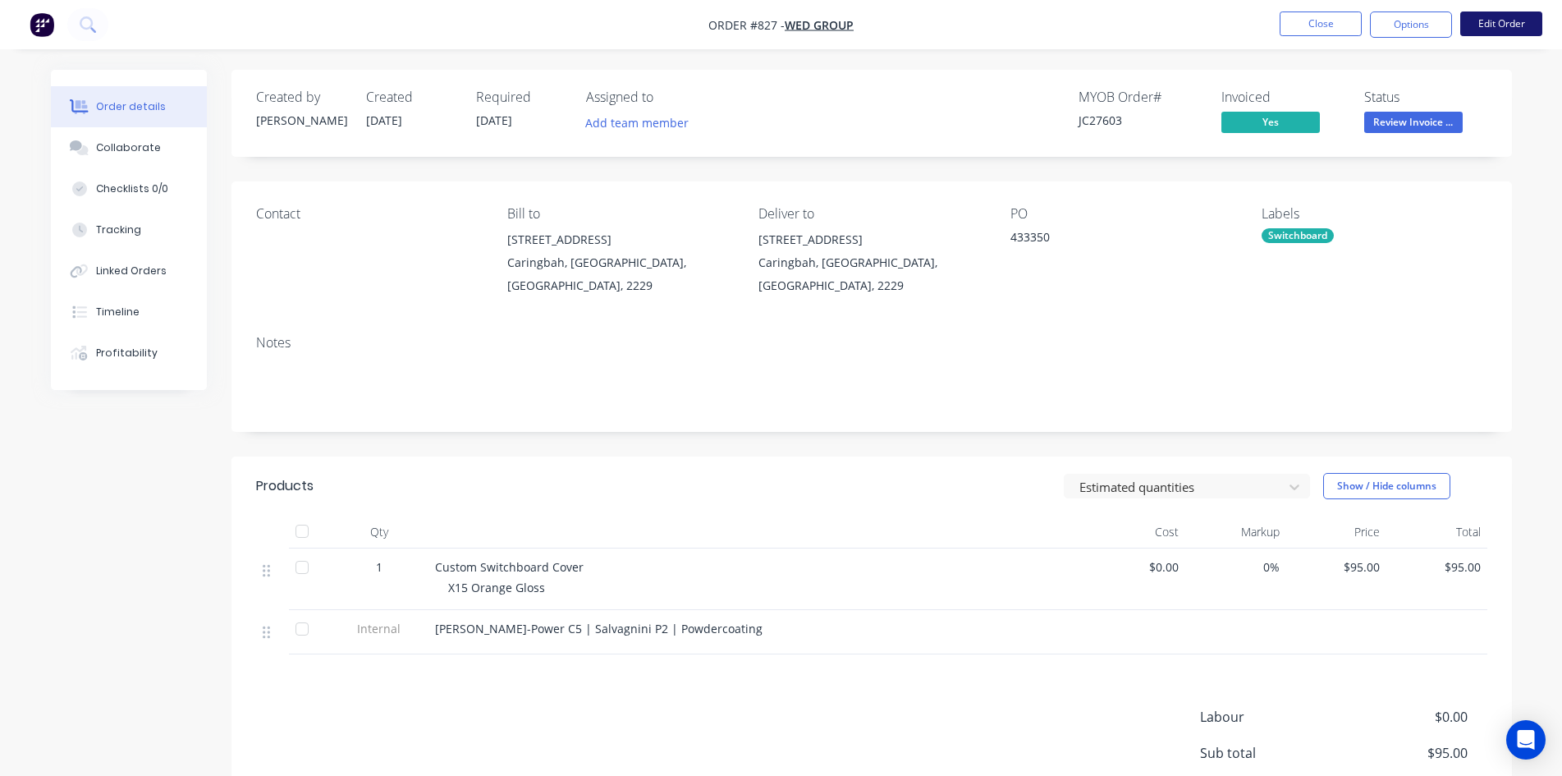
click at [1490, 31] on button "Edit Order" at bounding box center [1501, 23] width 82 height 25
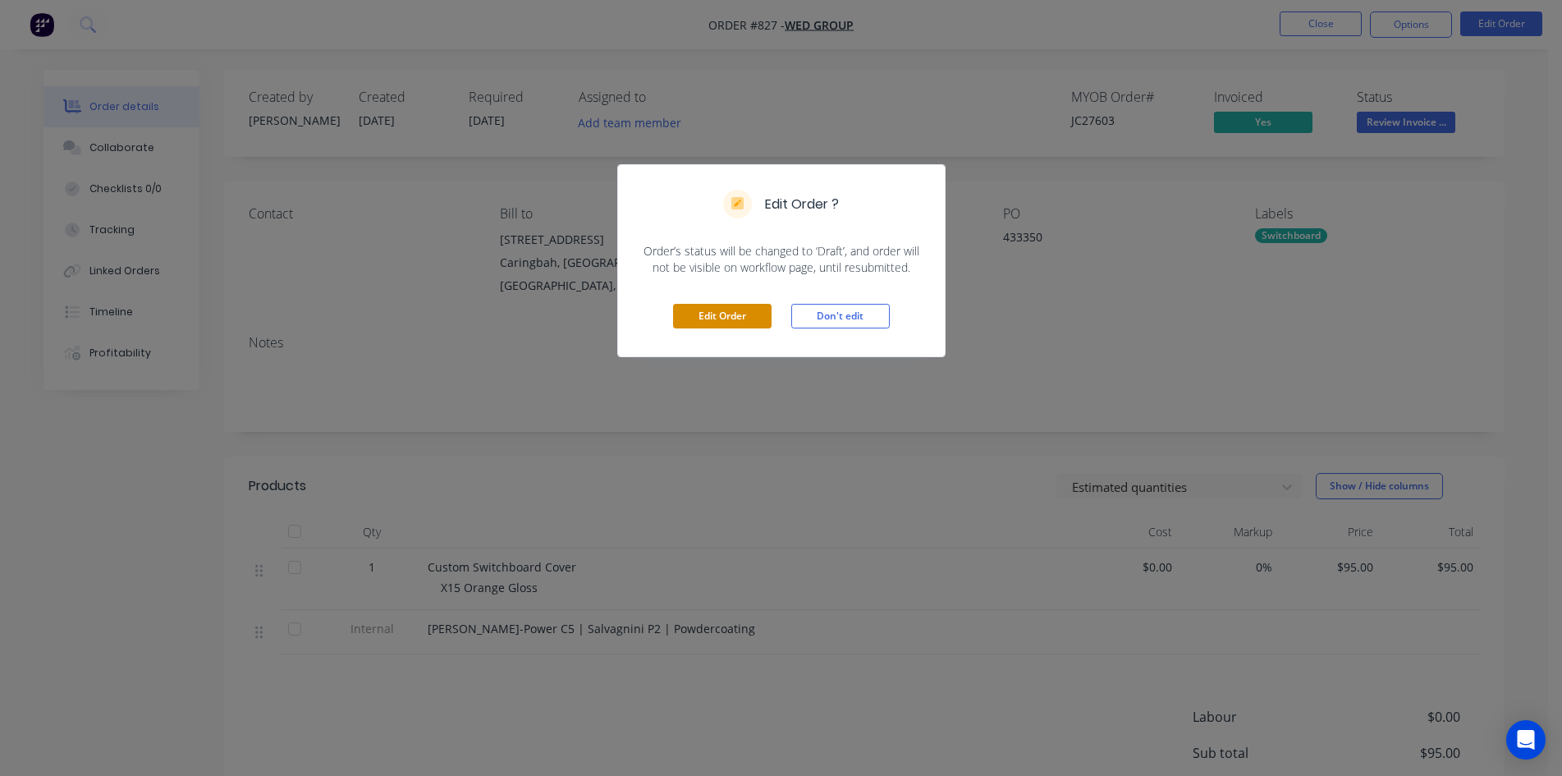
click at [716, 312] on button "Edit Order" at bounding box center [722, 316] width 98 height 25
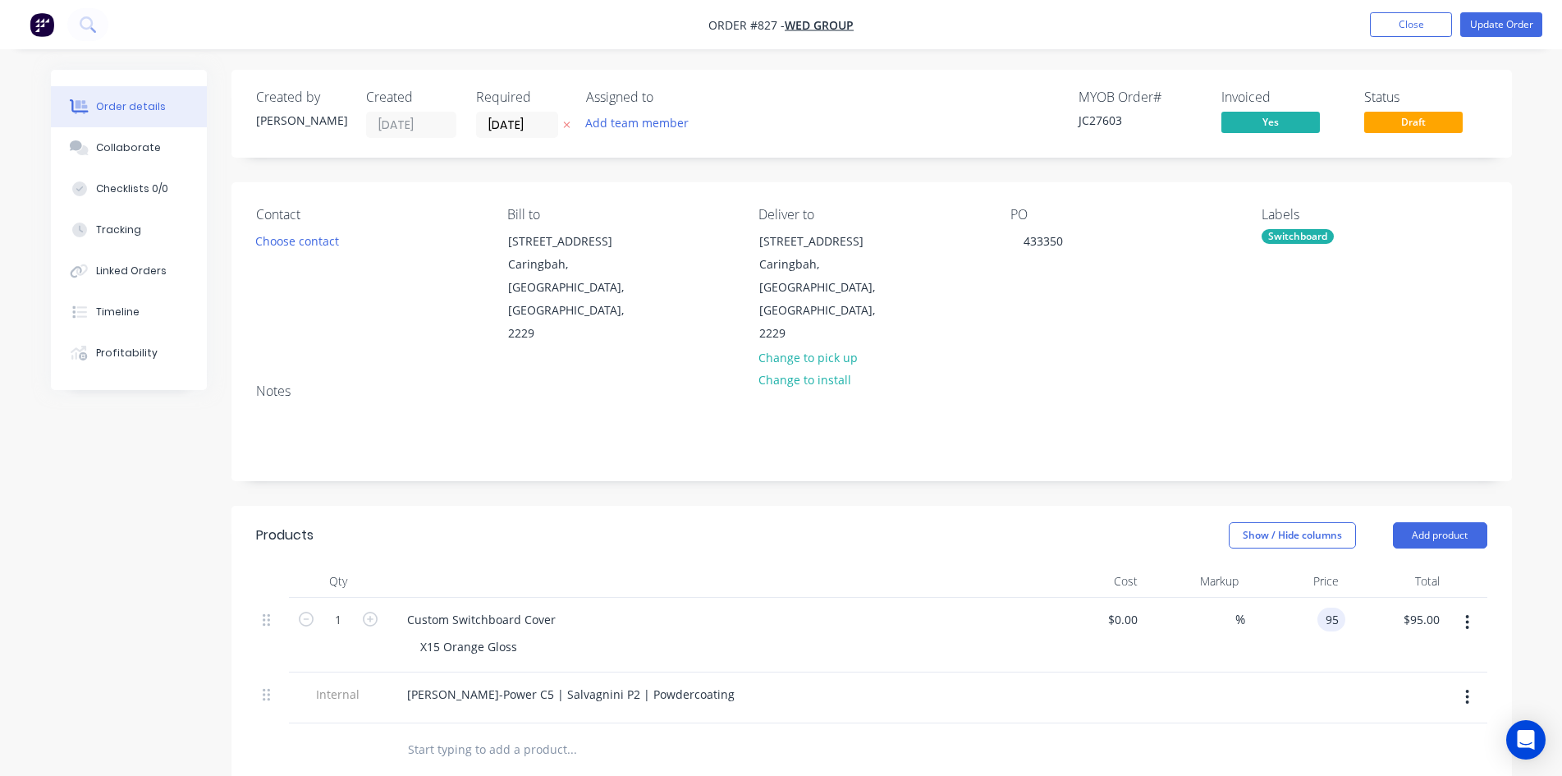
click at [1313, 598] on div "95 95" at bounding box center [1295, 635] width 101 height 75
type input "$120.00"
click at [1283, 672] on div at bounding box center [1295, 697] width 101 height 51
click at [1503, 26] on button "Update Order" at bounding box center [1501, 24] width 82 height 25
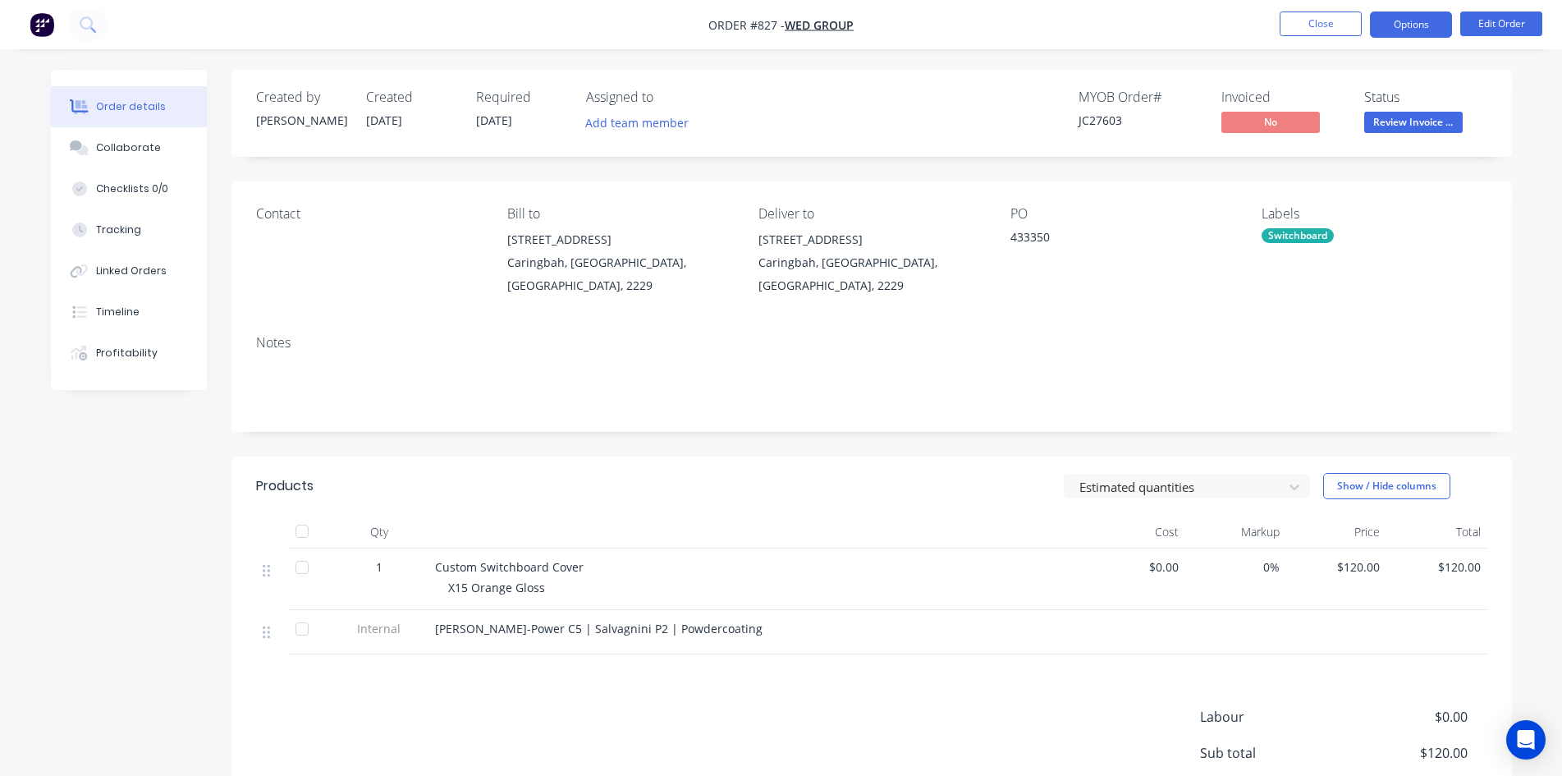
click at [1423, 25] on button "Options" at bounding box center [1411, 24] width 82 height 26
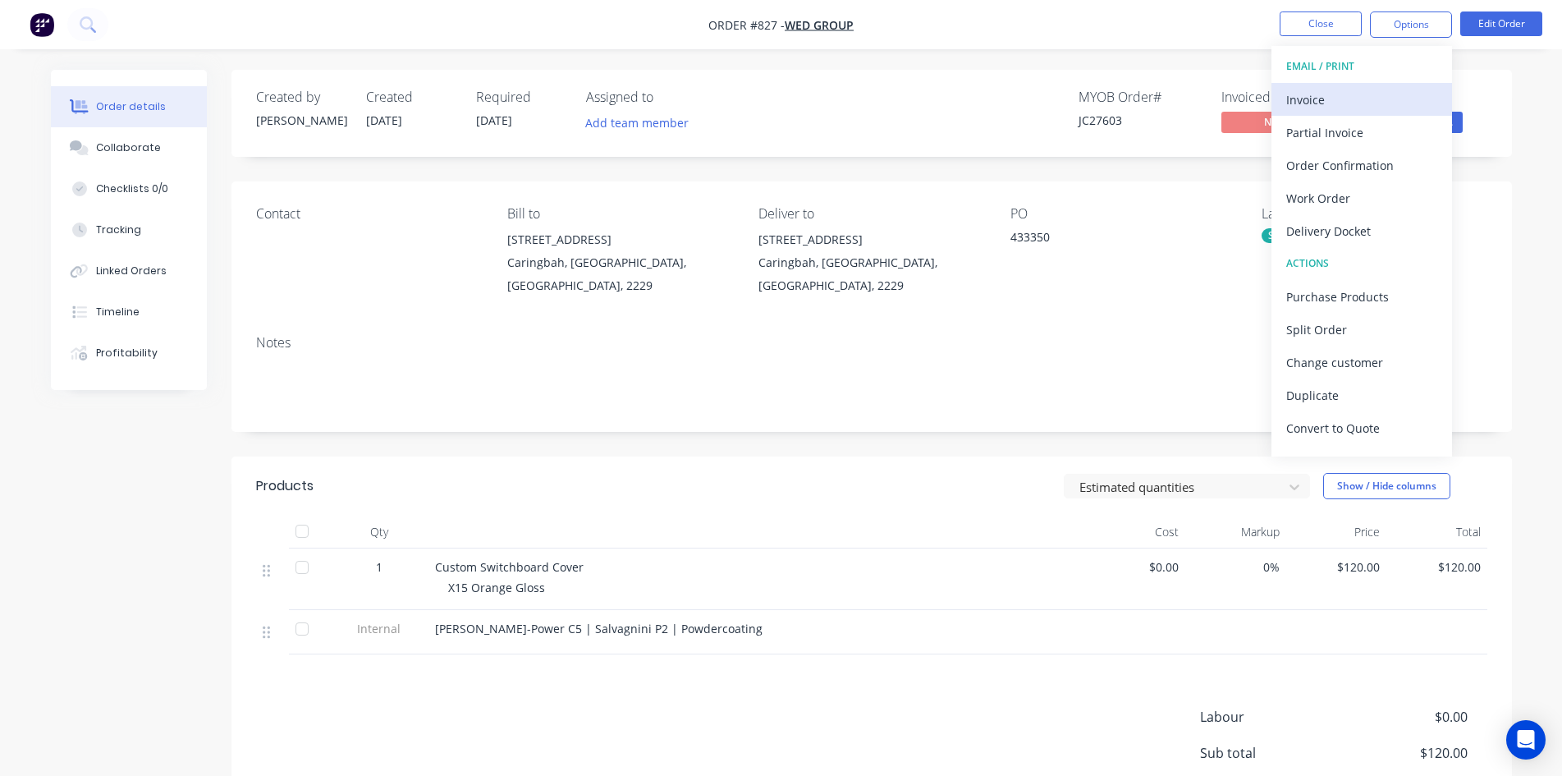
click at [1372, 103] on div "Invoice" at bounding box center [1361, 100] width 151 height 24
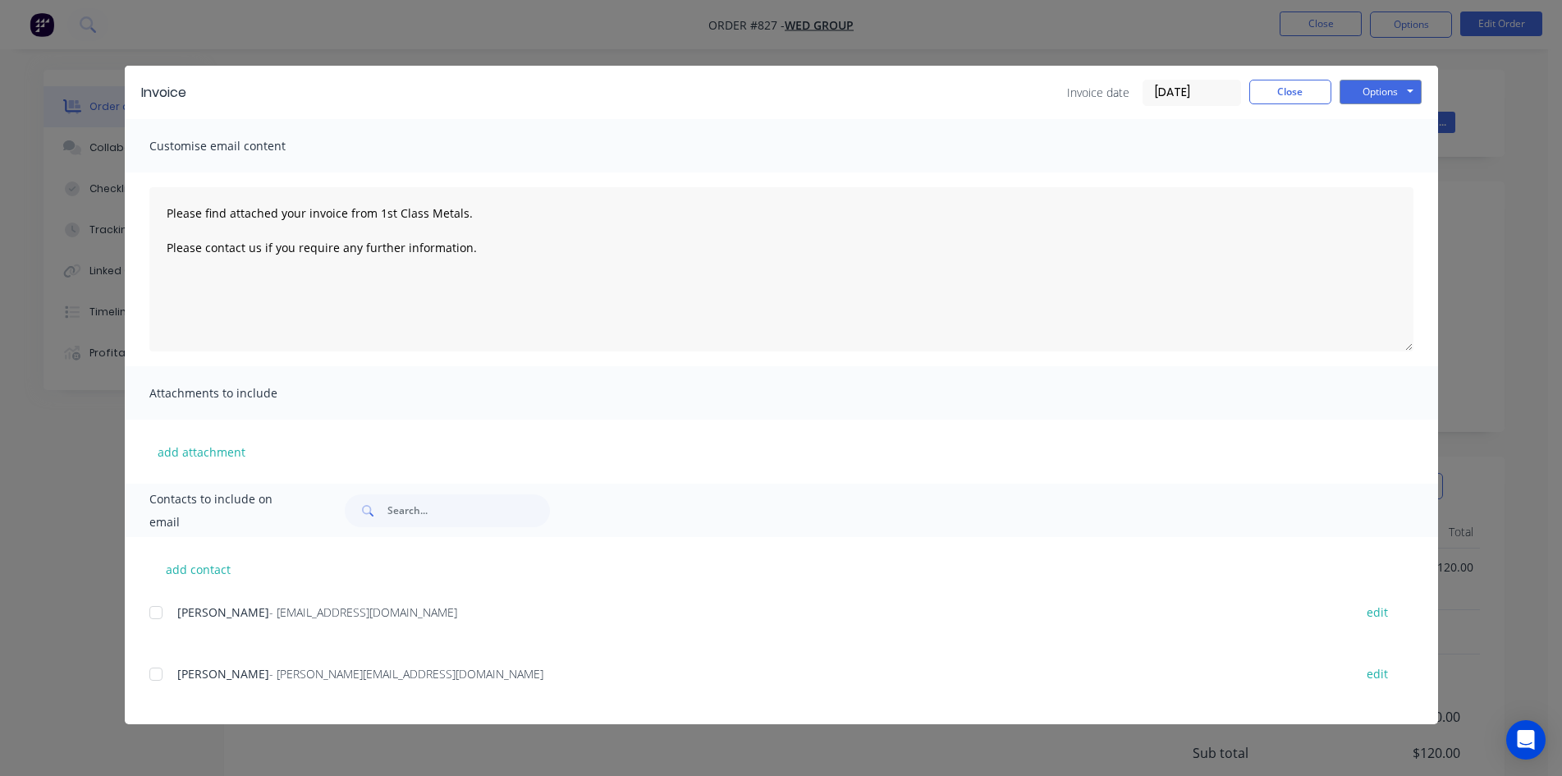
click at [160, 611] on div at bounding box center [156, 612] width 33 height 33
click at [1368, 83] on button "Options" at bounding box center [1381, 92] width 82 height 25
click at [1390, 180] on button "Email" at bounding box center [1392, 175] width 105 height 27
click at [1290, 103] on button "Close" at bounding box center [1290, 92] width 82 height 25
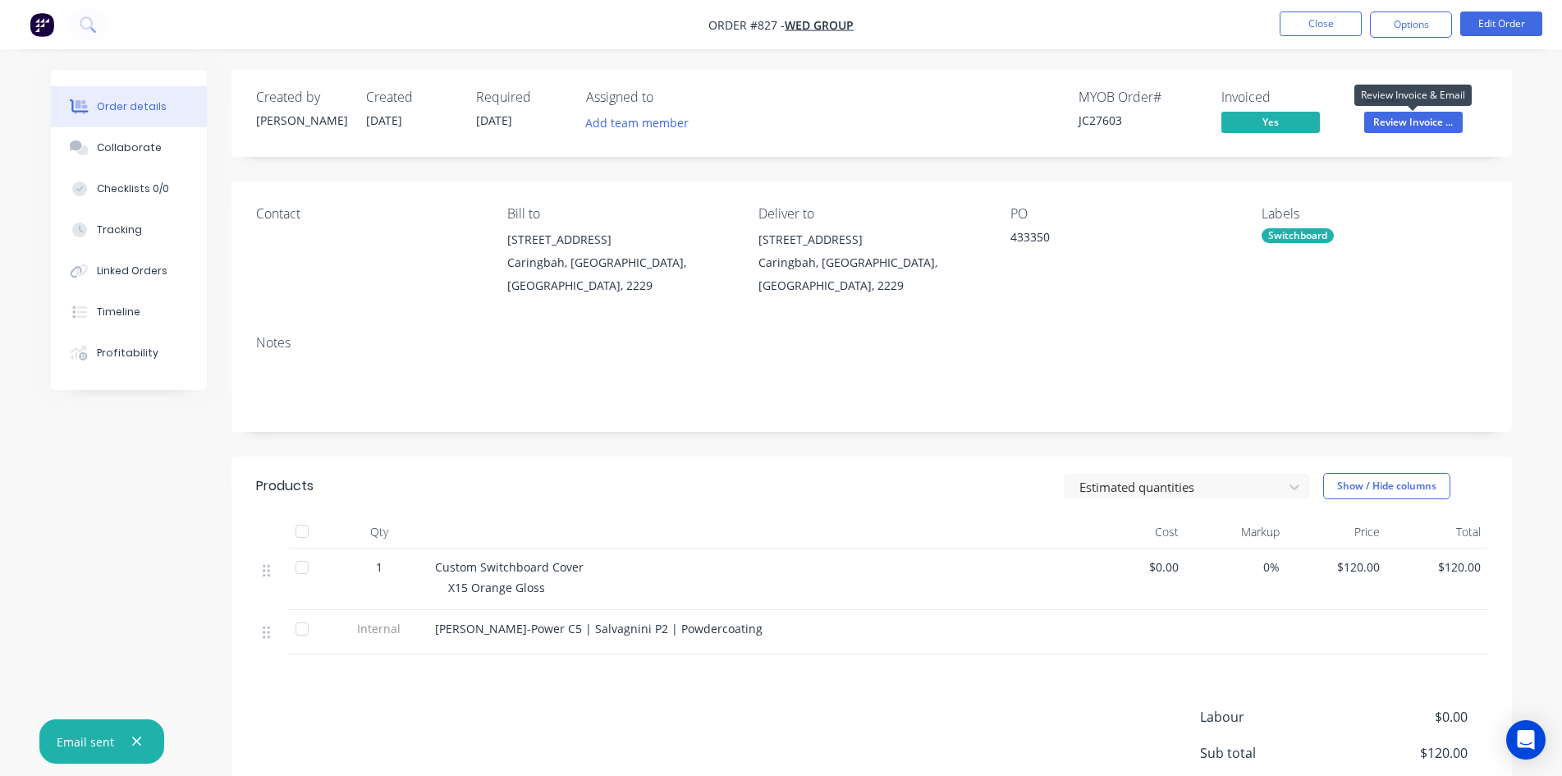
click at [1394, 117] on span "Review Invoice ..." at bounding box center [1413, 122] width 98 height 21
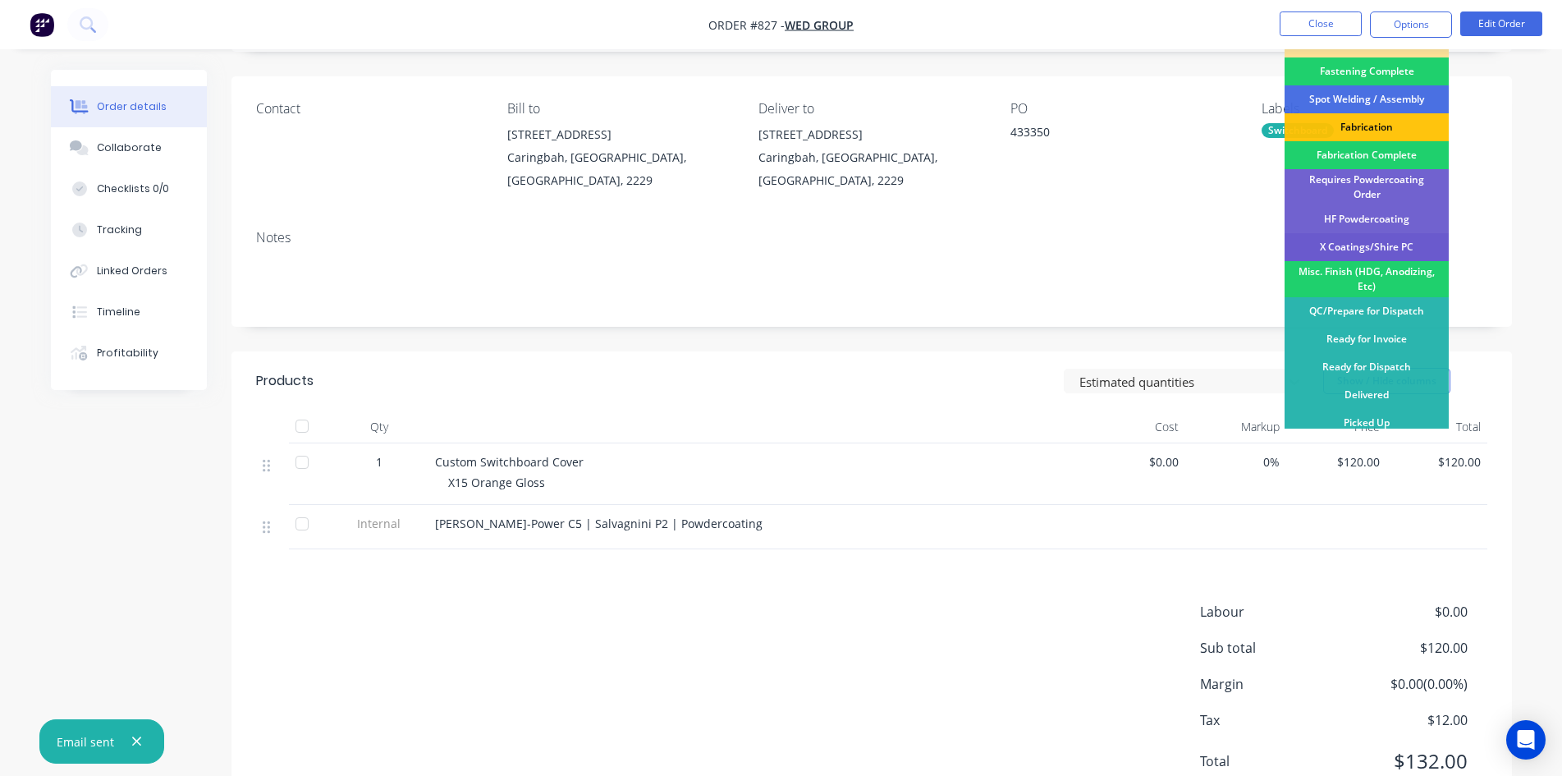
scroll to position [171, 0]
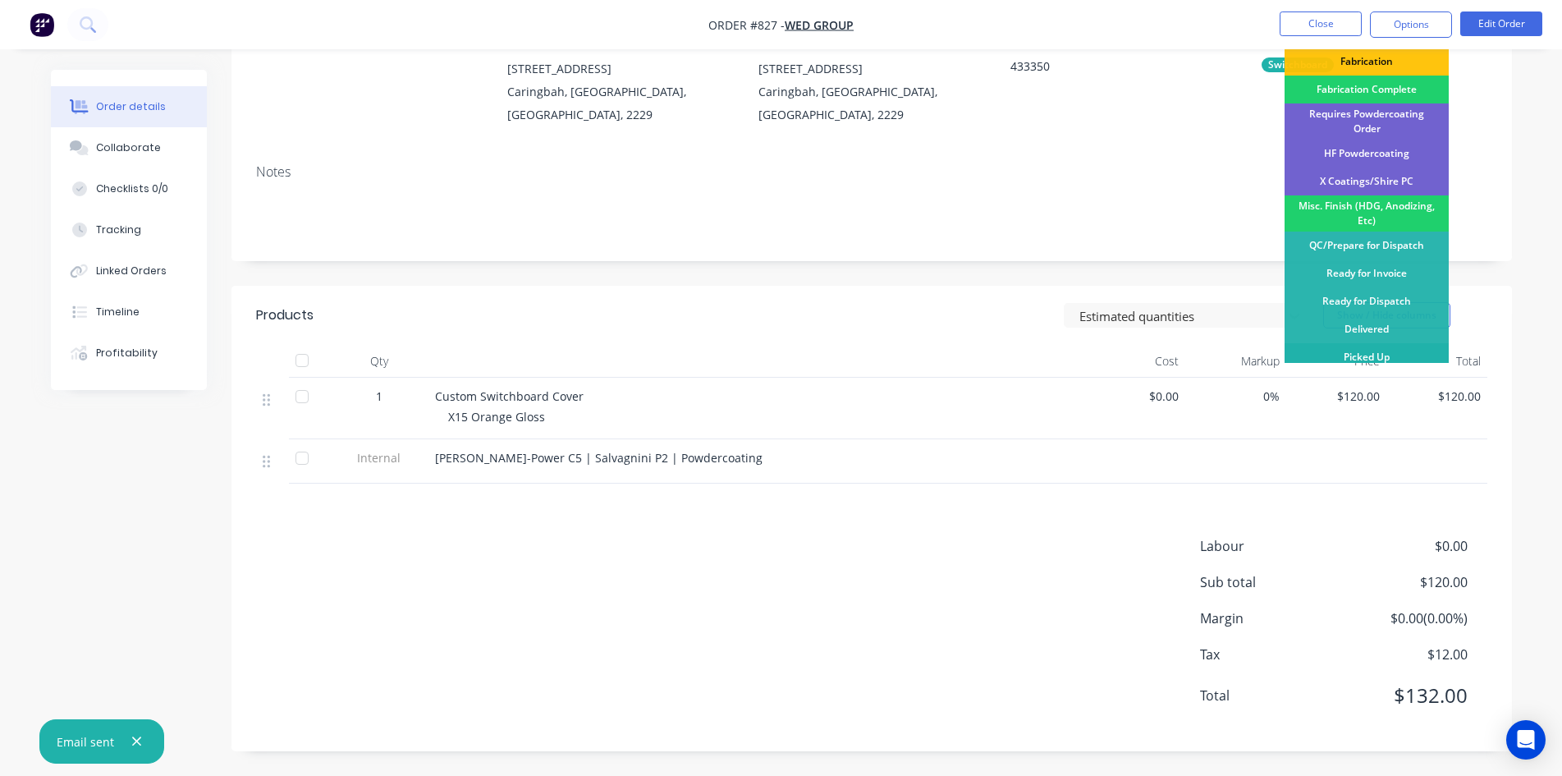
click at [1394, 351] on div "Picked Up" at bounding box center [1367, 357] width 164 height 28
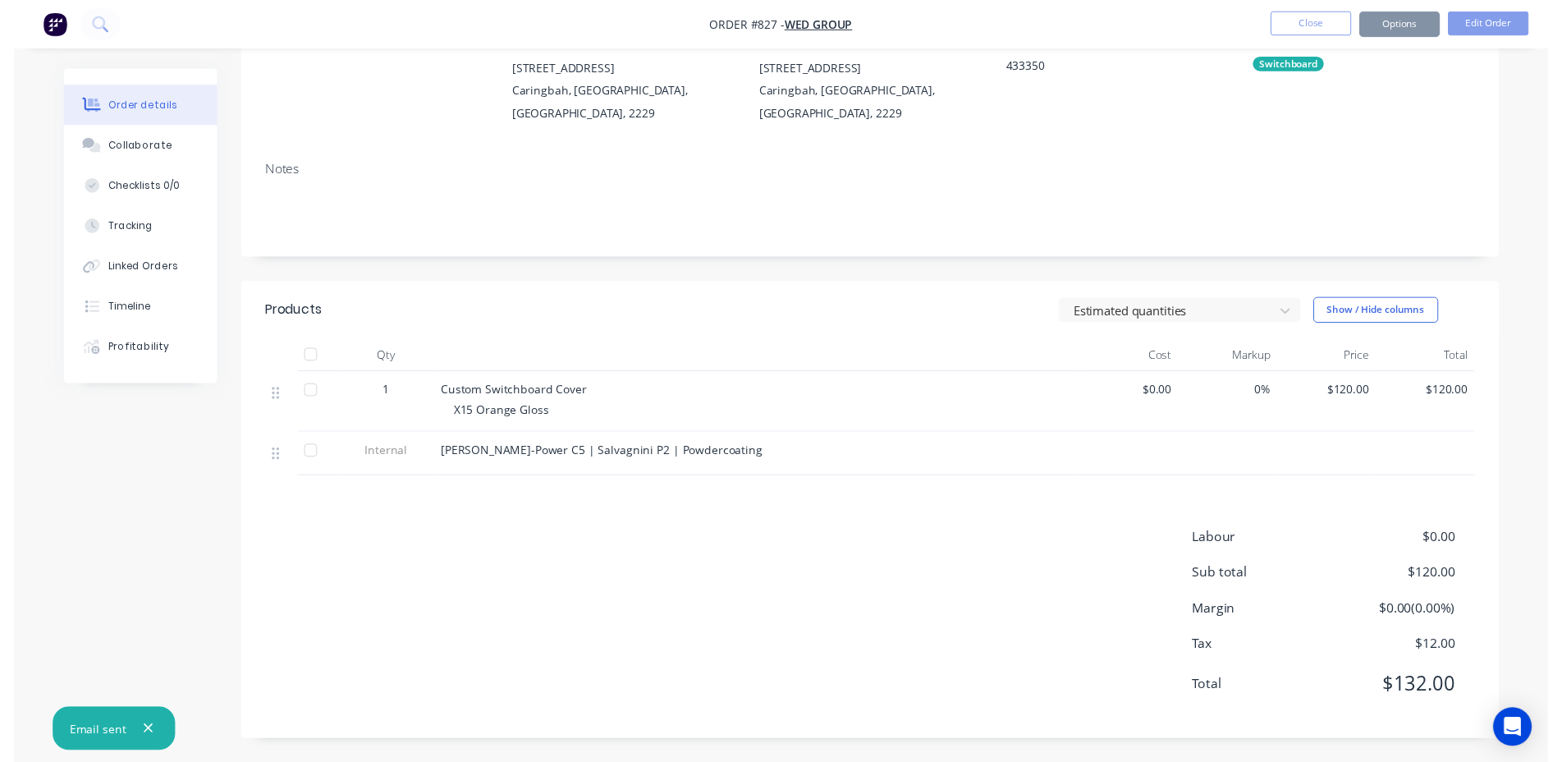
scroll to position [0, 0]
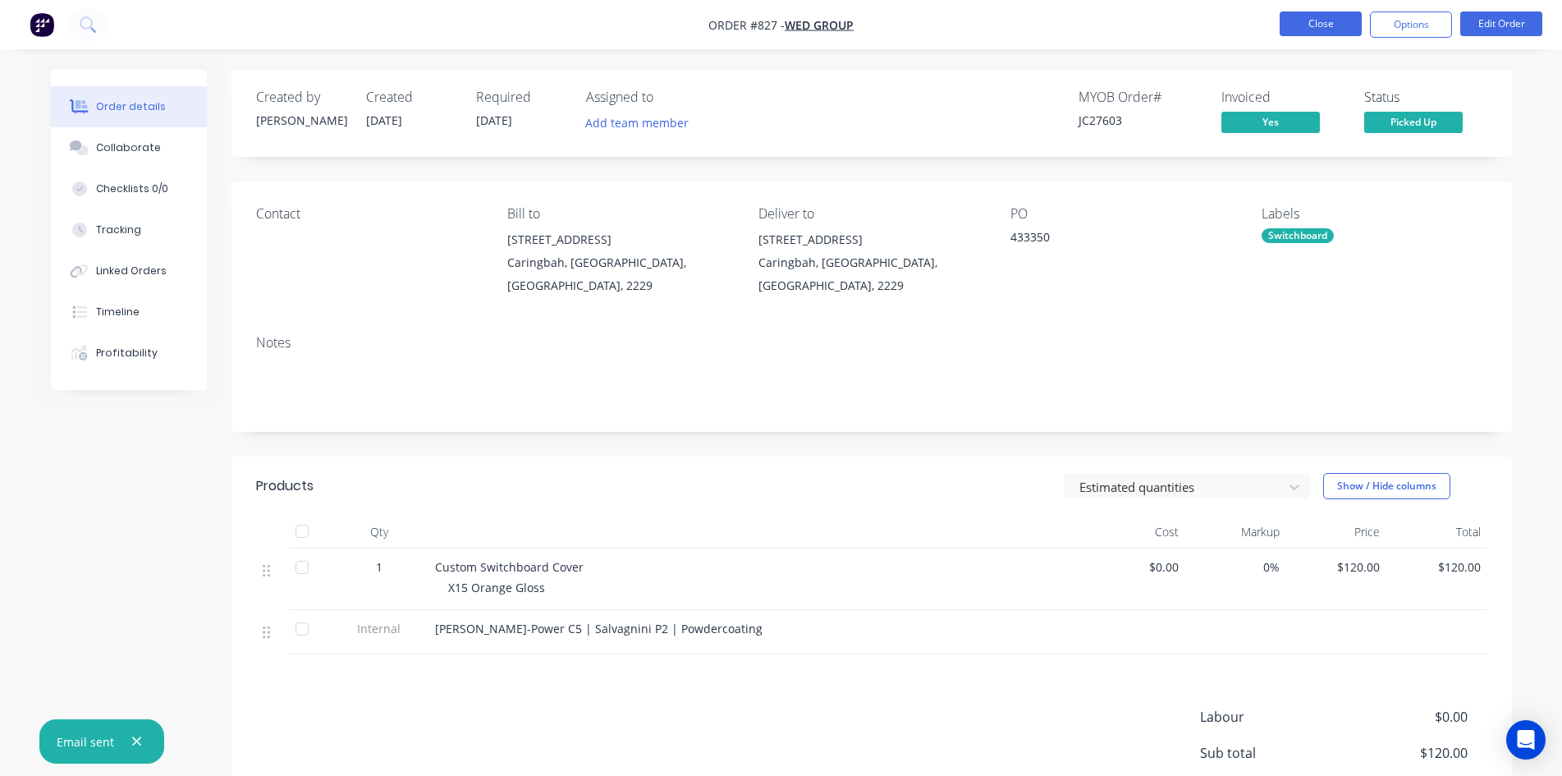
click at [1317, 23] on button "Close" at bounding box center [1321, 23] width 82 height 25
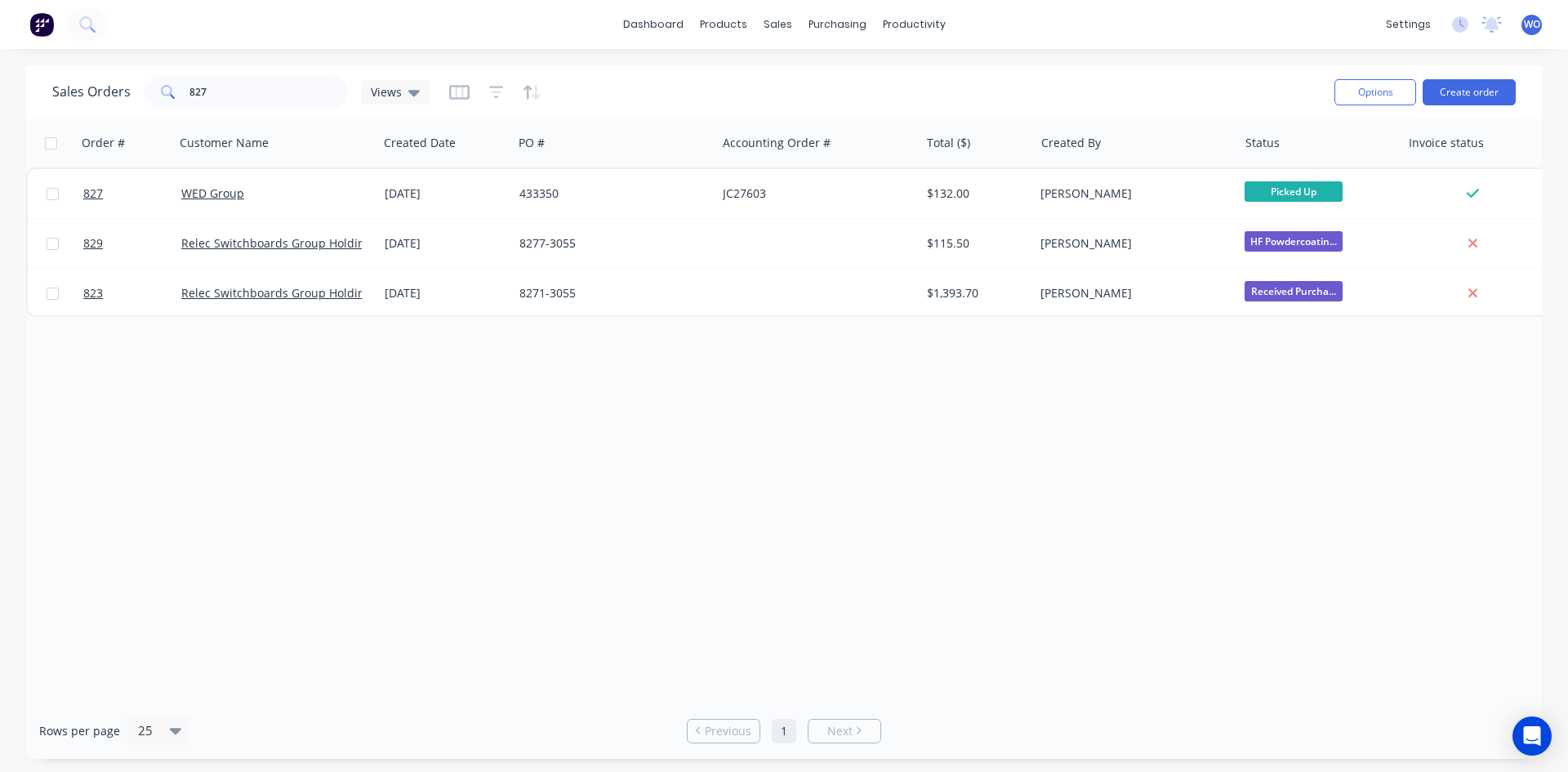
click at [41, 29] on img at bounding box center [42, 24] width 25 height 25
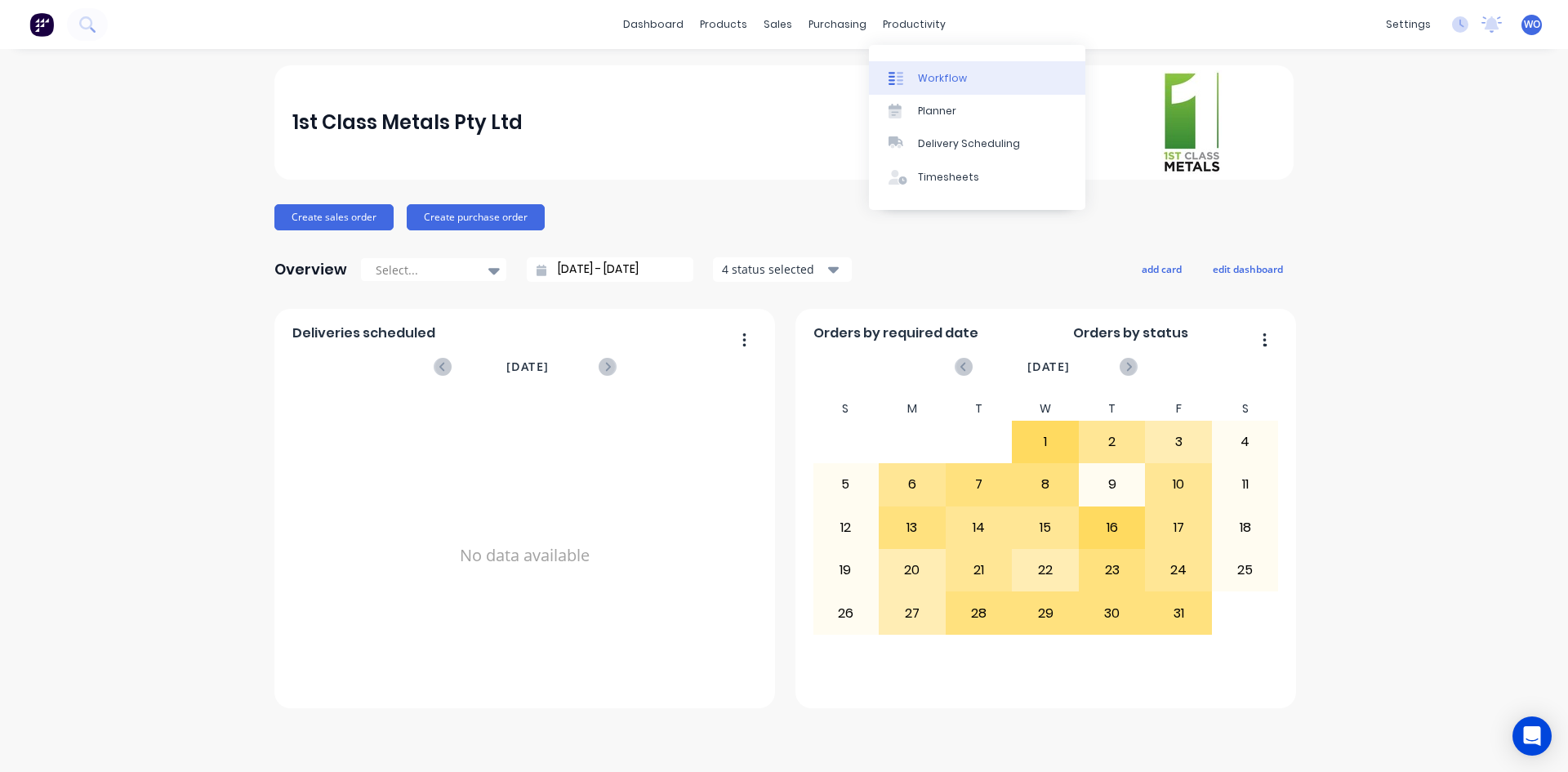
click at [940, 75] on div "Workflow" at bounding box center [942, 78] width 49 height 15
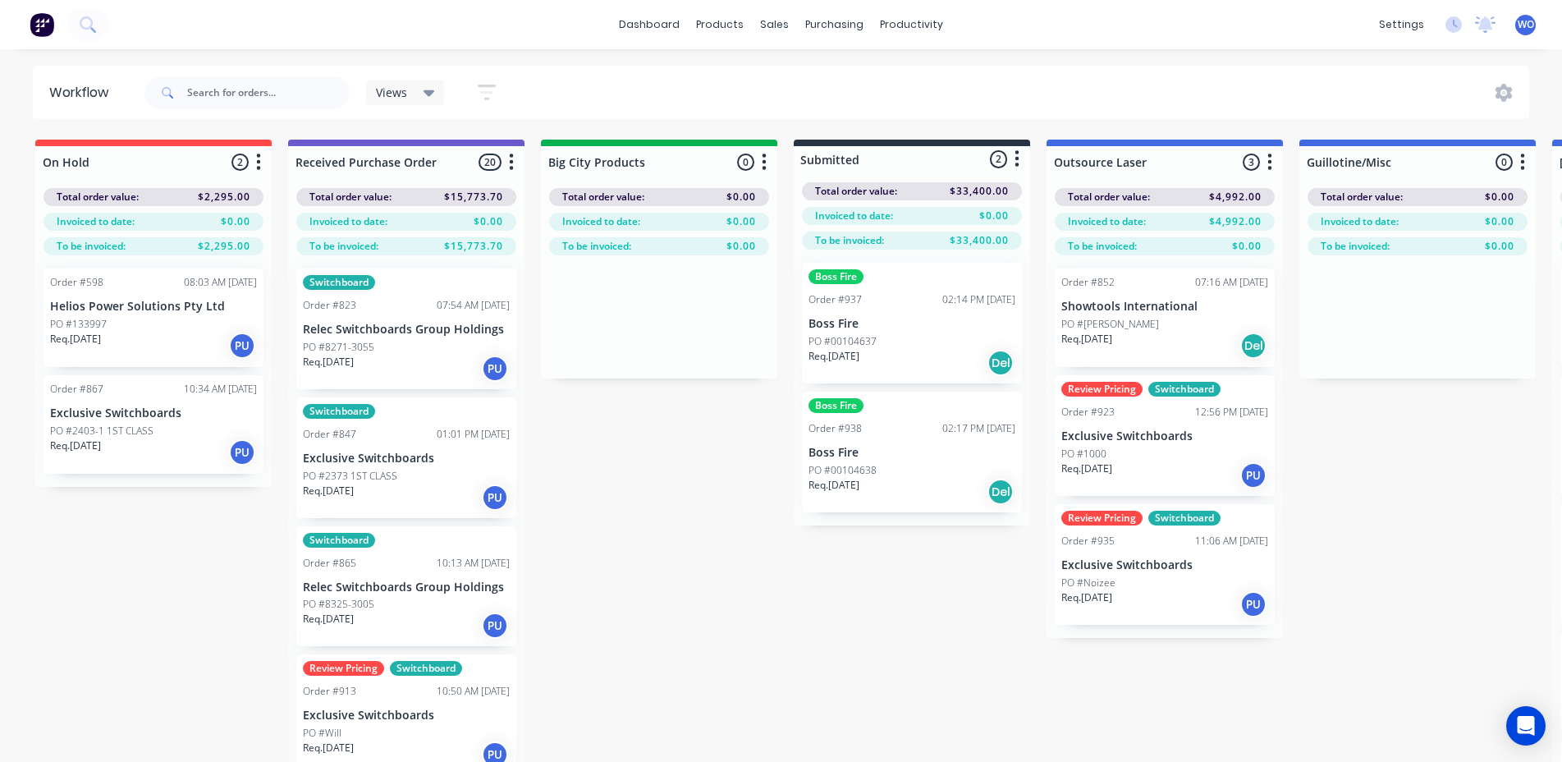
click at [33, 23] on img at bounding box center [42, 24] width 25 height 25
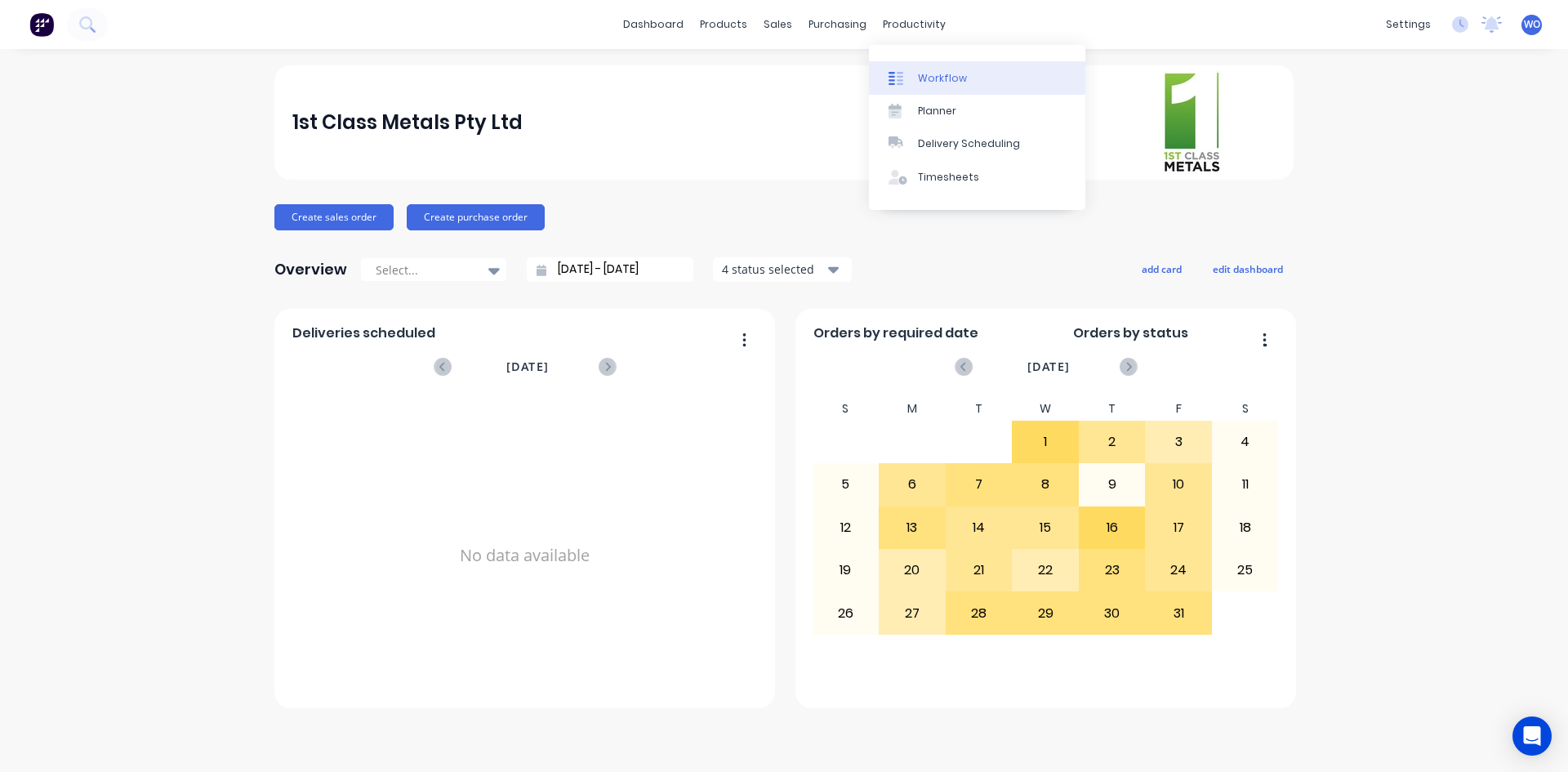
click at [936, 66] on link "Workflow" at bounding box center [977, 78] width 217 height 33
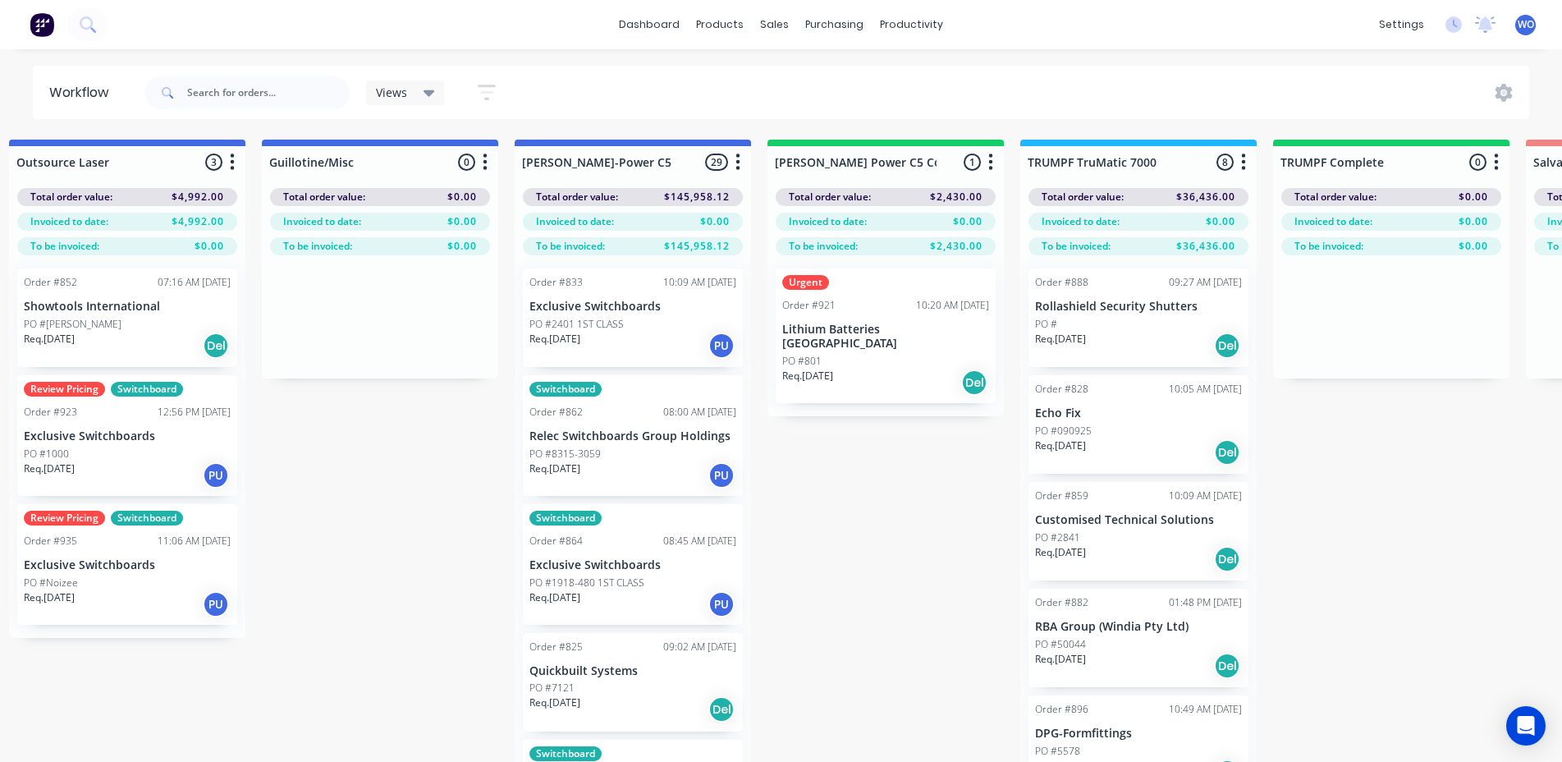
scroll to position [0, 1546]
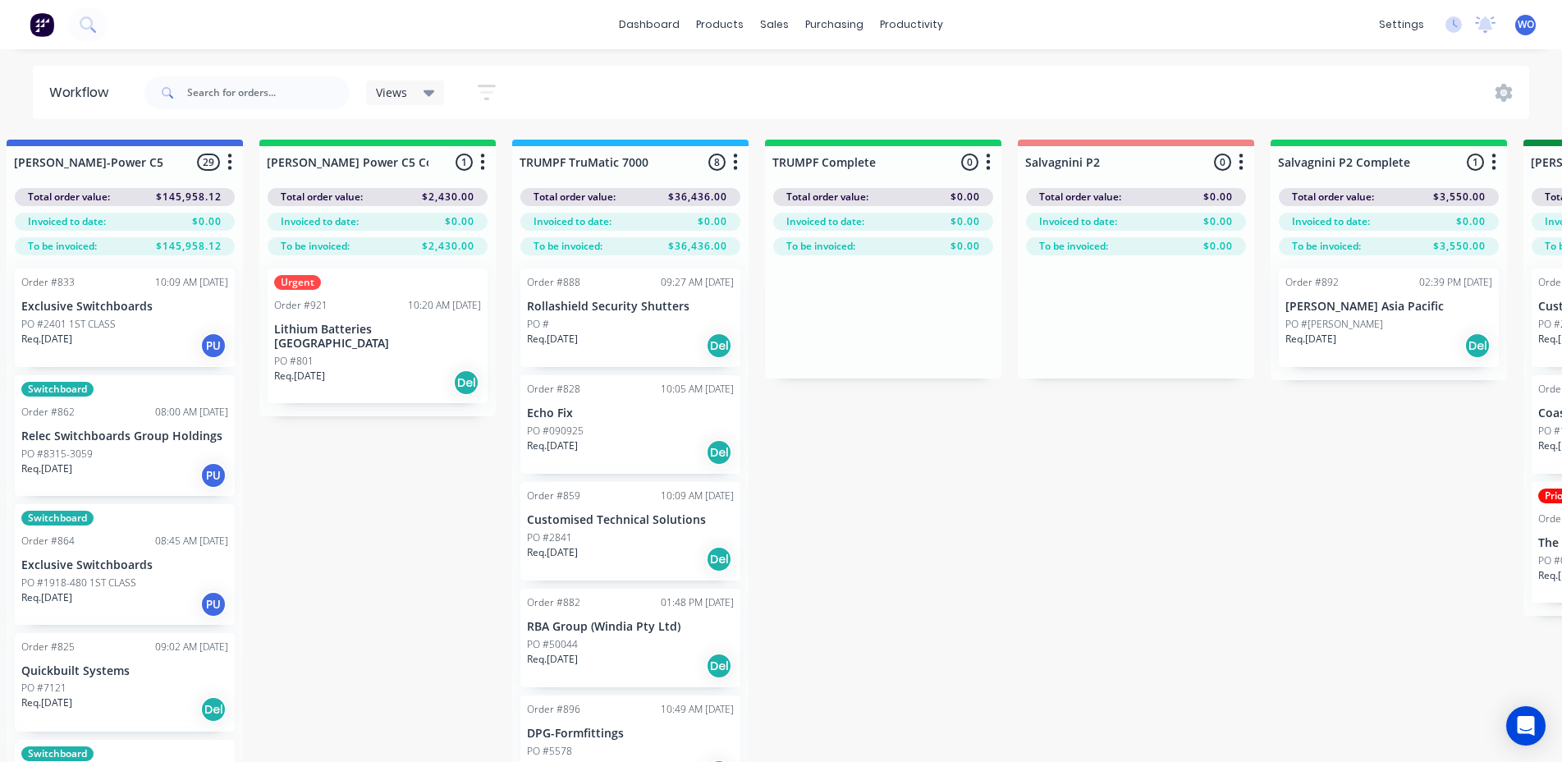
click at [400, 369] on div "Req. [DATE] Del" at bounding box center [377, 383] width 207 height 28
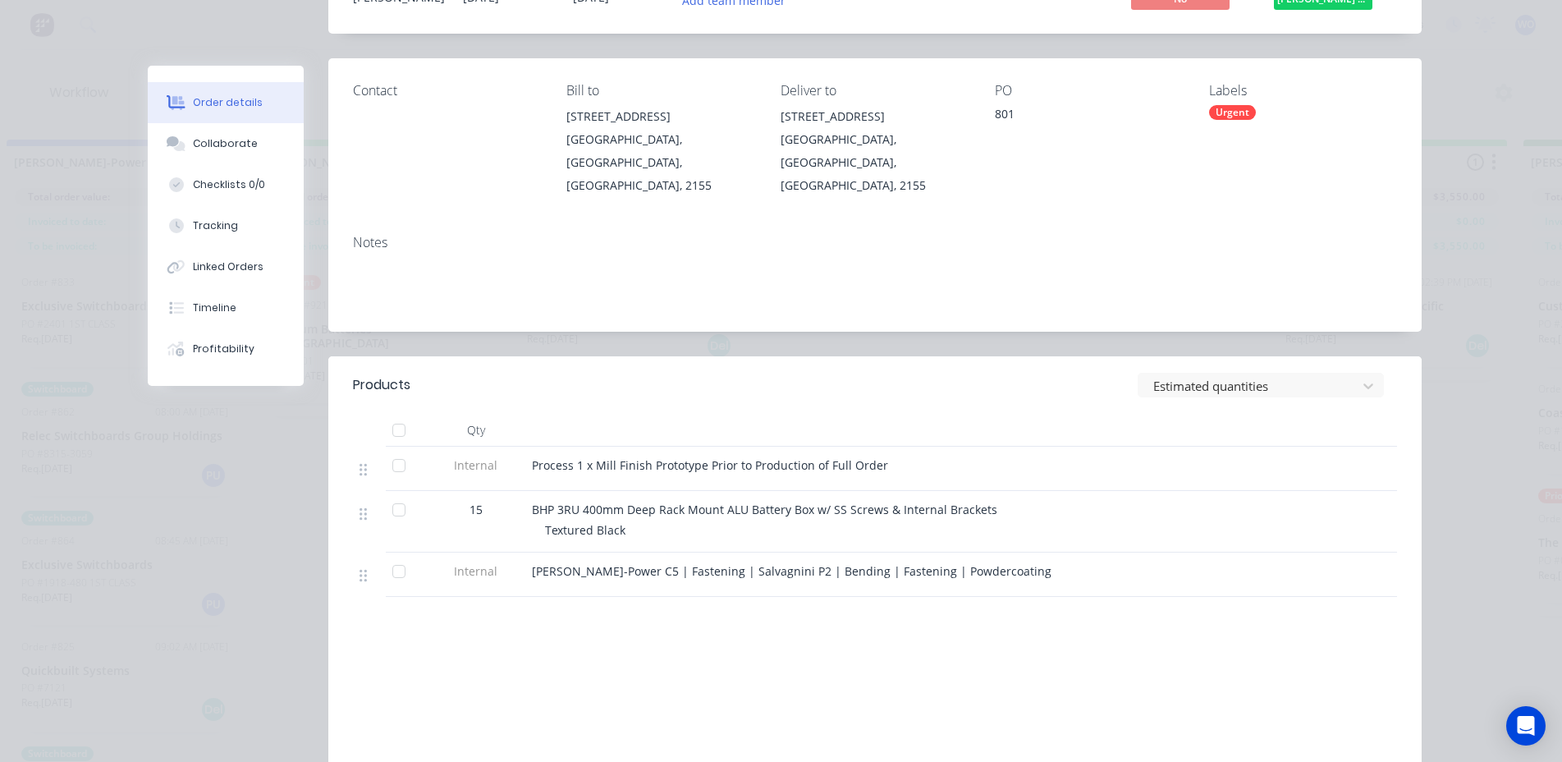
scroll to position [0, 0]
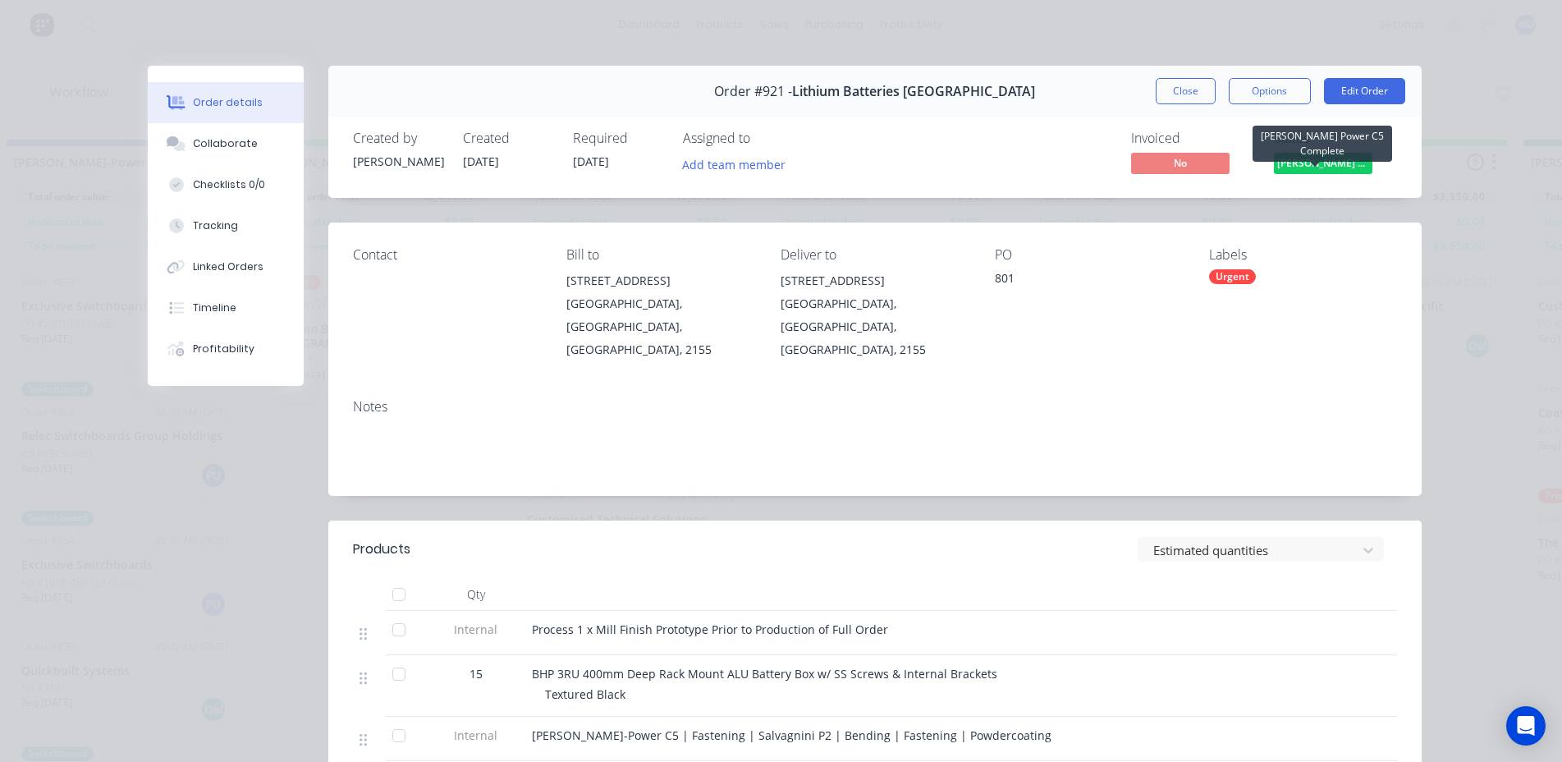
click at [1312, 163] on span "[PERSON_NAME] Power C5 C..." at bounding box center [1323, 163] width 98 height 21
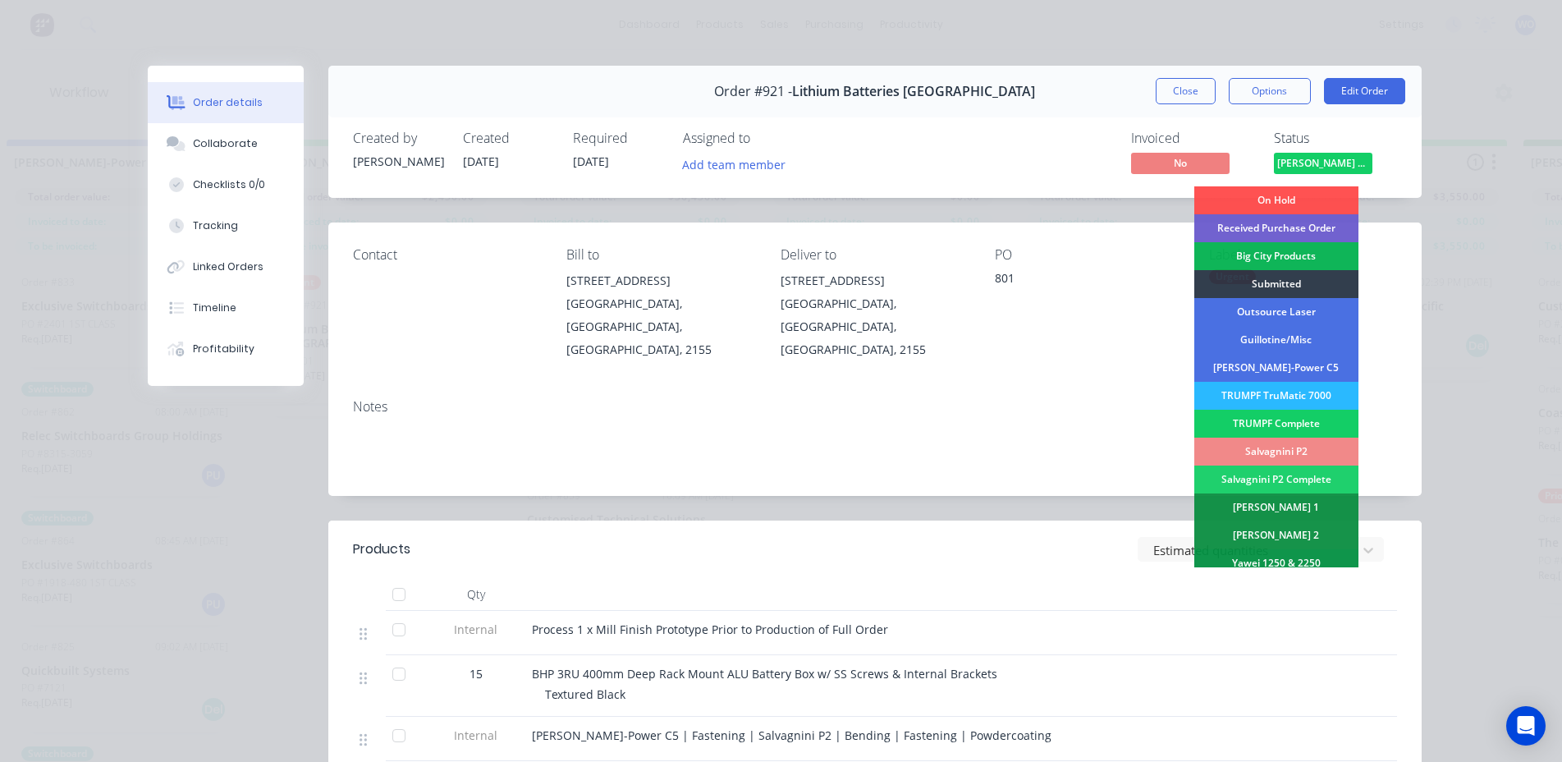
scroll to position [164, 0]
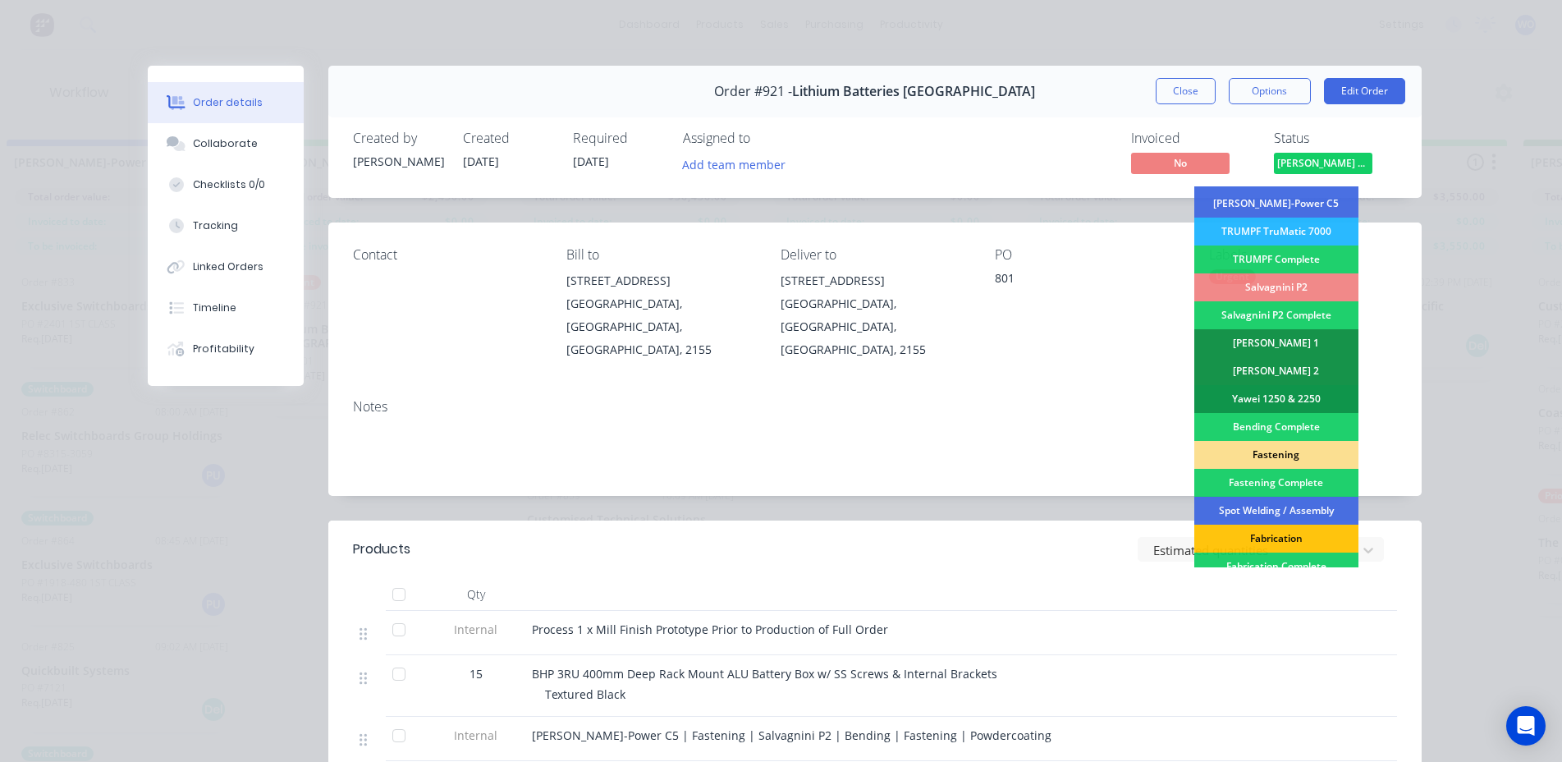
click at [1275, 456] on div "Fastening" at bounding box center [1276, 455] width 164 height 28
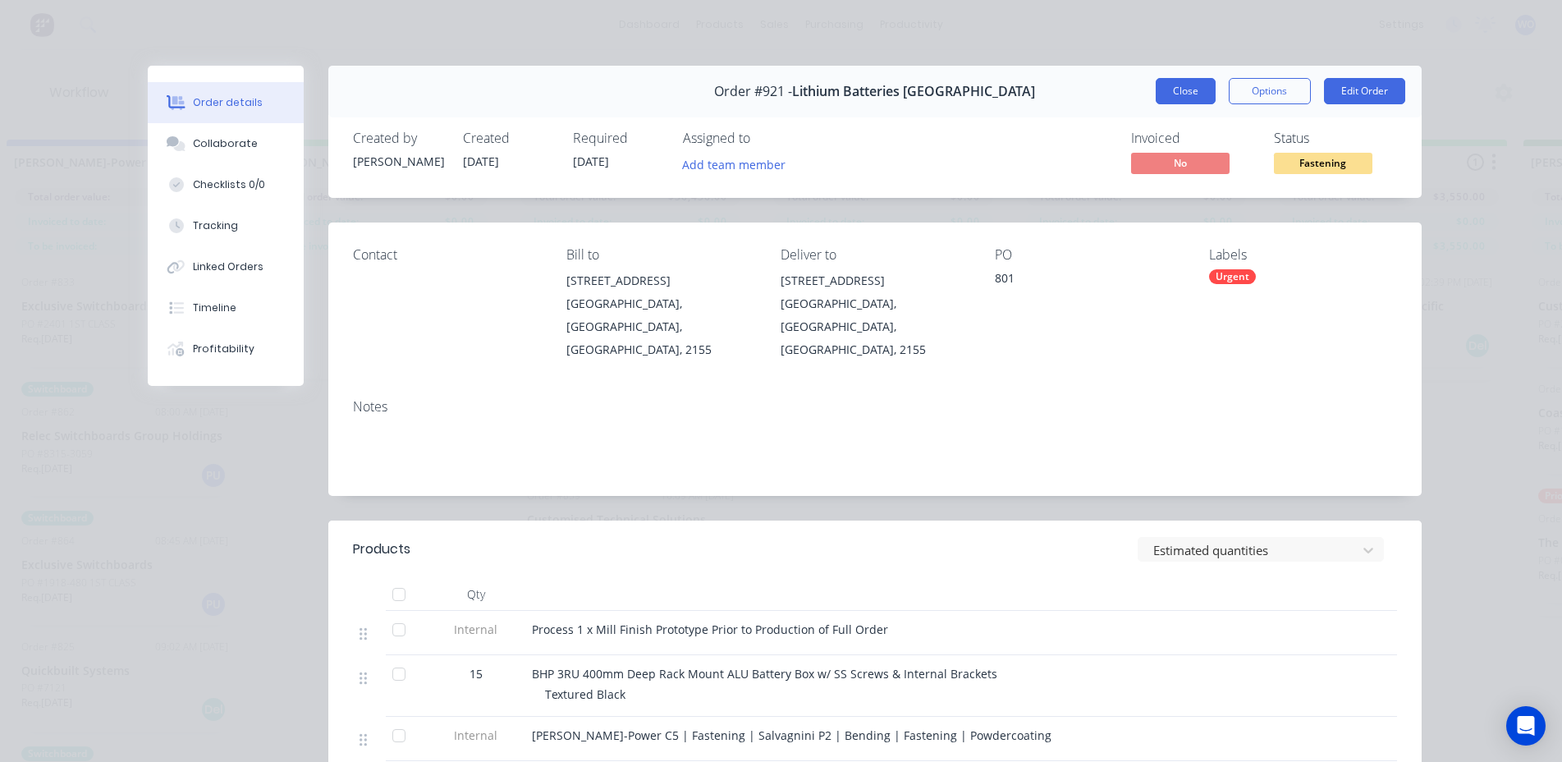
click at [1162, 98] on button "Close" at bounding box center [1186, 91] width 60 height 26
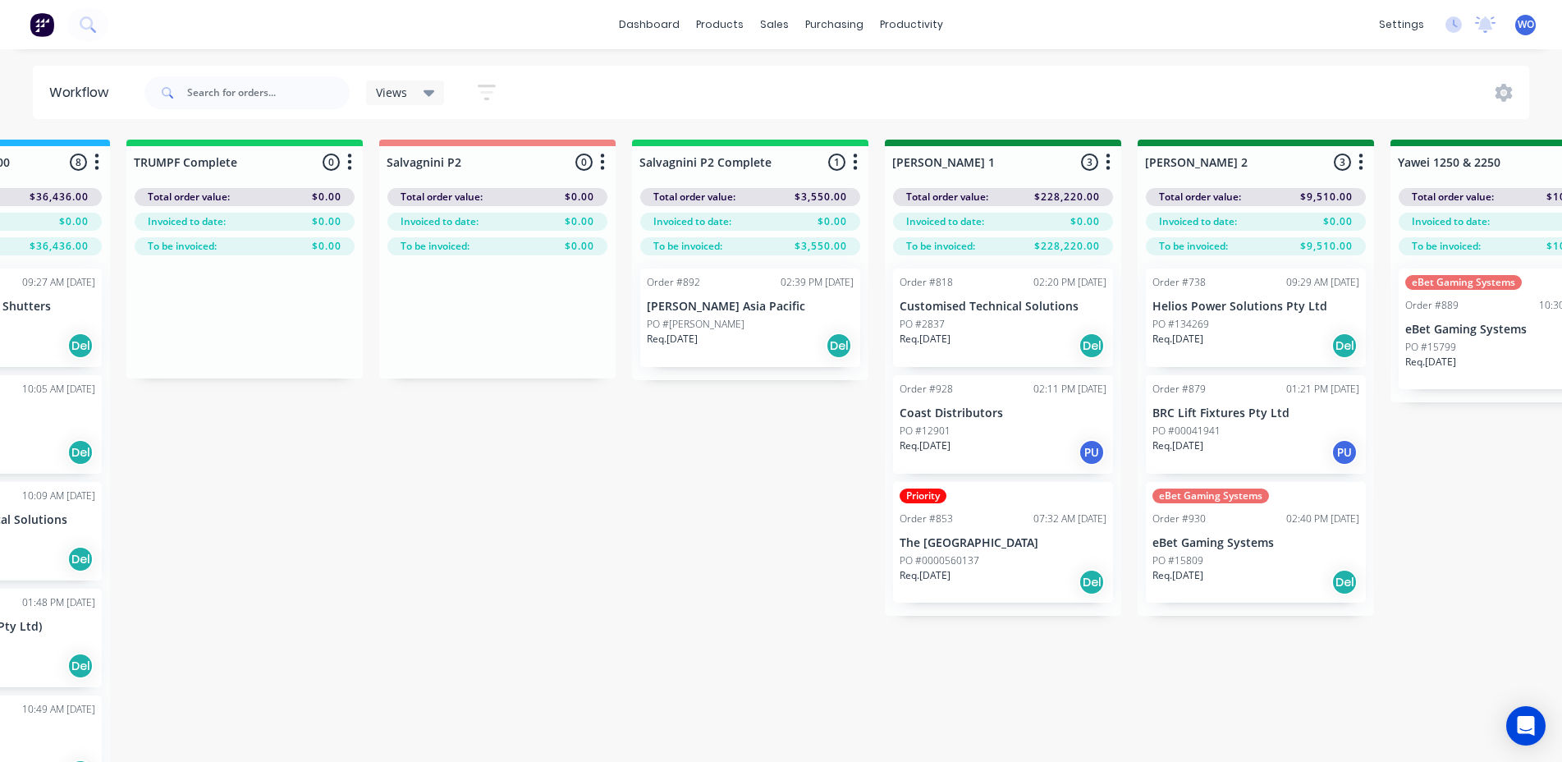
scroll to position [0, 2217]
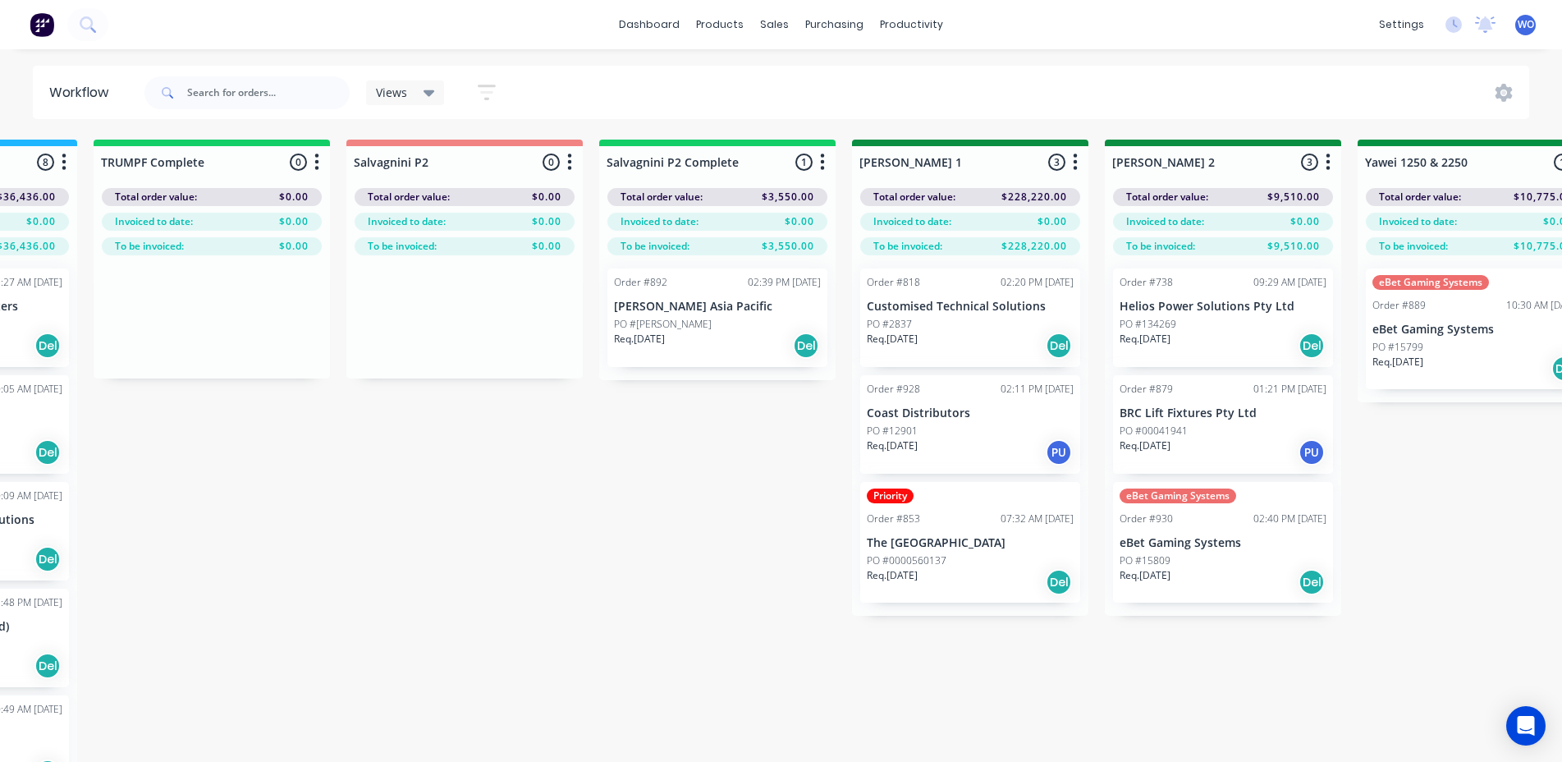
click at [725, 355] on div "Req. [DATE] Del" at bounding box center [717, 346] width 207 height 28
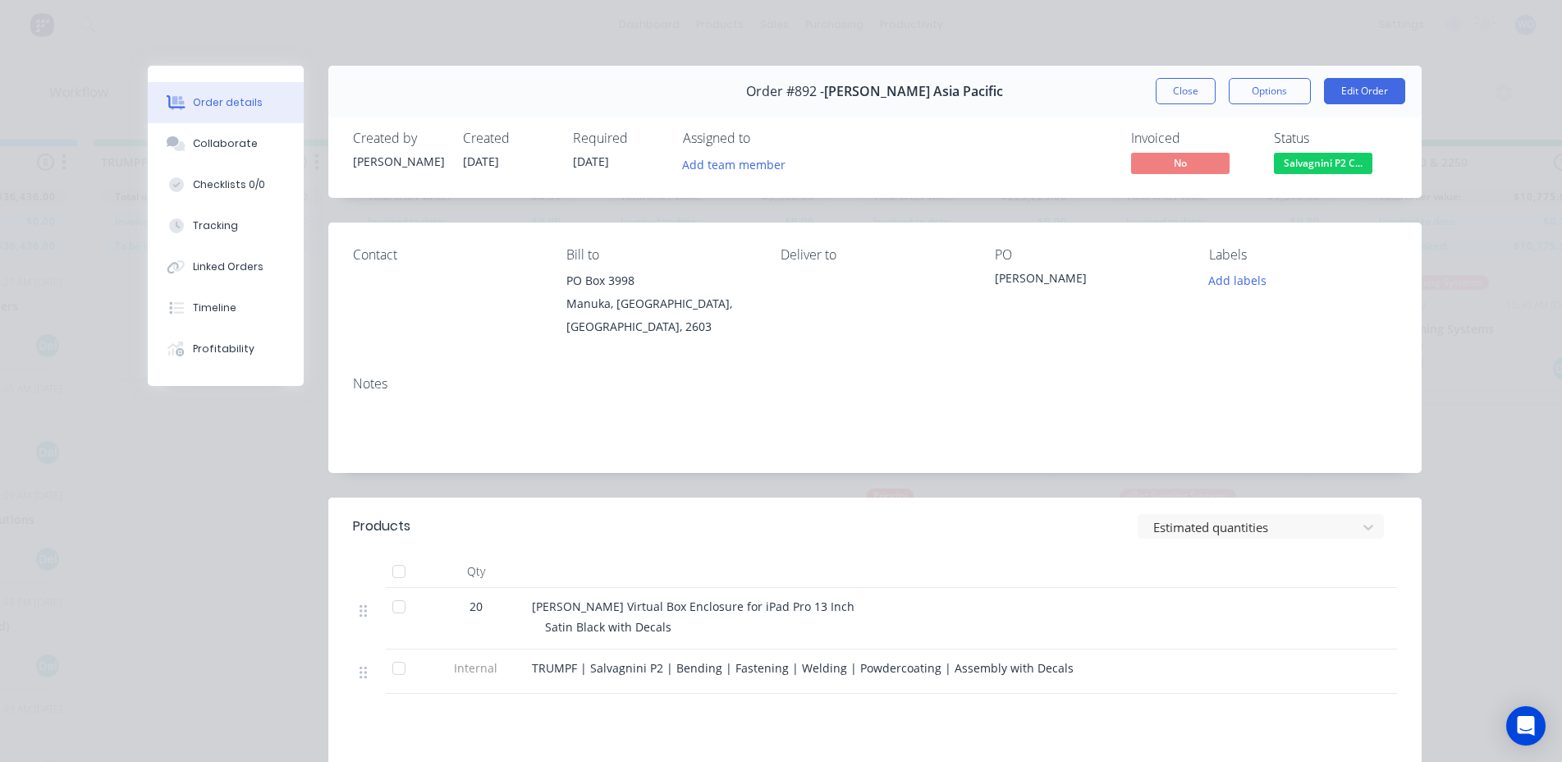
click at [1352, 151] on div "Status Salvagnini P2 C..." at bounding box center [1335, 155] width 123 height 48
click at [1340, 176] on button "Salvagnini P2 C..." at bounding box center [1323, 165] width 98 height 25
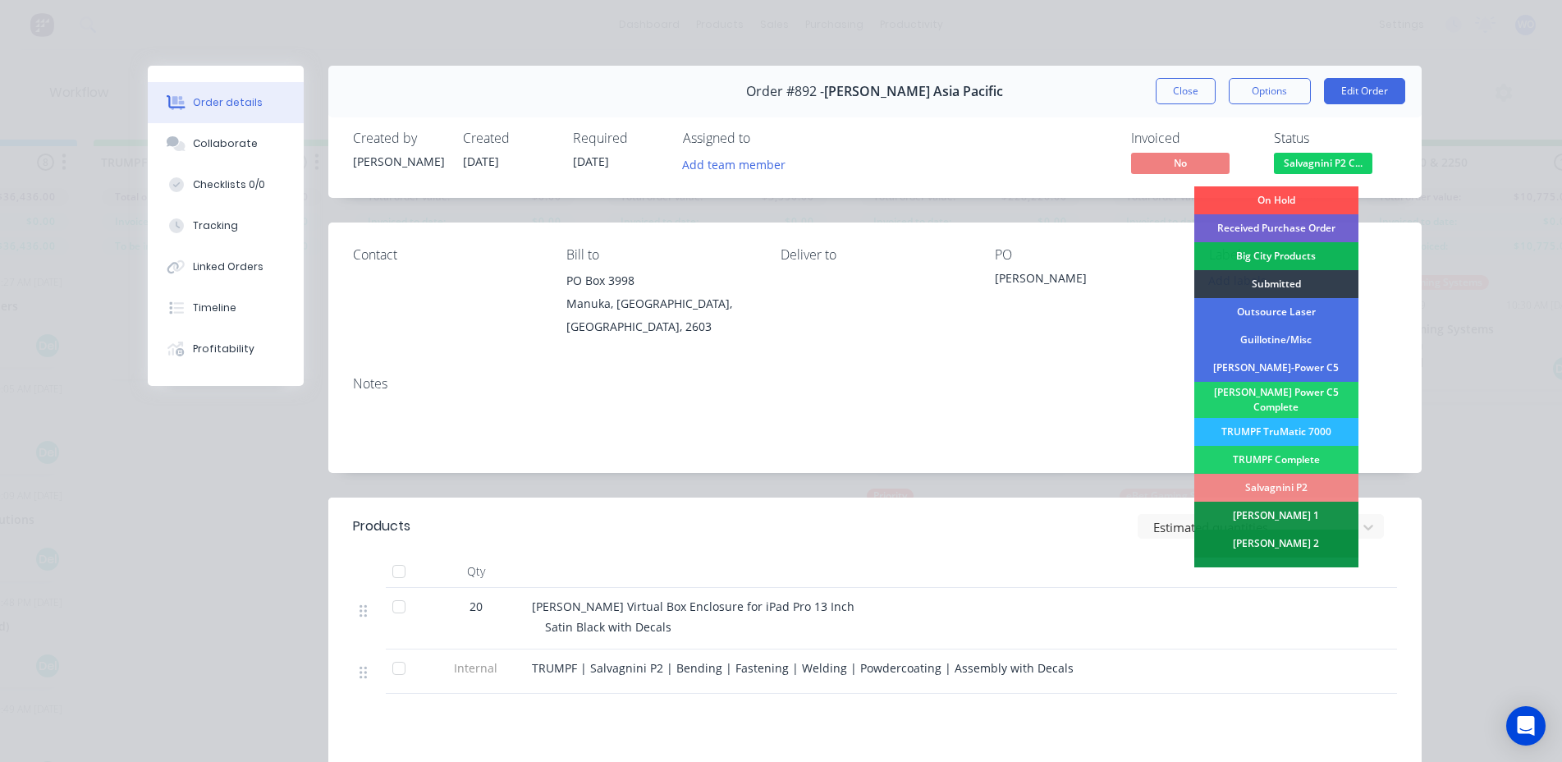
click at [1263, 545] on div "[PERSON_NAME] 2" at bounding box center [1276, 543] width 164 height 28
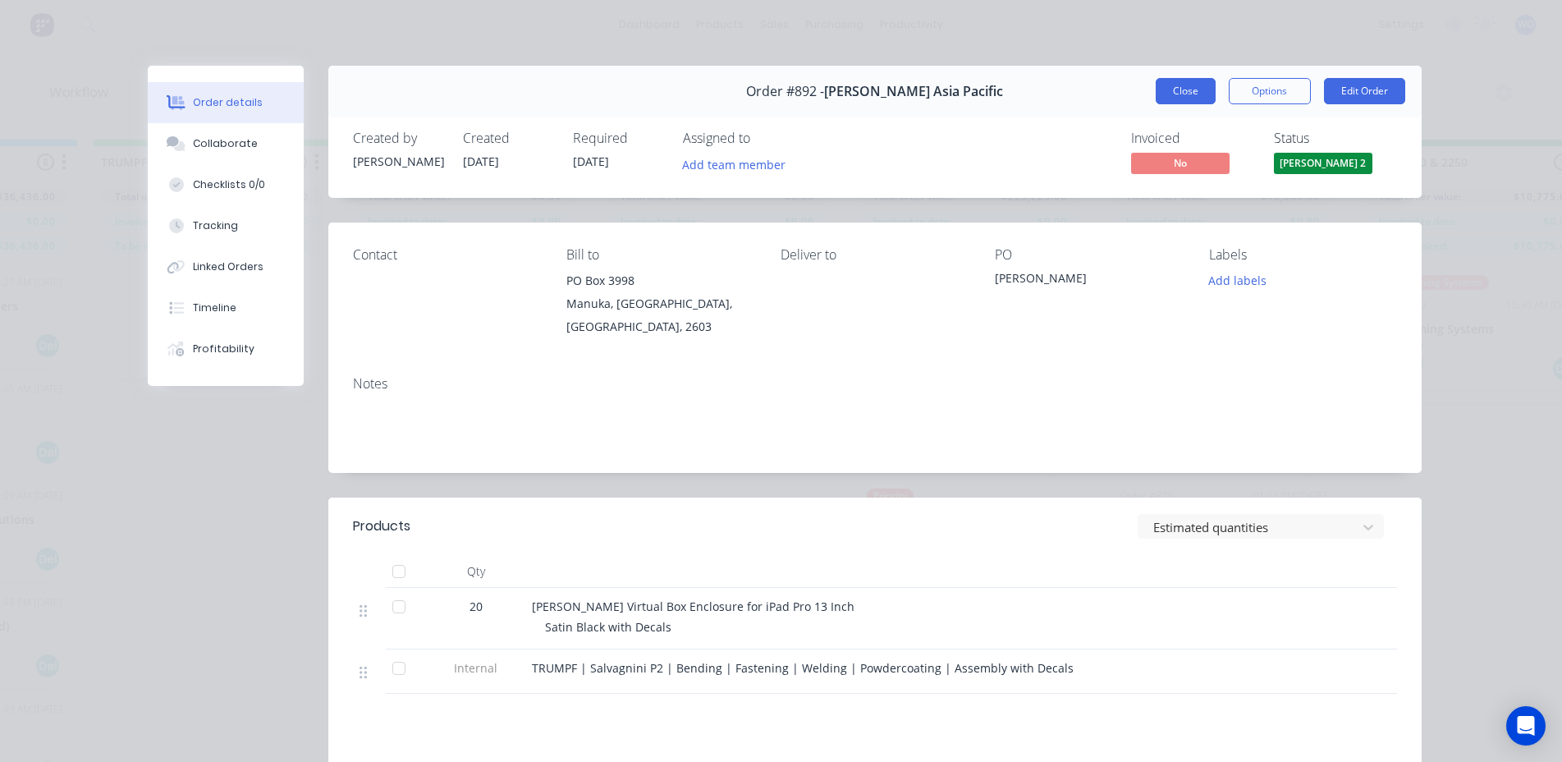
click at [1179, 94] on button "Close" at bounding box center [1186, 91] width 60 height 26
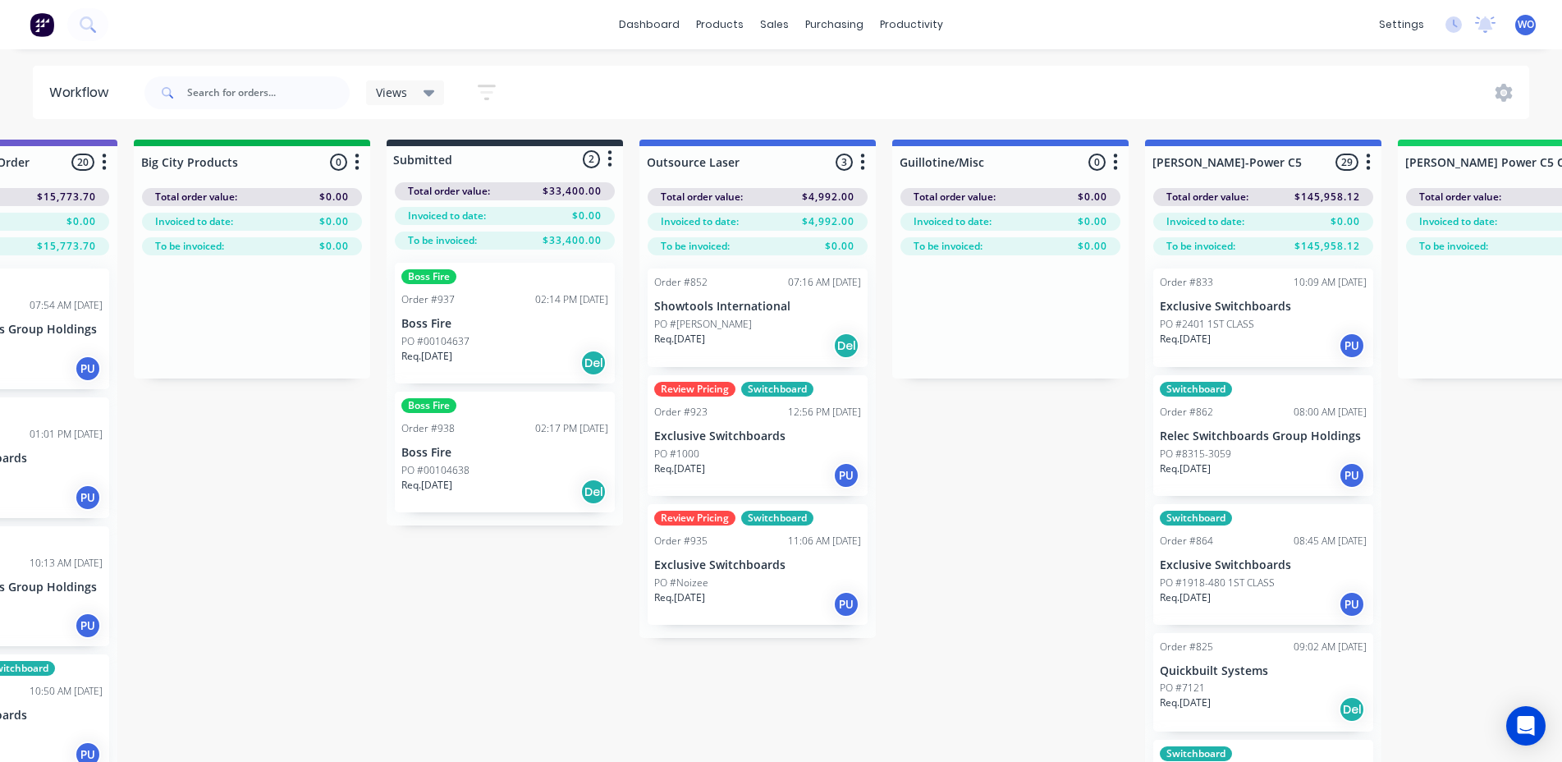
scroll to position [0, 77]
